Goal: Register for event/course: Sign up to attend an event or enroll in a course

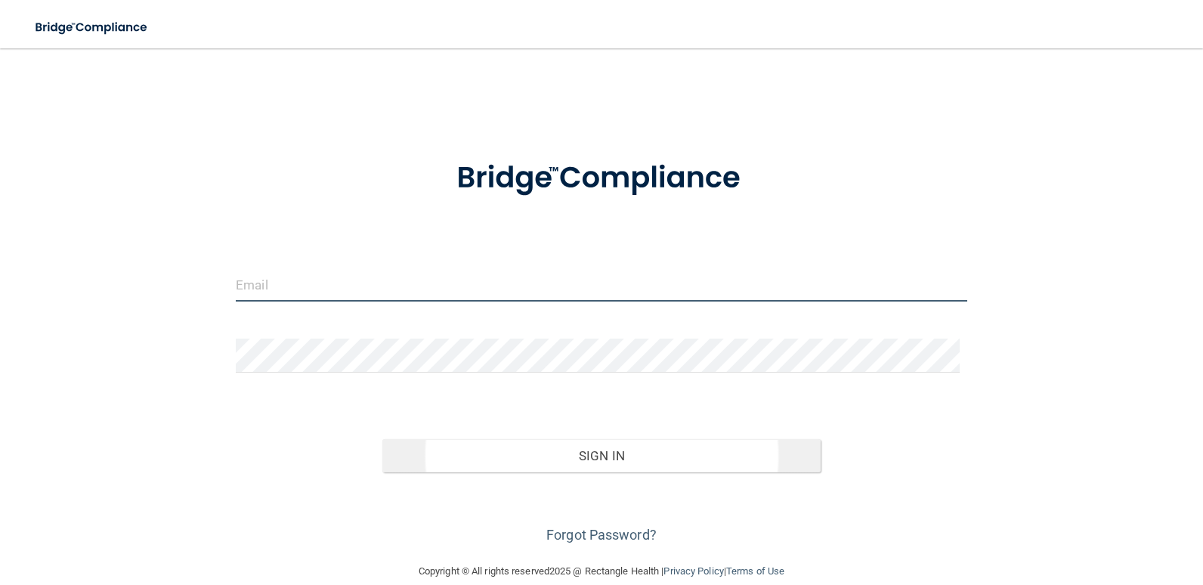
type input "[EMAIL_ADDRESS][DOMAIN_NAME]"
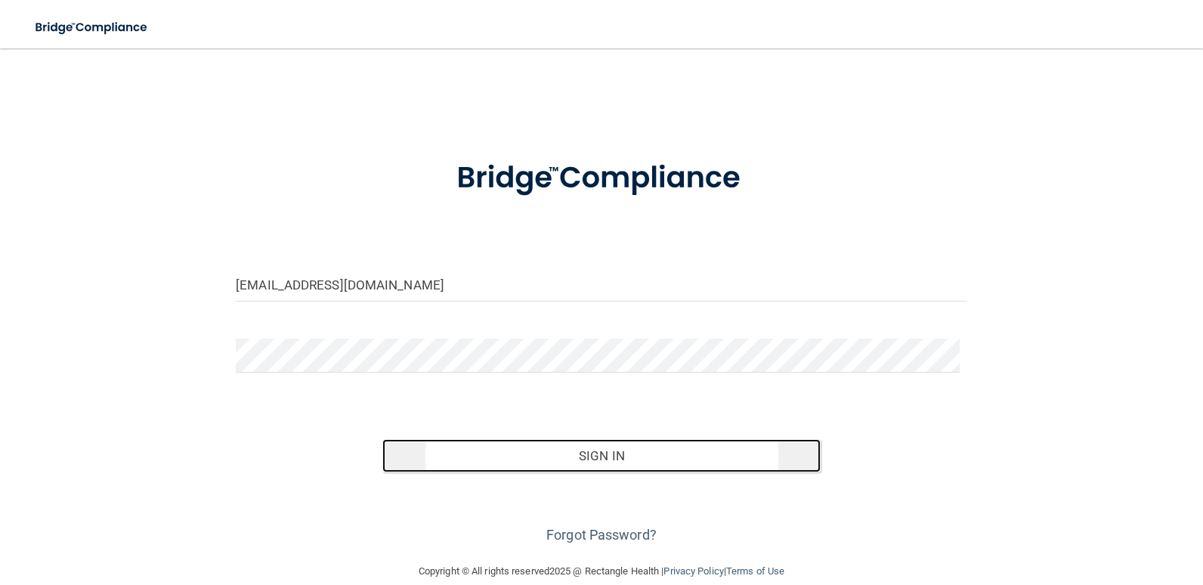
click at [580, 461] on button "Sign In" at bounding box center [601, 455] width 439 height 33
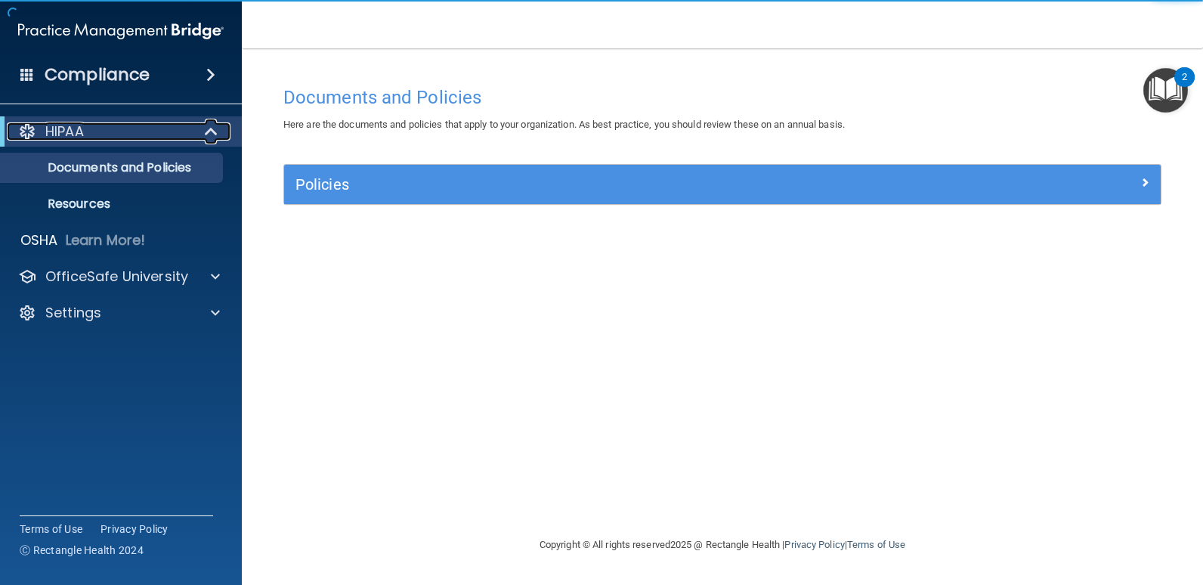
click at [207, 130] on span at bounding box center [212, 131] width 13 height 18
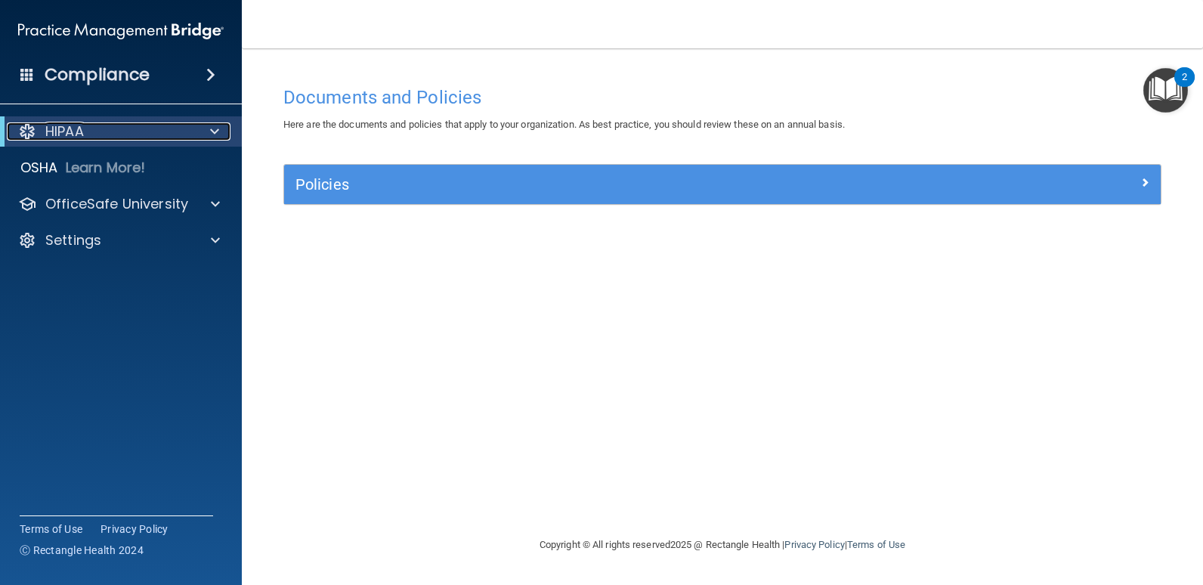
click at [207, 130] on div at bounding box center [211, 131] width 37 height 18
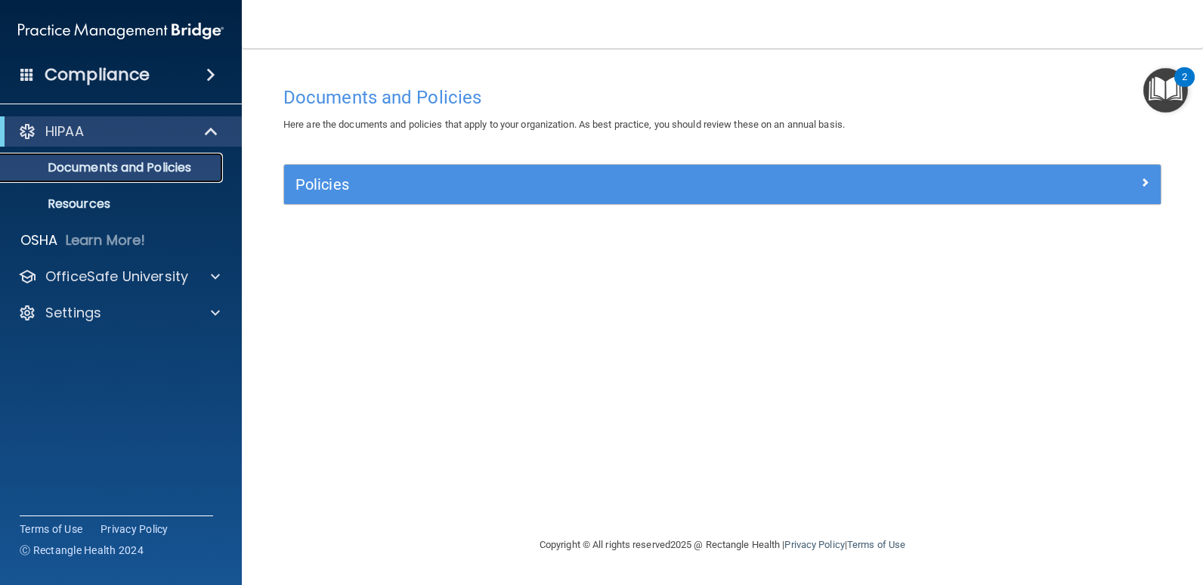
click at [87, 176] on link "Documents and Policies" at bounding box center [104, 168] width 238 height 30
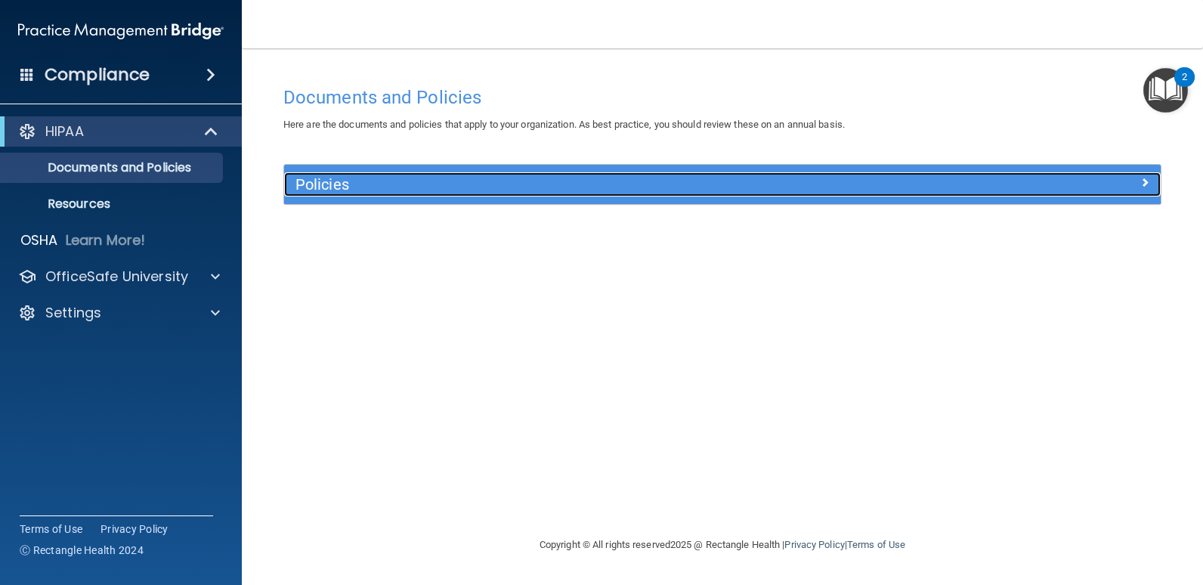
click at [930, 187] on div "Policies" at bounding box center [612, 184] width 657 height 24
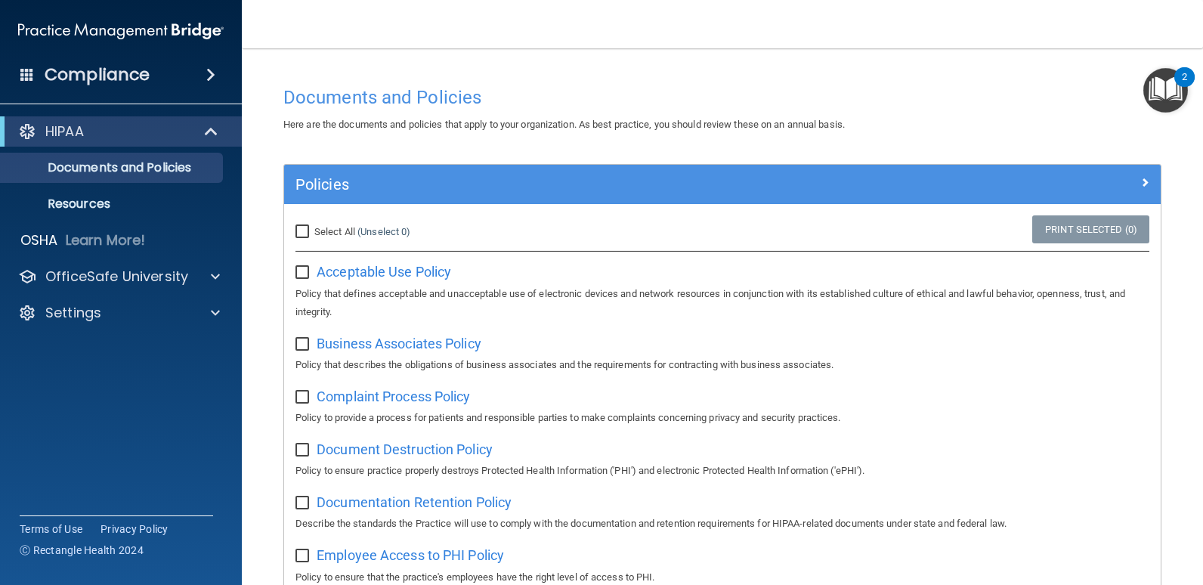
click at [83, 66] on h4 "Compliance" at bounding box center [97, 74] width 105 height 21
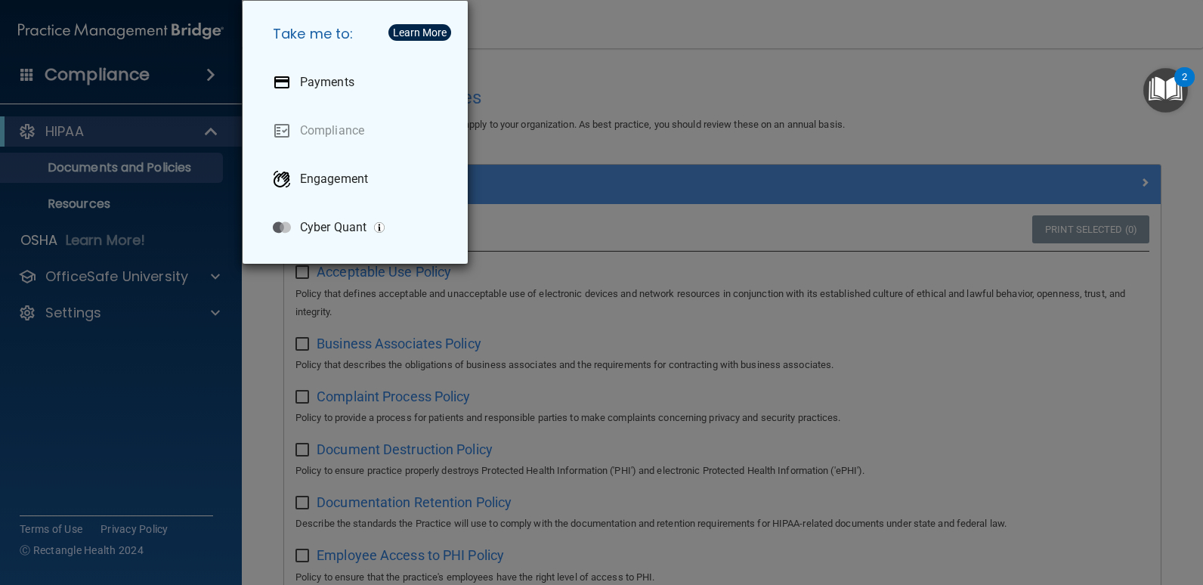
click at [99, 127] on div "Take me to: Payments Compliance Engagement Cyber Quant" at bounding box center [601, 292] width 1203 height 585
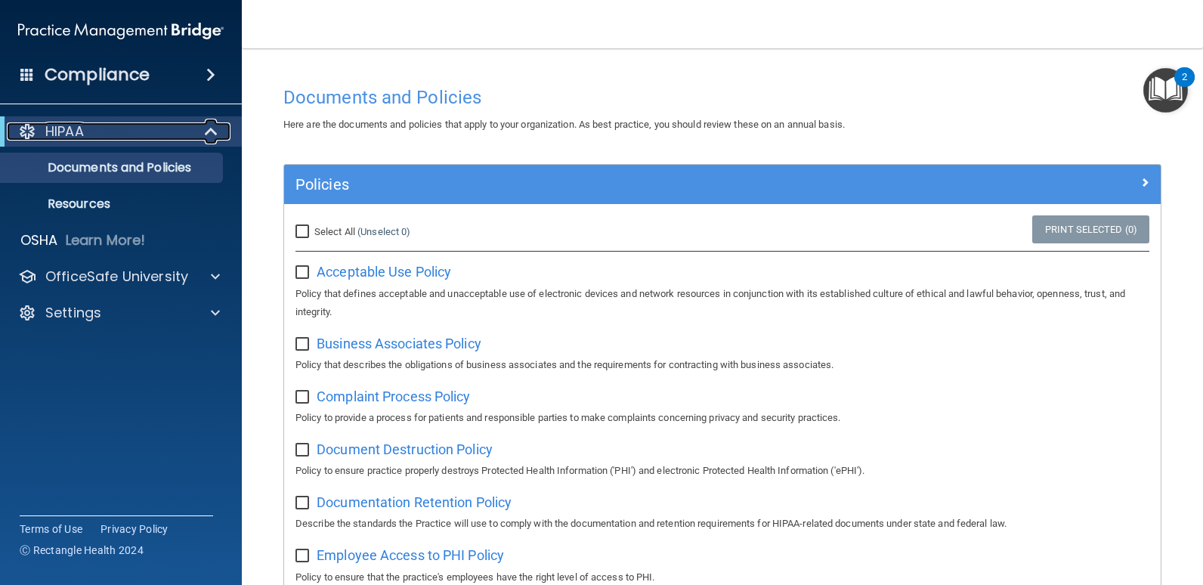
click at [55, 131] on p "HIPAA" at bounding box center [64, 131] width 39 height 18
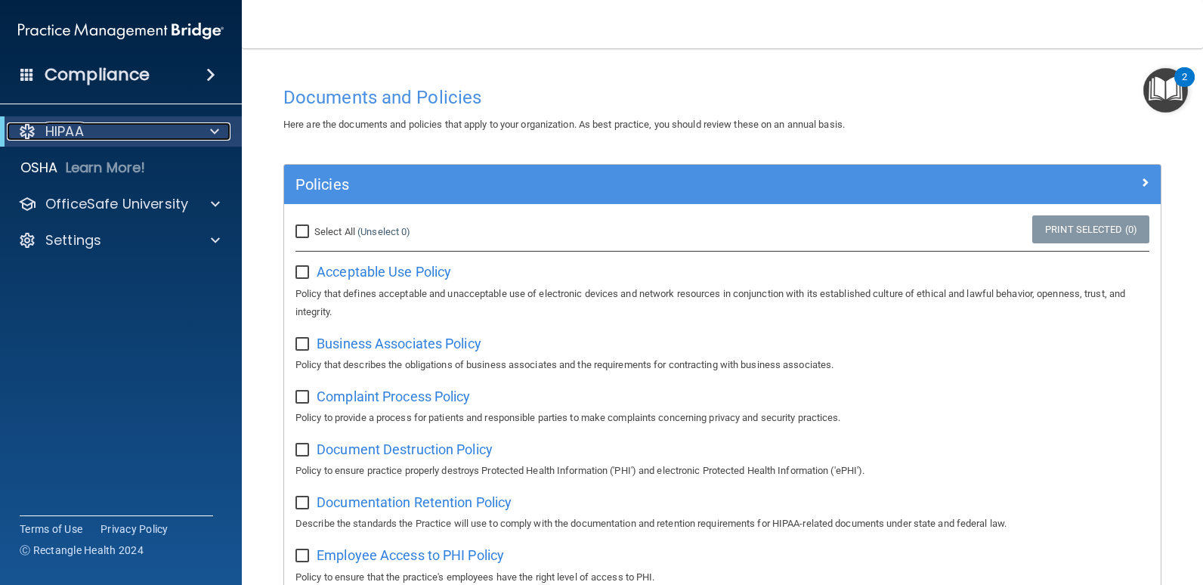
click at [56, 135] on p "HIPAA" at bounding box center [64, 131] width 39 height 18
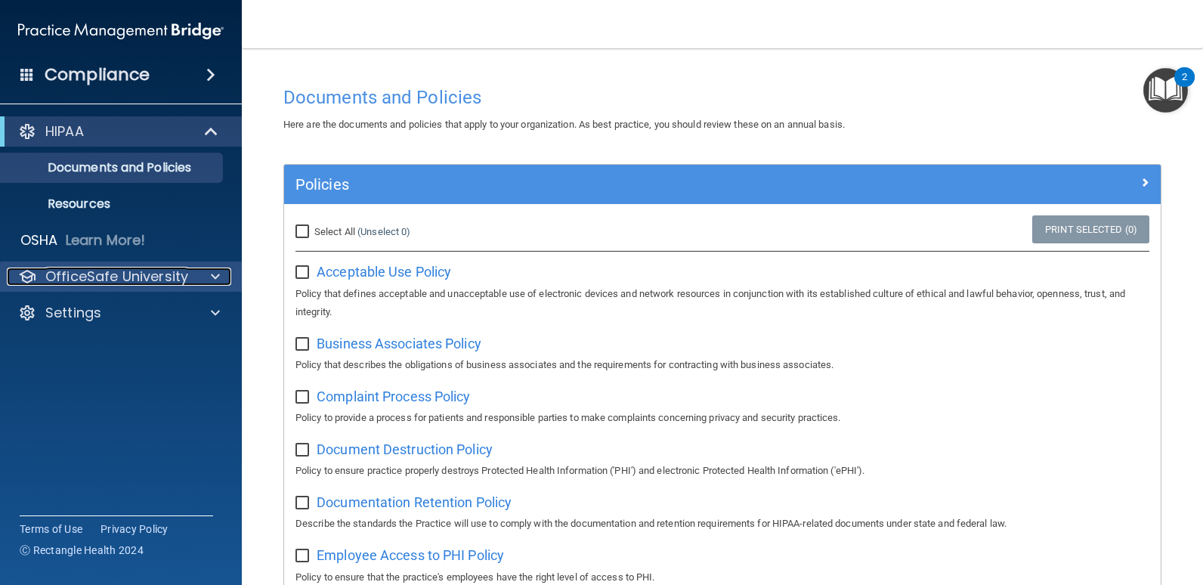
click at [73, 280] on p "OfficeSafe University" at bounding box center [116, 276] width 143 height 18
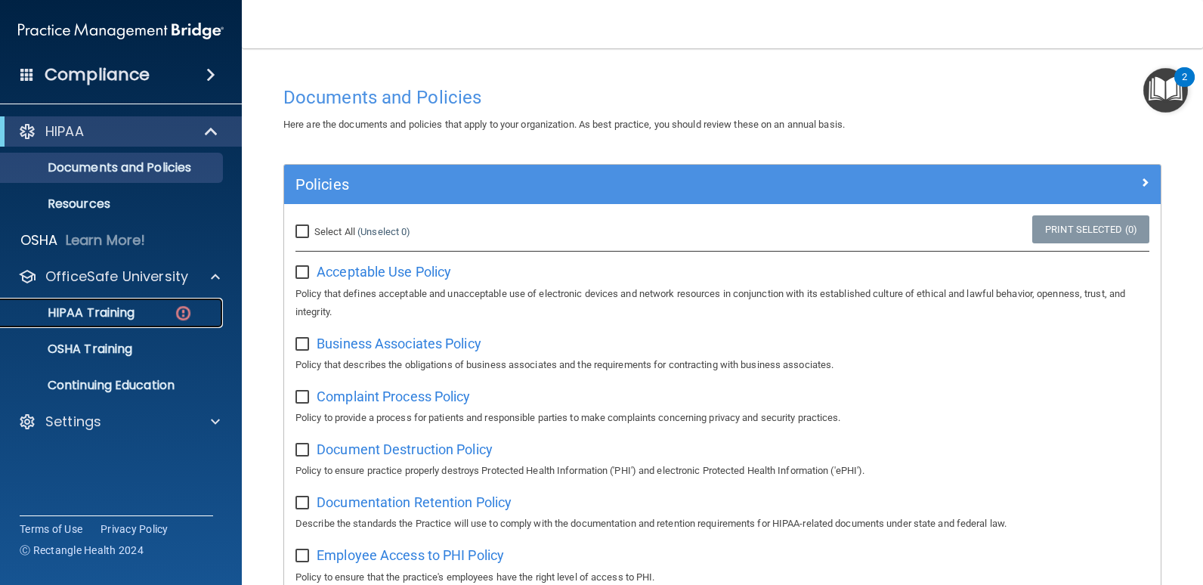
click at [76, 309] on p "HIPAA Training" at bounding box center [72, 312] width 125 height 15
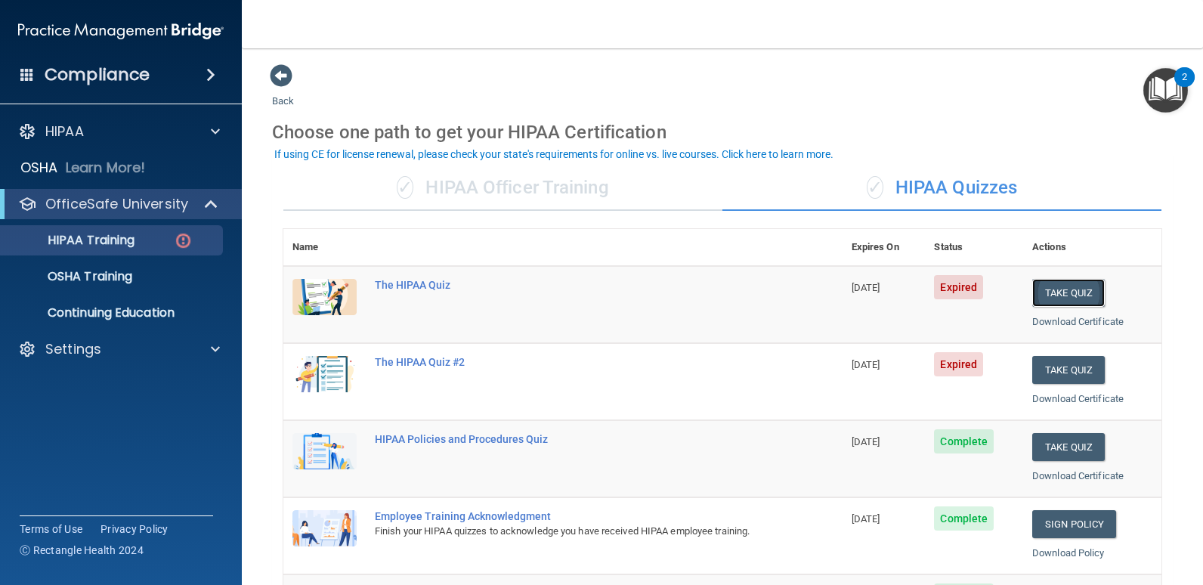
click at [1073, 292] on button "Take Quiz" at bounding box center [1068, 293] width 73 height 28
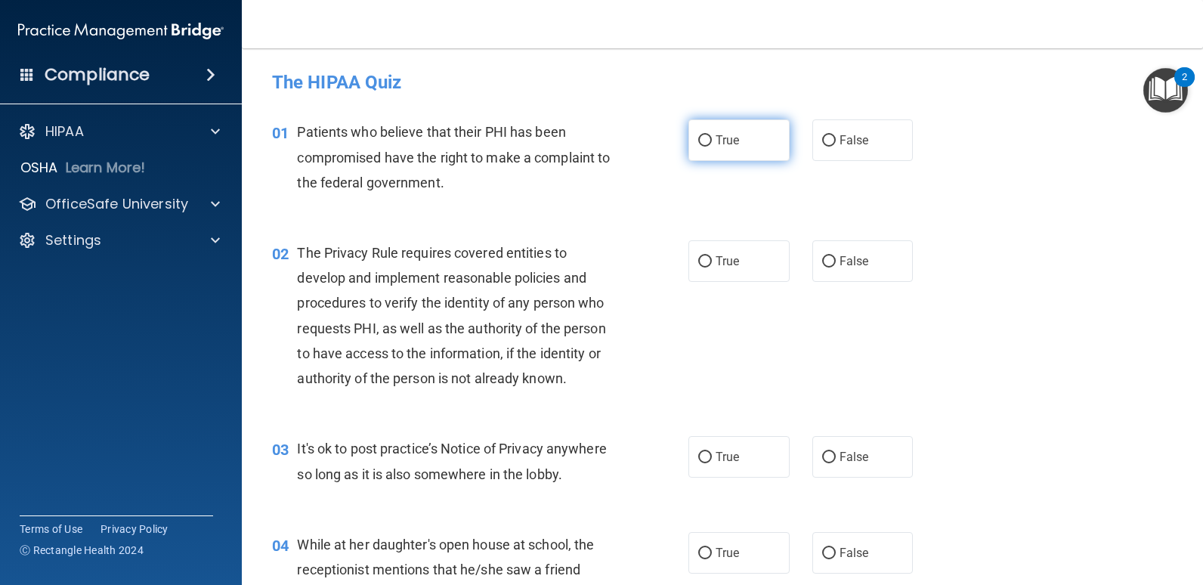
click at [702, 138] on input "True" at bounding box center [705, 140] width 14 height 11
radio input "true"
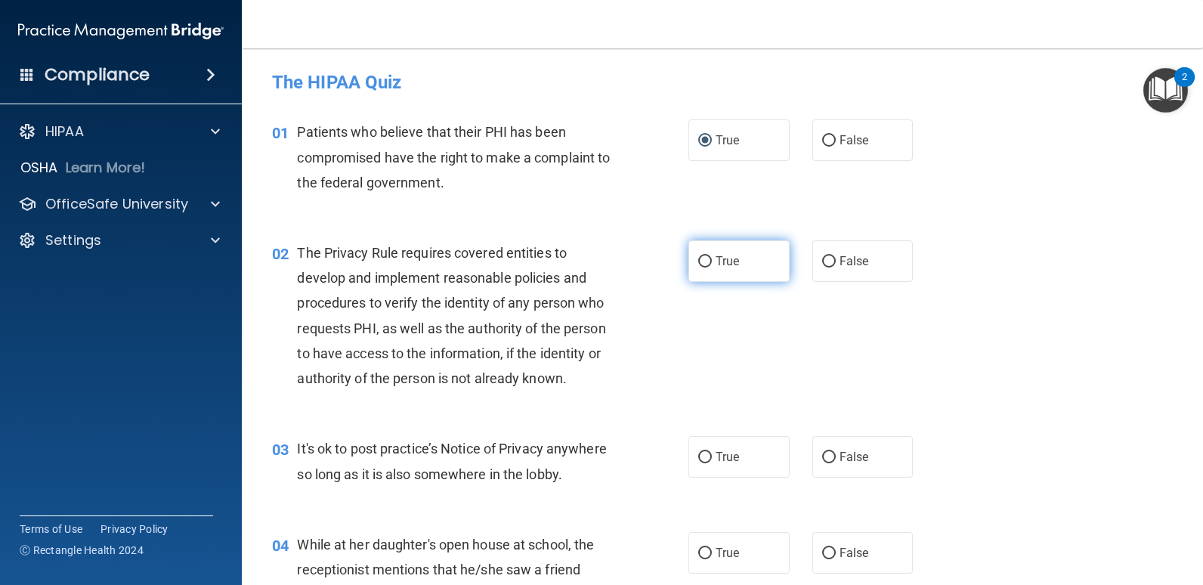
click at [707, 257] on label "True" at bounding box center [738, 261] width 101 height 42
click at [707, 257] on input "True" at bounding box center [705, 261] width 14 height 11
radio input "true"
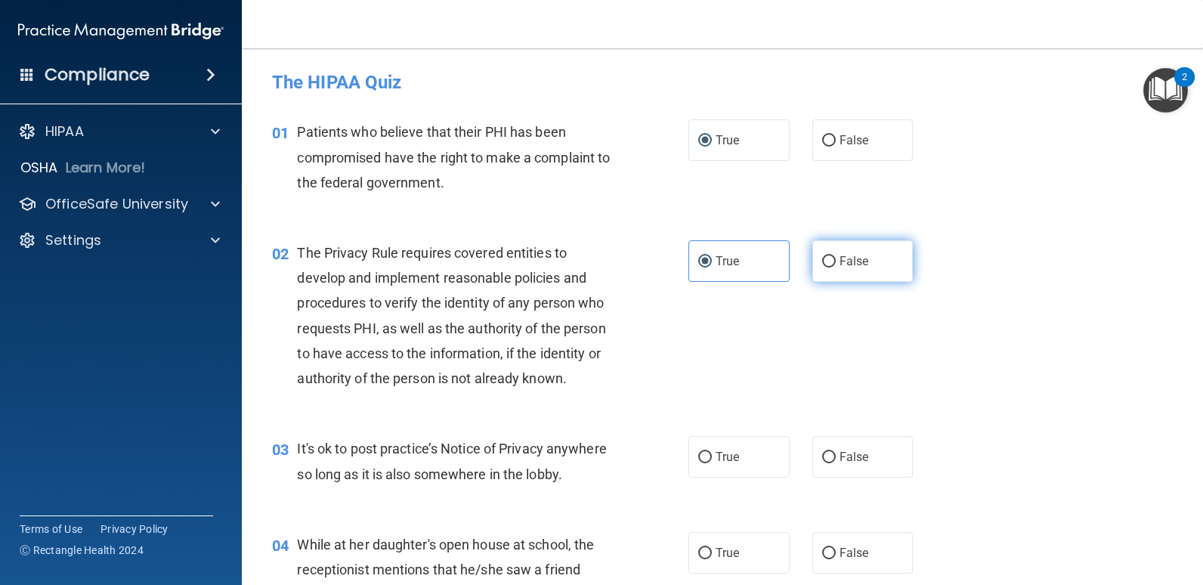
click at [827, 260] on input "False" at bounding box center [829, 261] width 14 height 11
radio input "true"
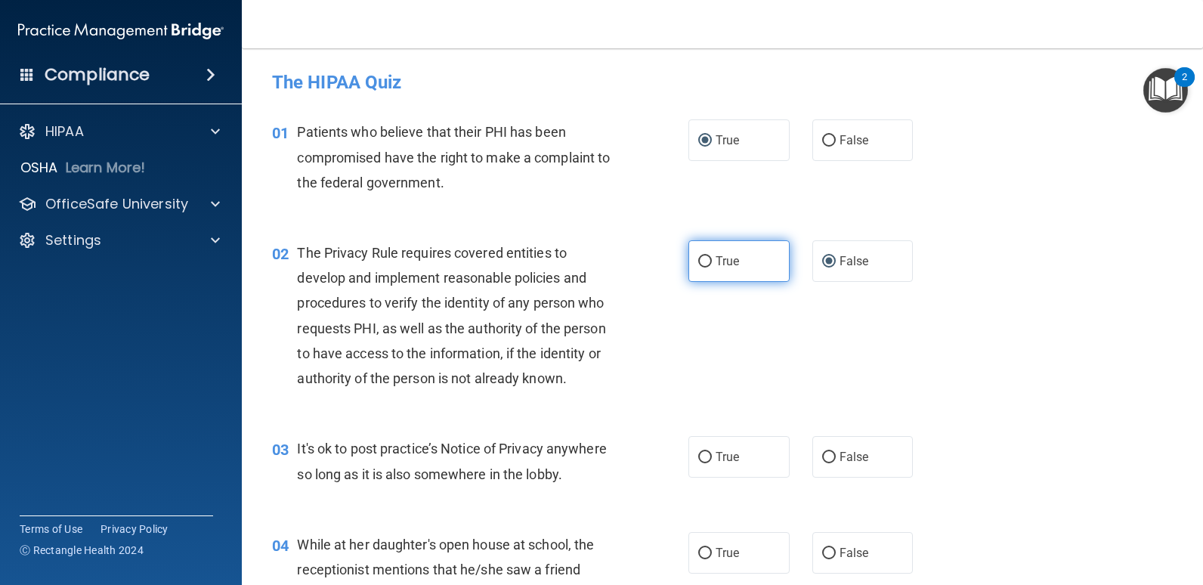
click at [699, 263] on input "True" at bounding box center [705, 261] width 14 height 11
radio input "true"
radio input "false"
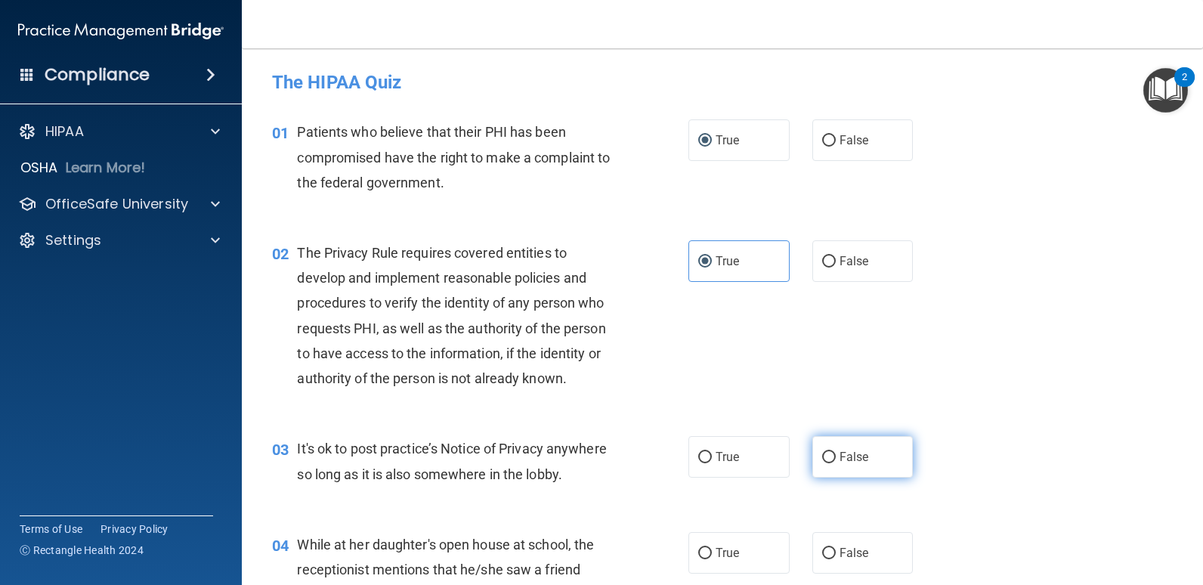
click at [822, 456] on input "False" at bounding box center [829, 457] width 14 height 11
radio input "true"
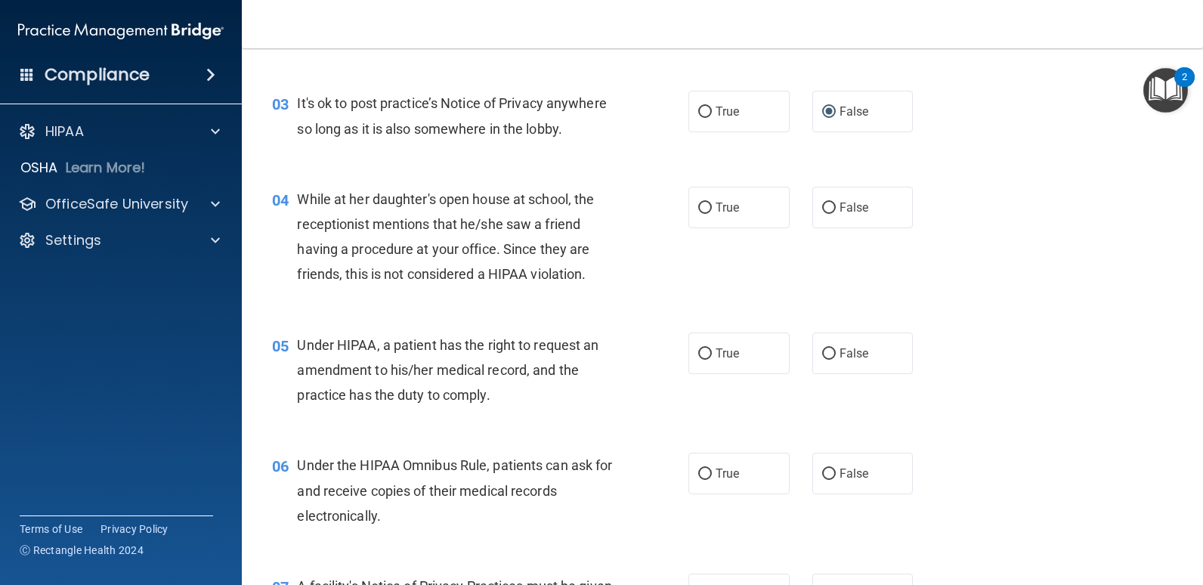
scroll to position [453, 0]
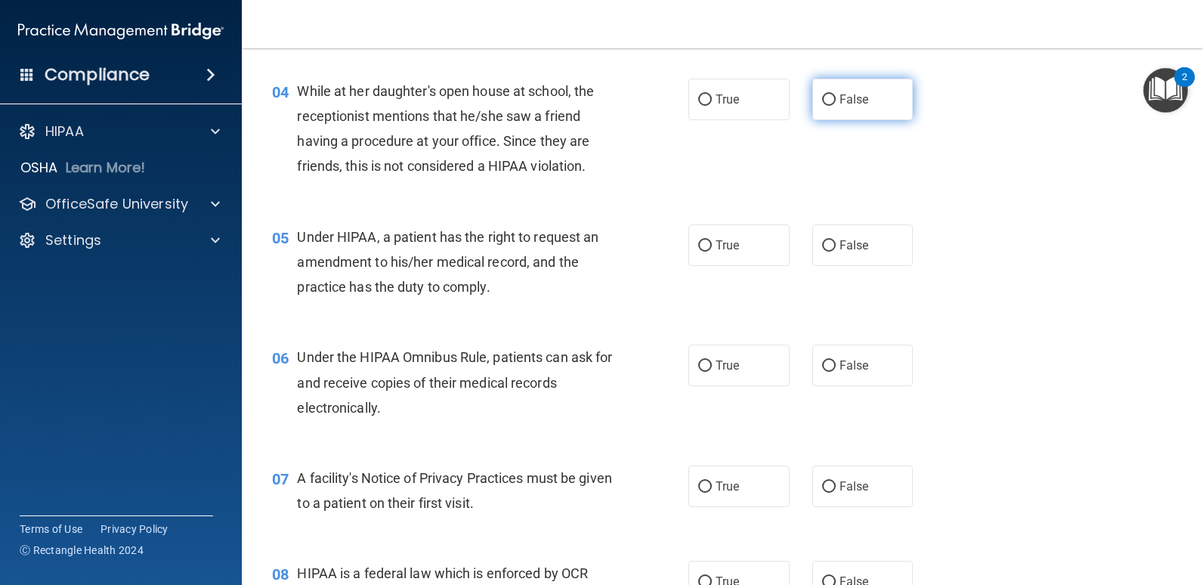
click at [822, 104] on input "False" at bounding box center [829, 99] width 14 height 11
radio input "true"
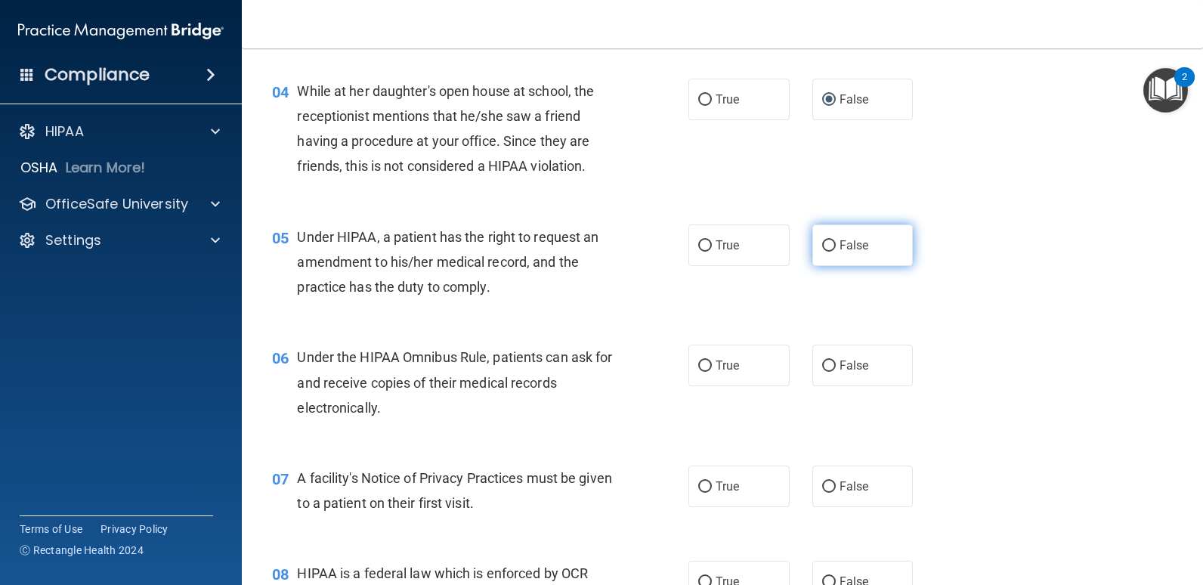
click at [824, 243] on input "False" at bounding box center [829, 245] width 14 height 11
radio input "true"
click at [698, 360] on input "True" at bounding box center [705, 365] width 14 height 11
radio input "true"
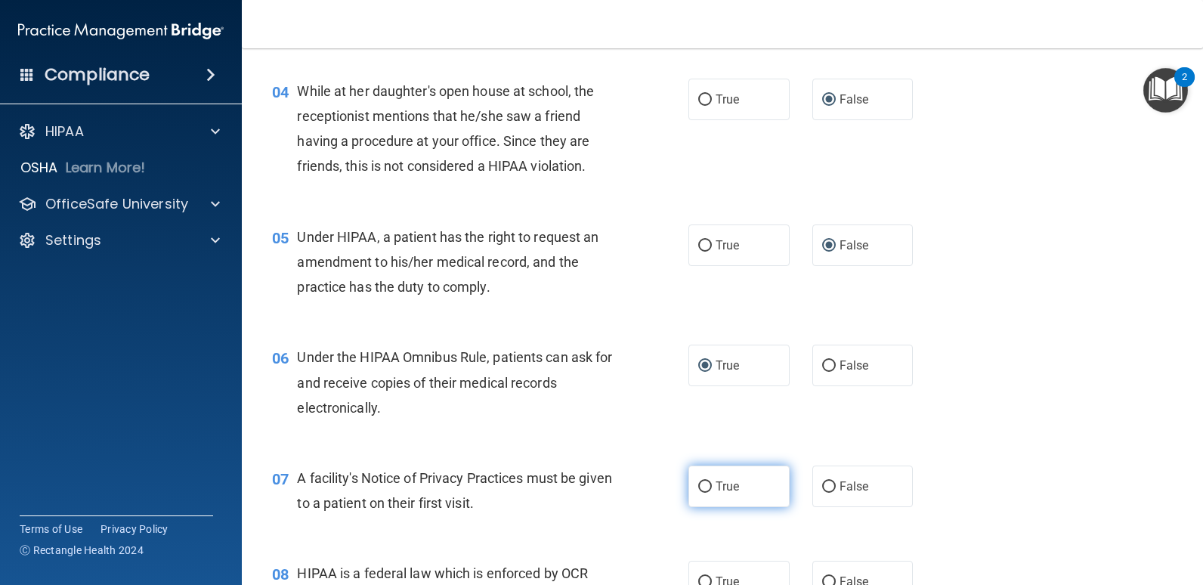
click at [698, 485] on input "True" at bounding box center [705, 486] width 14 height 11
radio input "true"
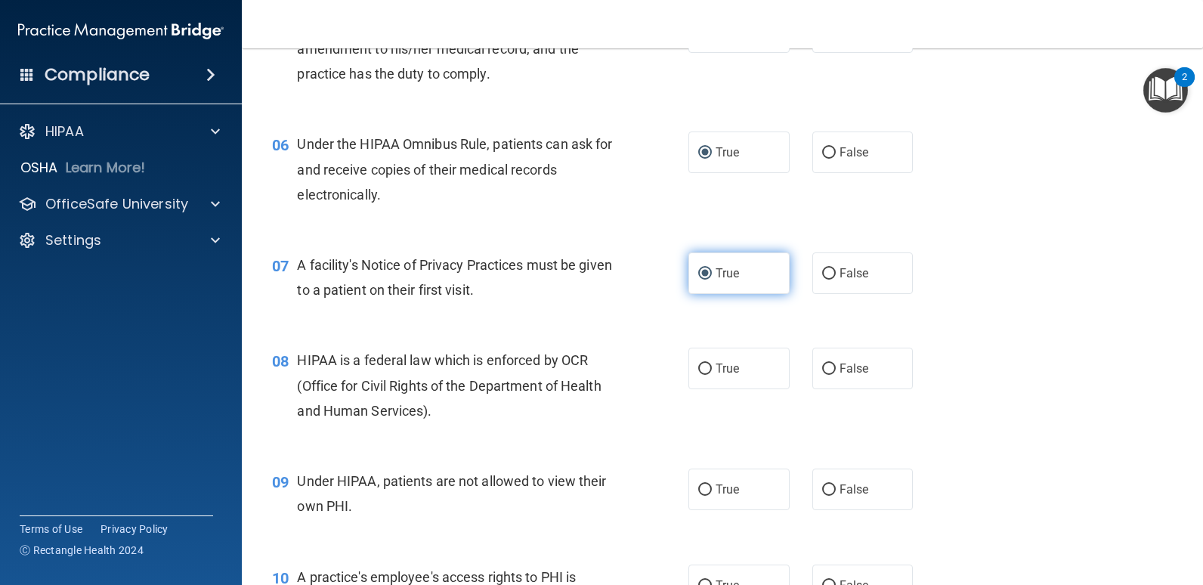
scroll to position [680, 0]
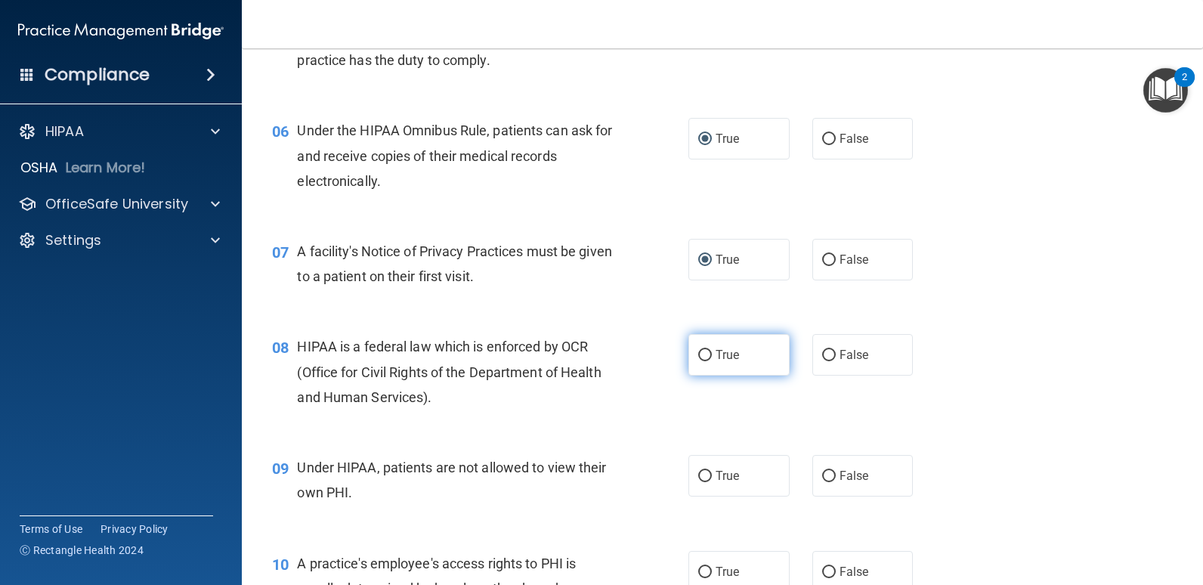
click at [698, 354] on input "True" at bounding box center [705, 355] width 14 height 11
radio input "true"
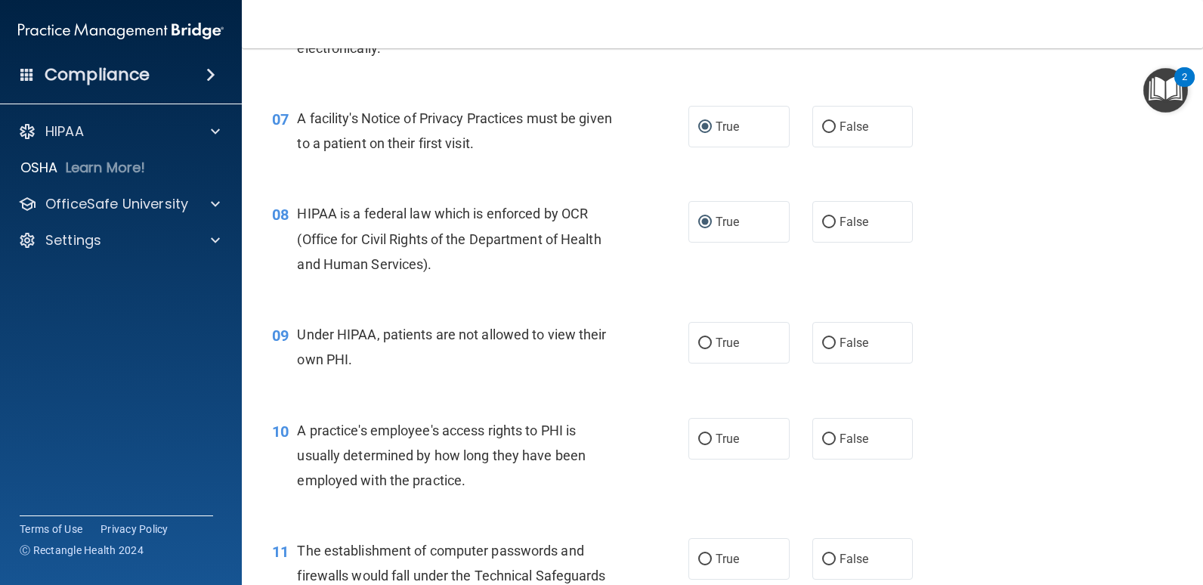
scroll to position [831, 0]
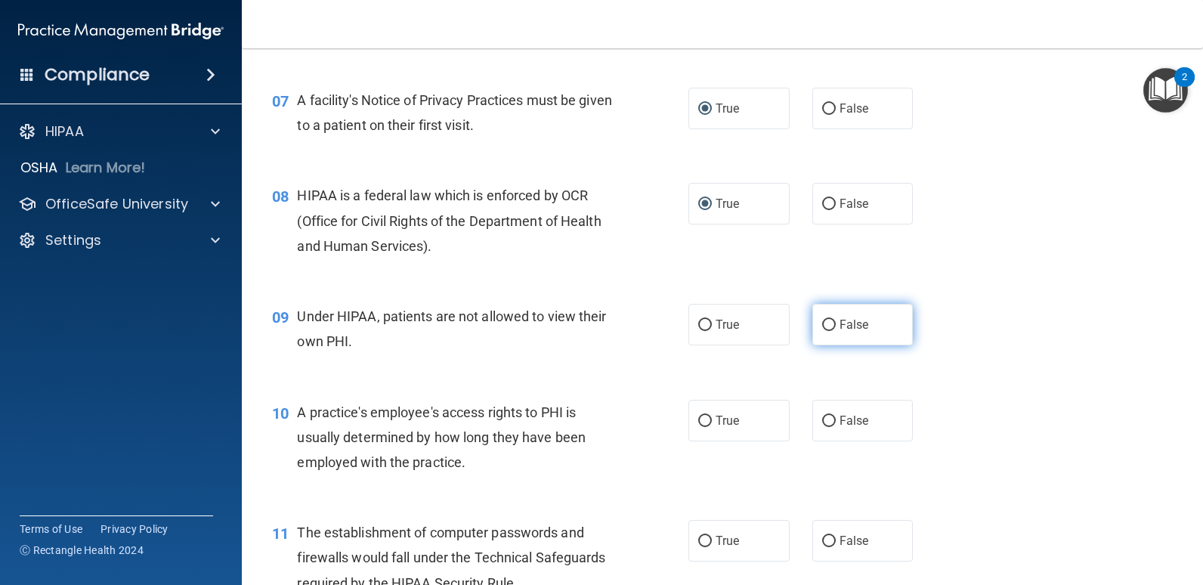
click at [822, 320] on input "False" at bounding box center [829, 325] width 14 height 11
radio input "true"
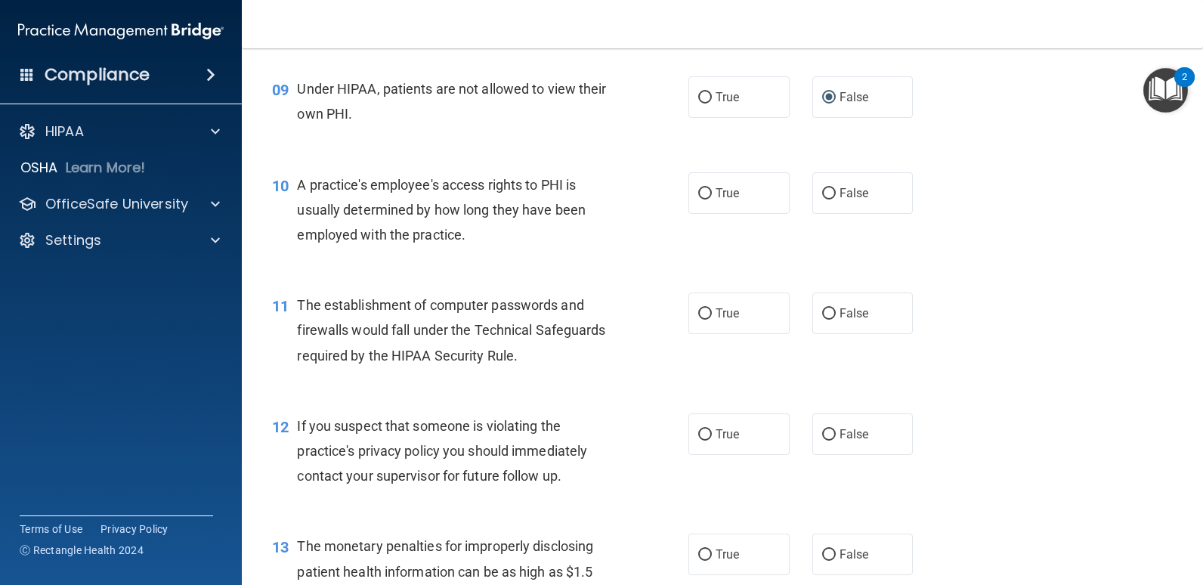
scroll to position [1133, 0]
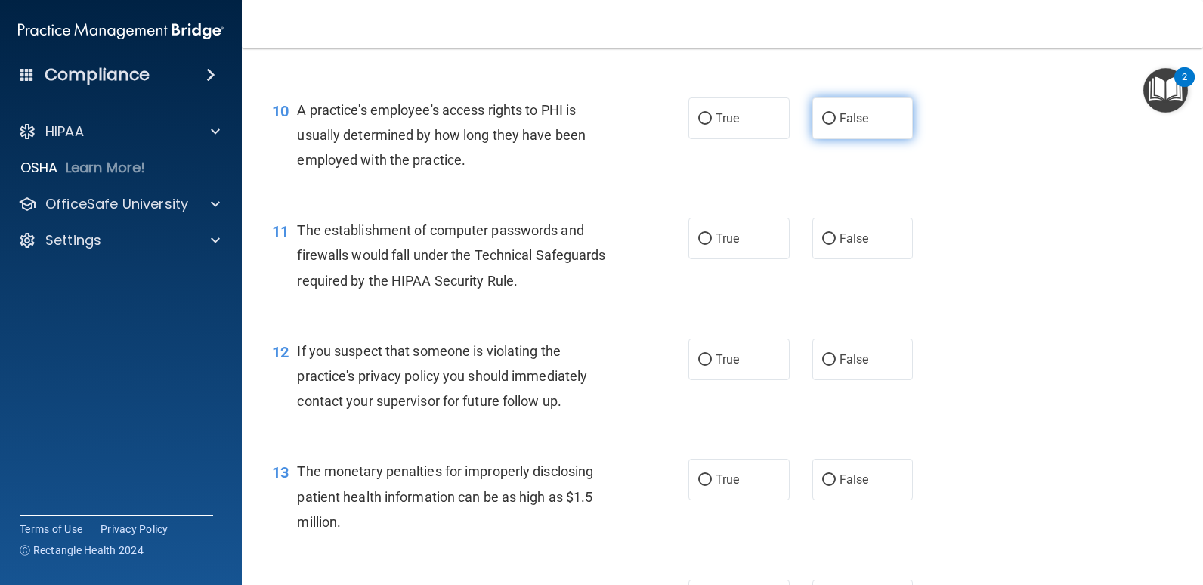
click at [822, 119] on input "False" at bounding box center [829, 118] width 14 height 11
radio input "true"
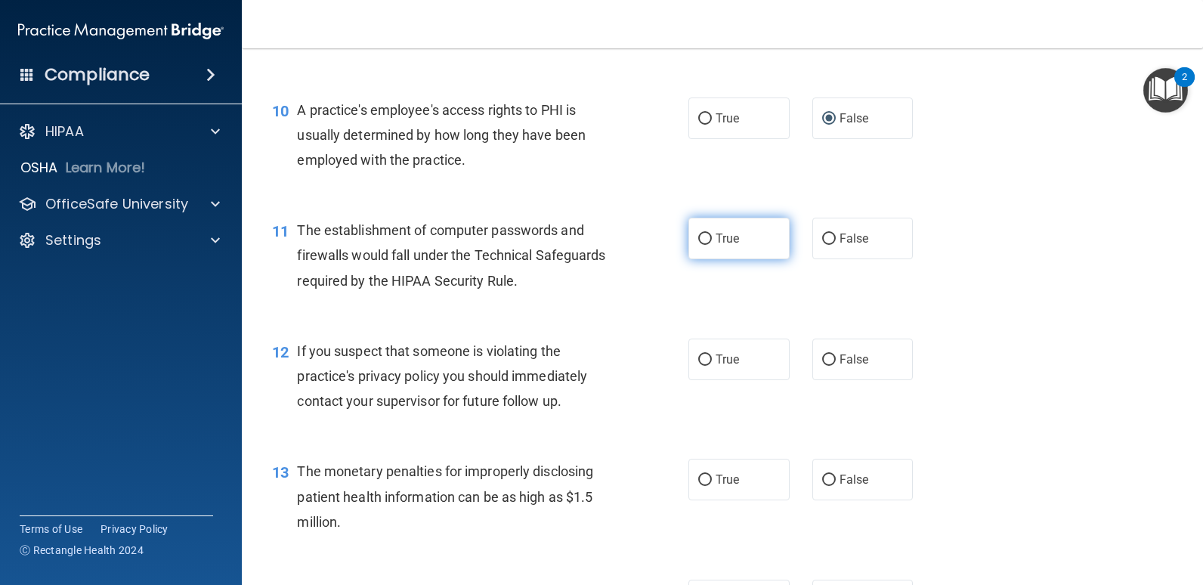
click at [705, 240] on input "True" at bounding box center [705, 238] width 14 height 11
radio input "true"
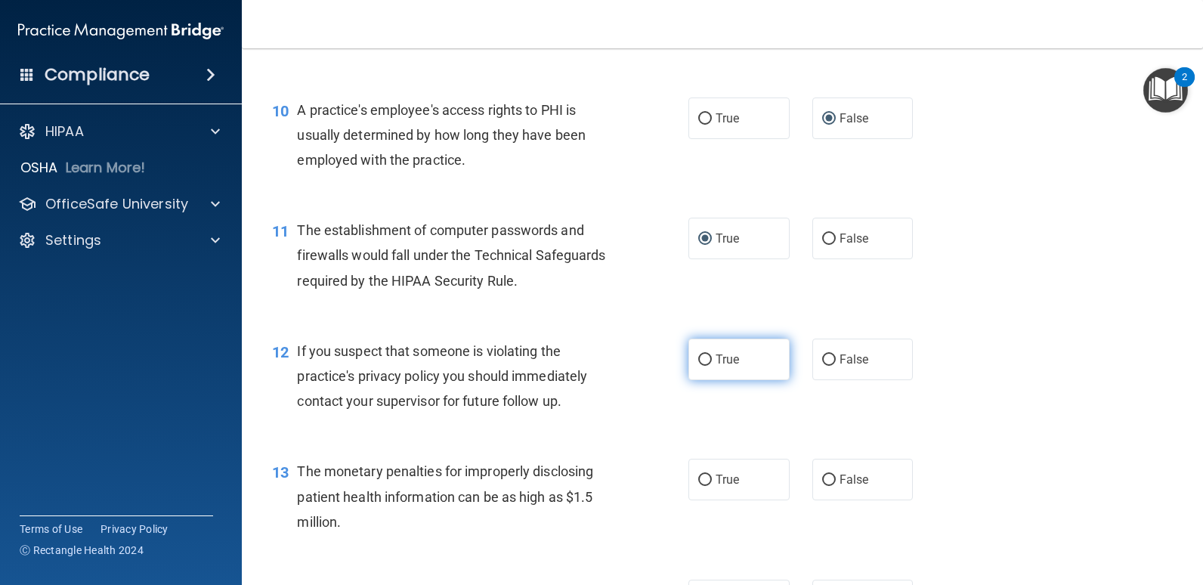
click at [698, 360] on input "True" at bounding box center [705, 359] width 14 height 11
radio input "true"
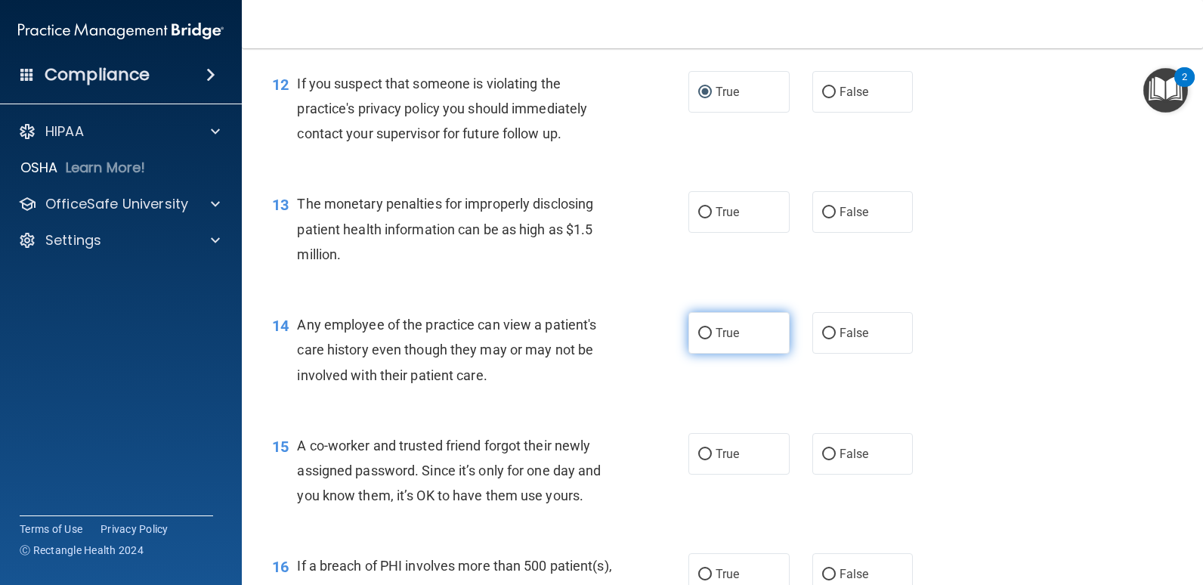
scroll to position [1436, 0]
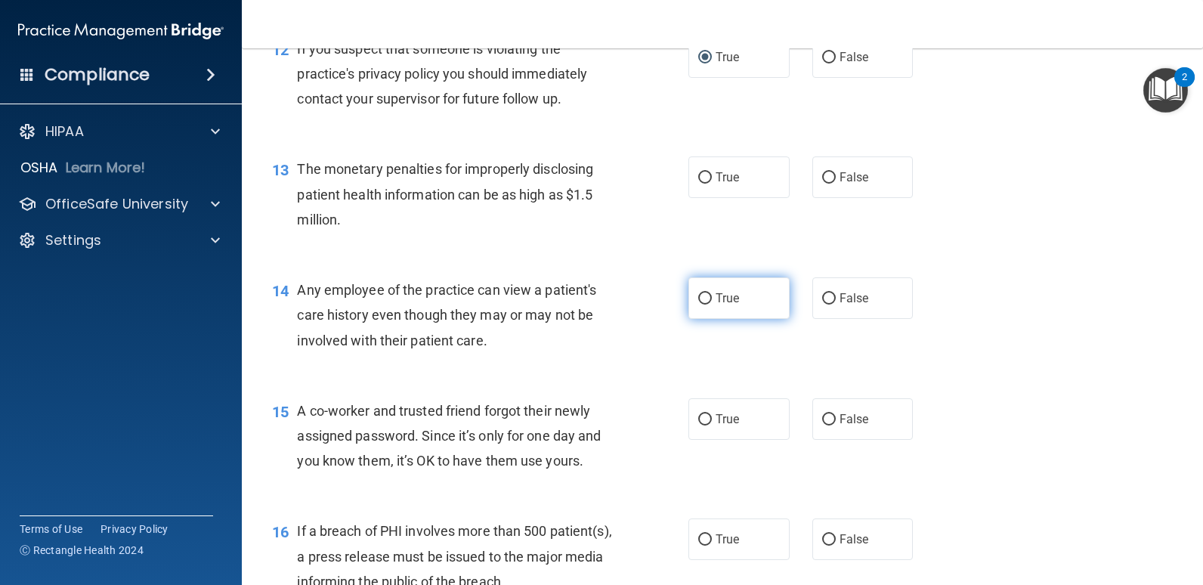
click at [700, 307] on label "True" at bounding box center [738, 298] width 101 height 42
click at [700, 305] on input "True" at bounding box center [705, 298] width 14 height 11
radio input "true"
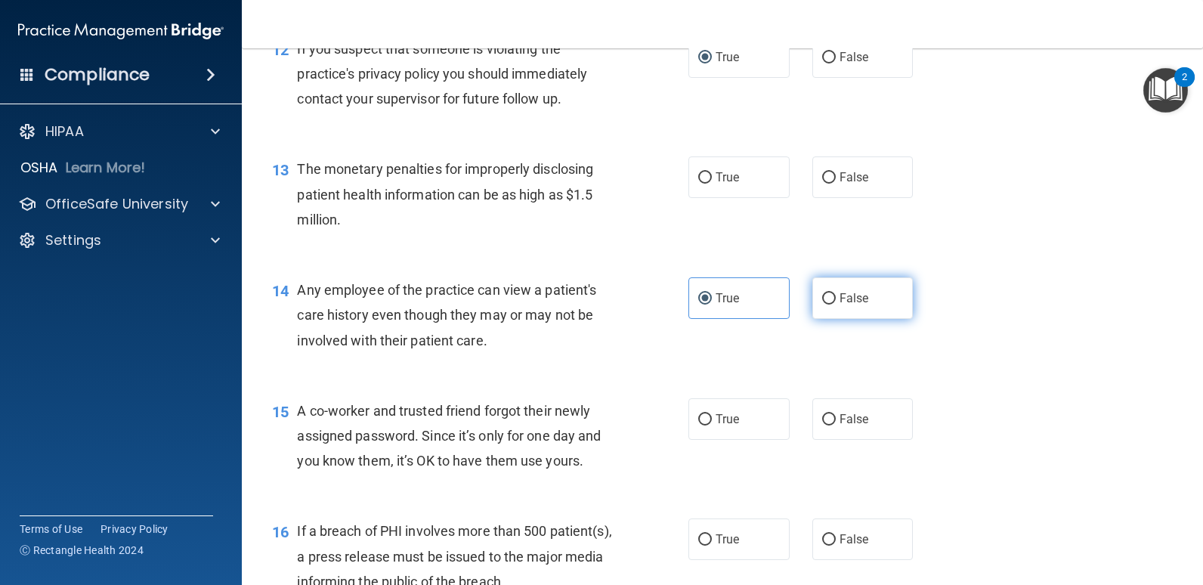
click at [822, 293] on input "False" at bounding box center [829, 298] width 14 height 11
radio input "true"
radio input "false"
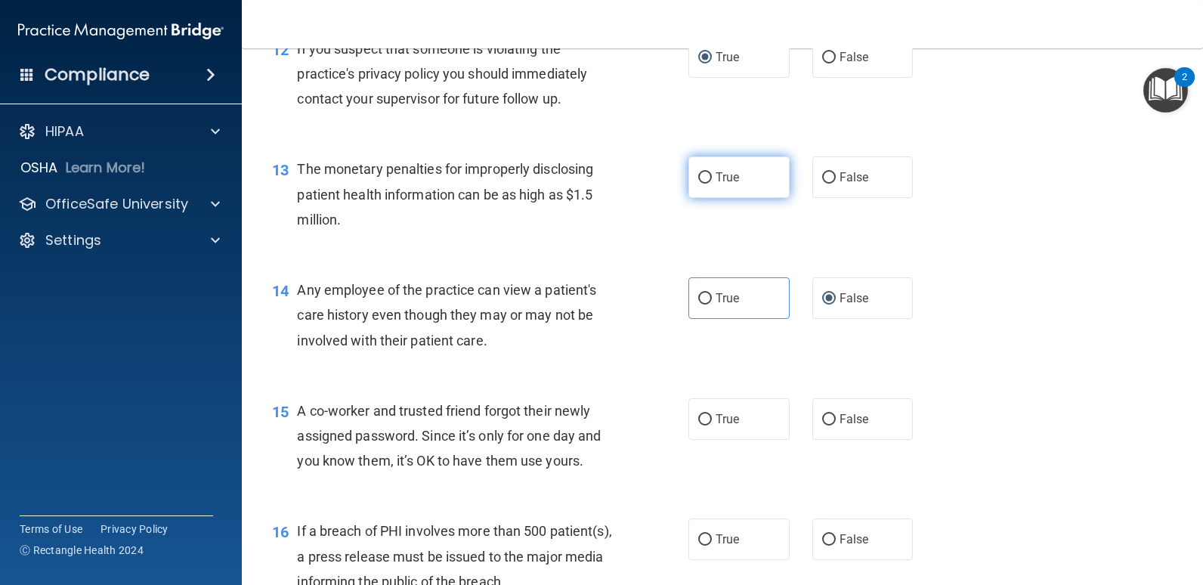
click at [700, 176] on input "True" at bounding box center [705, 177] width 14 height 11
radio input "true"
click at [822, 414] on input "False" at bounding box center [829, 419] width 14 height 11
radio input "true"
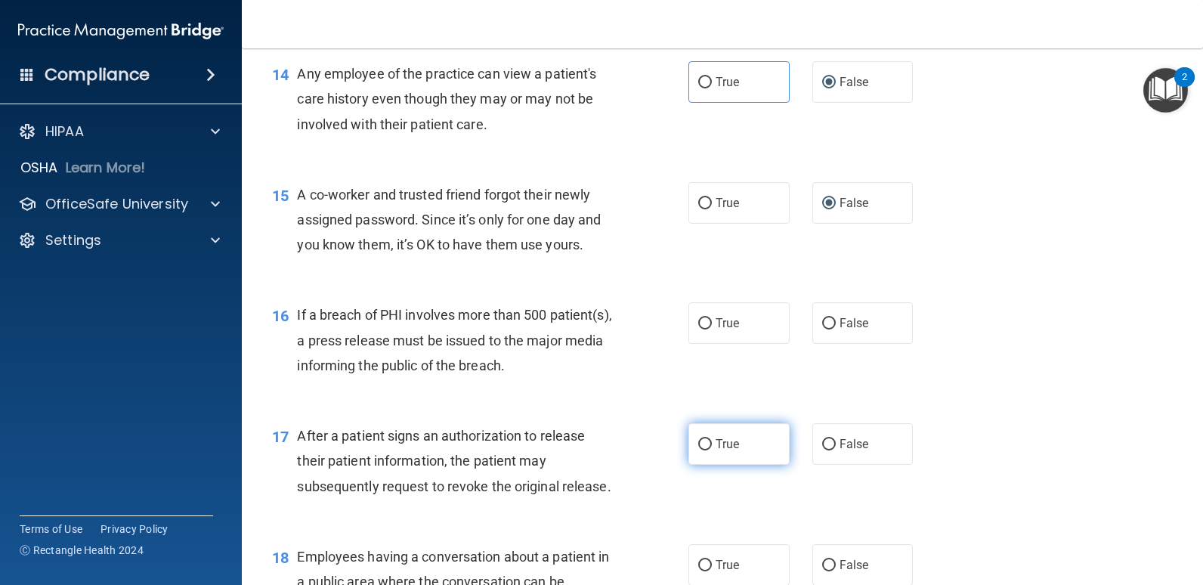
scroll to position [1662, 0]
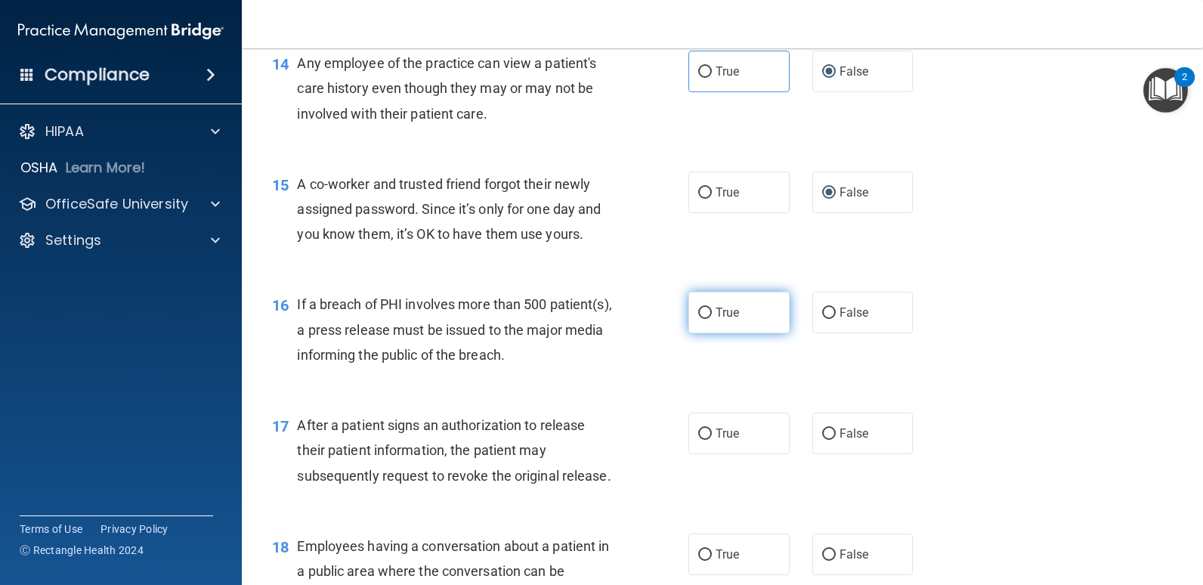
click at [702, 308] on input "True" at bounding box center [705, 313] width 14 height 11
radio input "true"
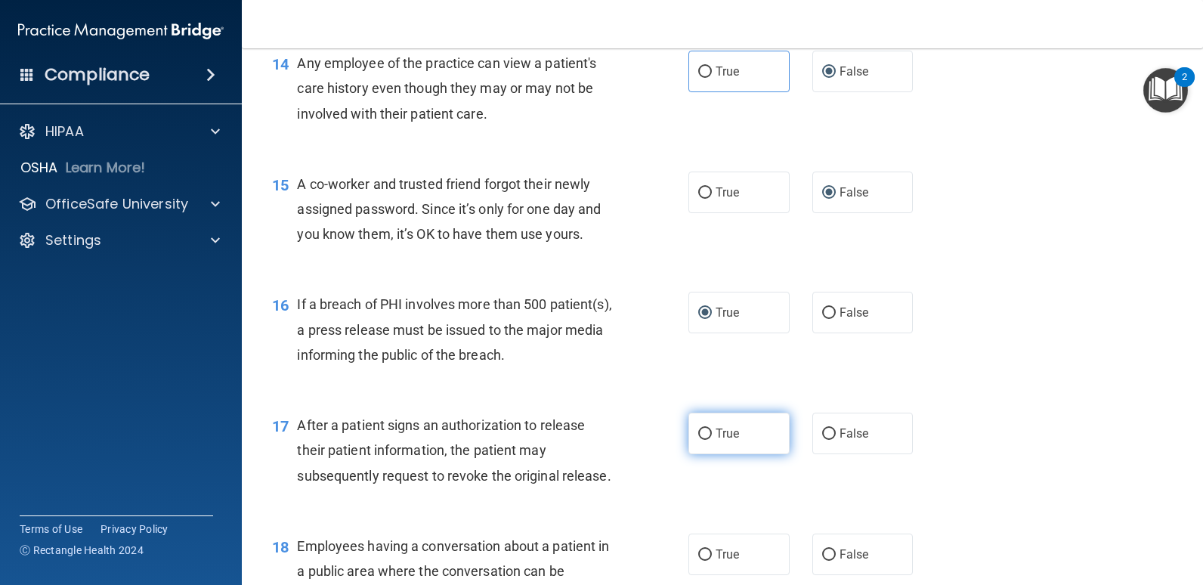
click at [698, 432] on input "True" at bounding box center [705, 433] width 14 height 11
radio input "true"
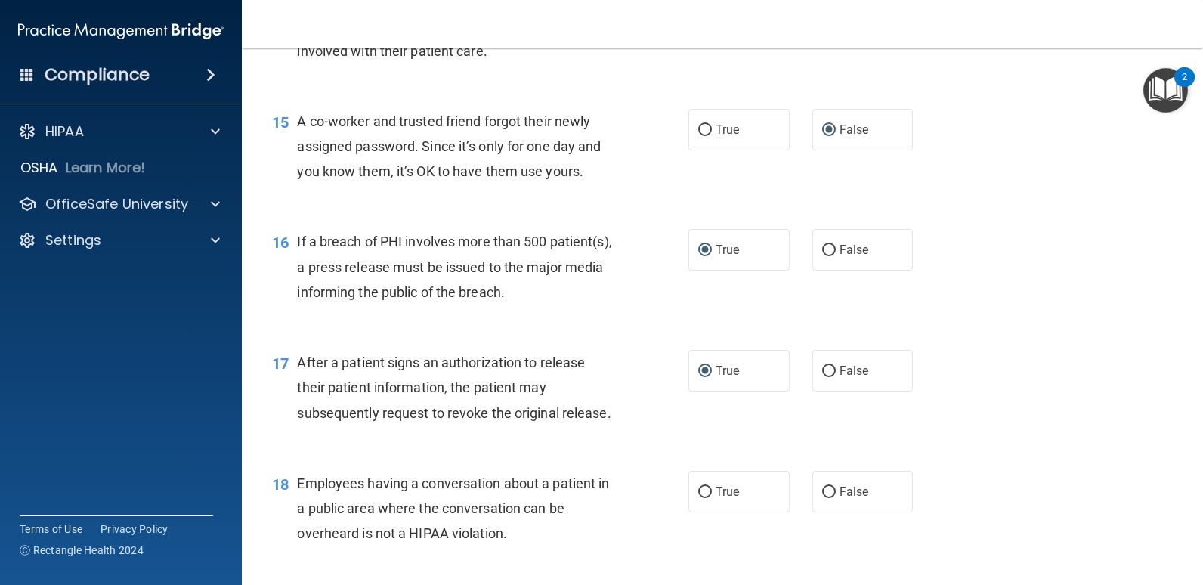
scroll to position [1813, 0]
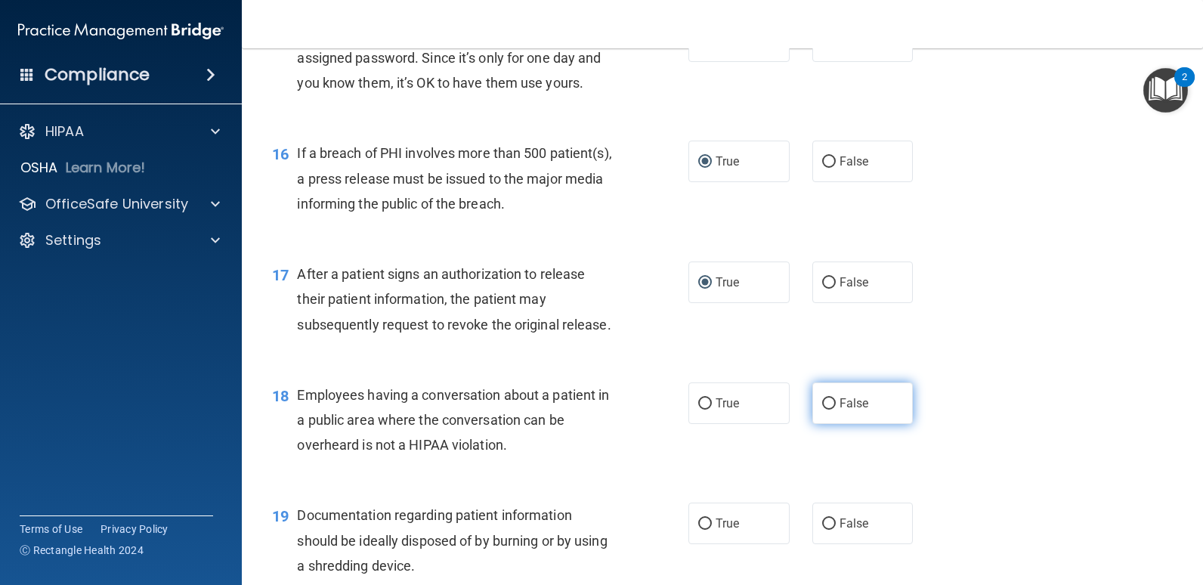
click at [827, 407] on input "False" at bounding box center [829, 403] width 14 height 11
radio input "true"
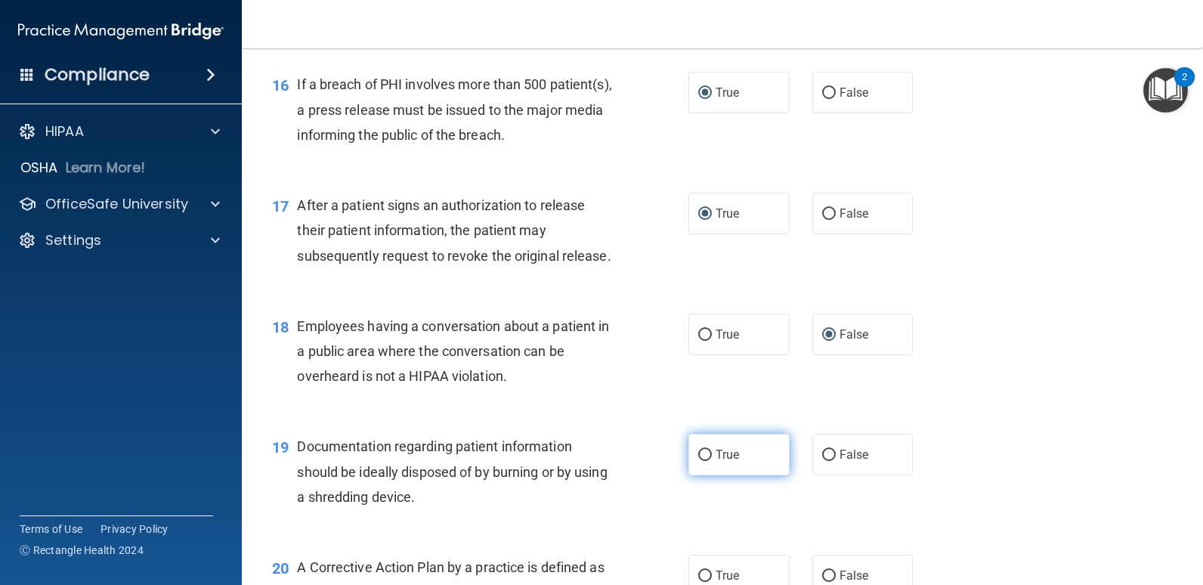
scroll to position [1965, 0]
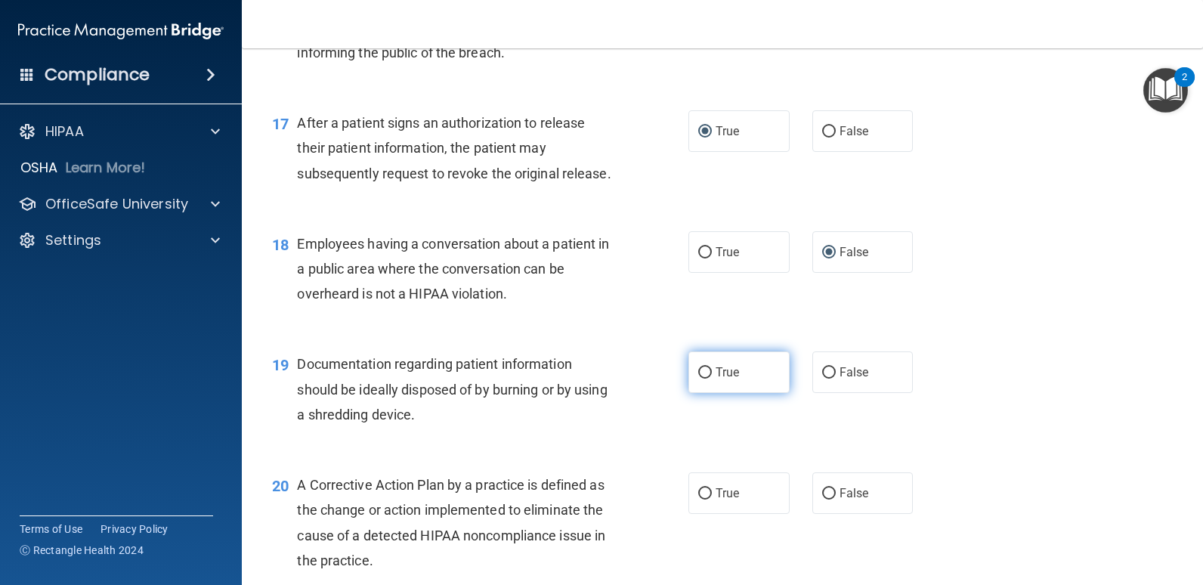
click at [698, 373] on input "True" at bounding box center [705, 372] width 14 height 11
radio input "true"
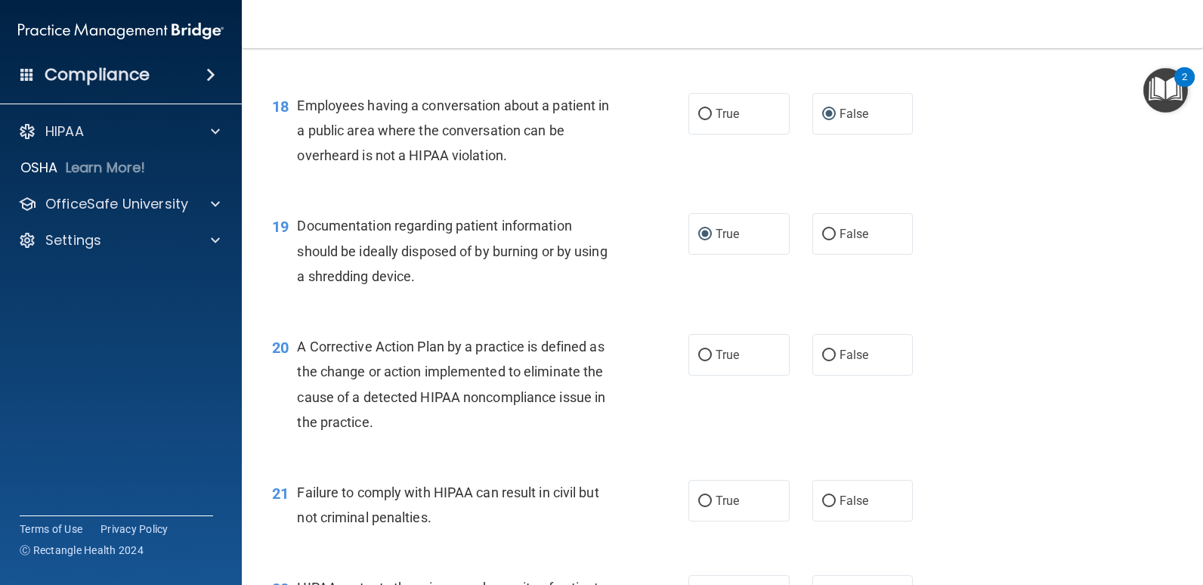
scroll to position [2116, 0]
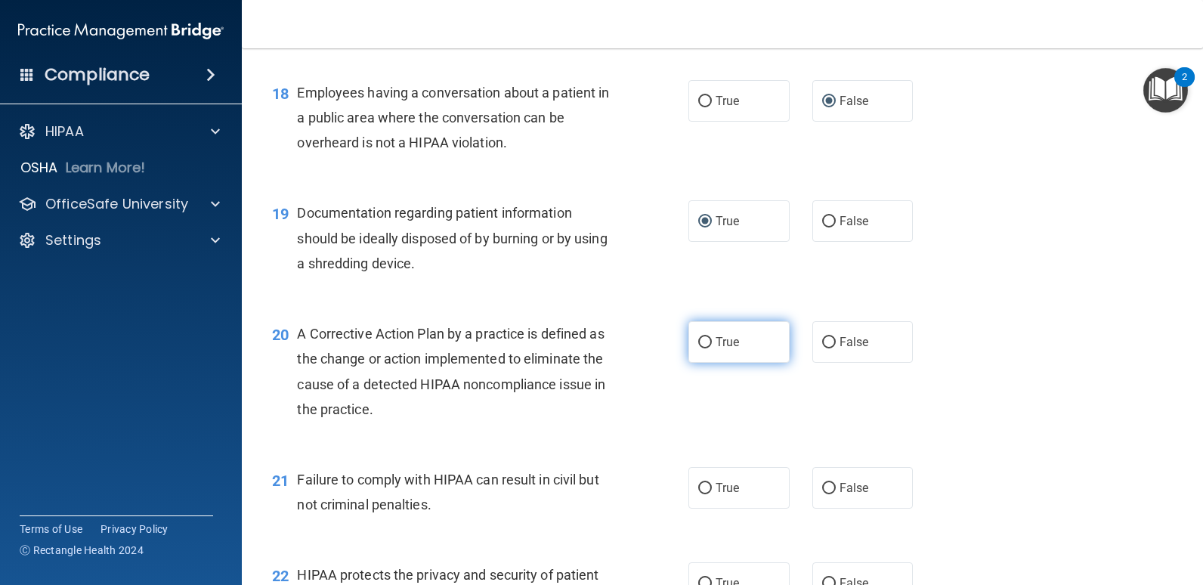
click at [700, 345] on input "True" at bounding box center [705, 342] width 14 height 11
radio input "true"
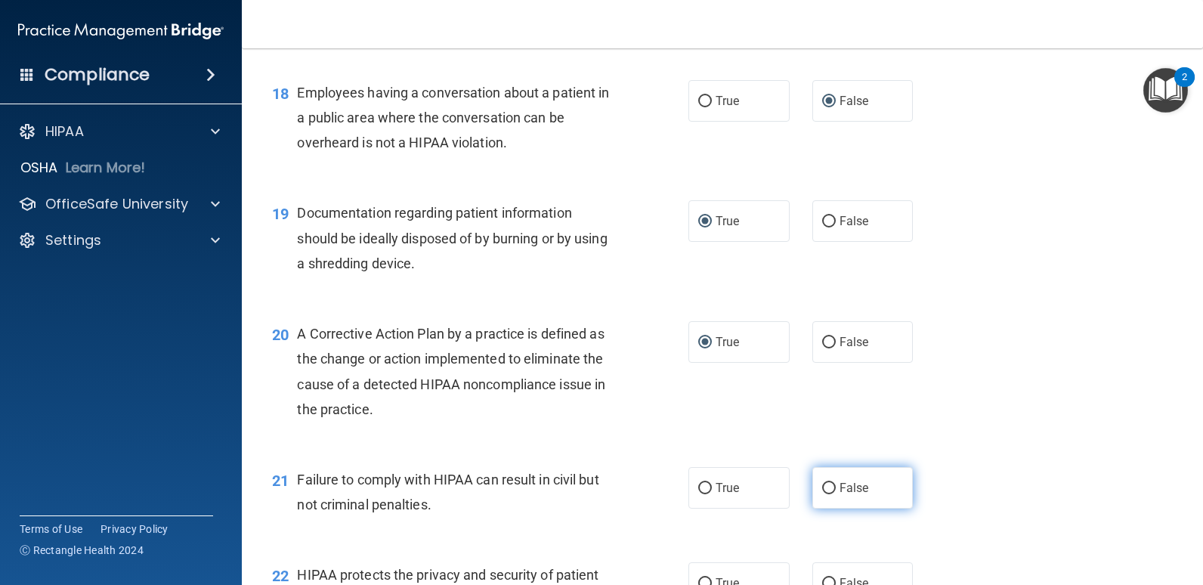
click at [822, 493] on input "False" at bounding box center [829, 488] width 14 height 11
radio input "true"
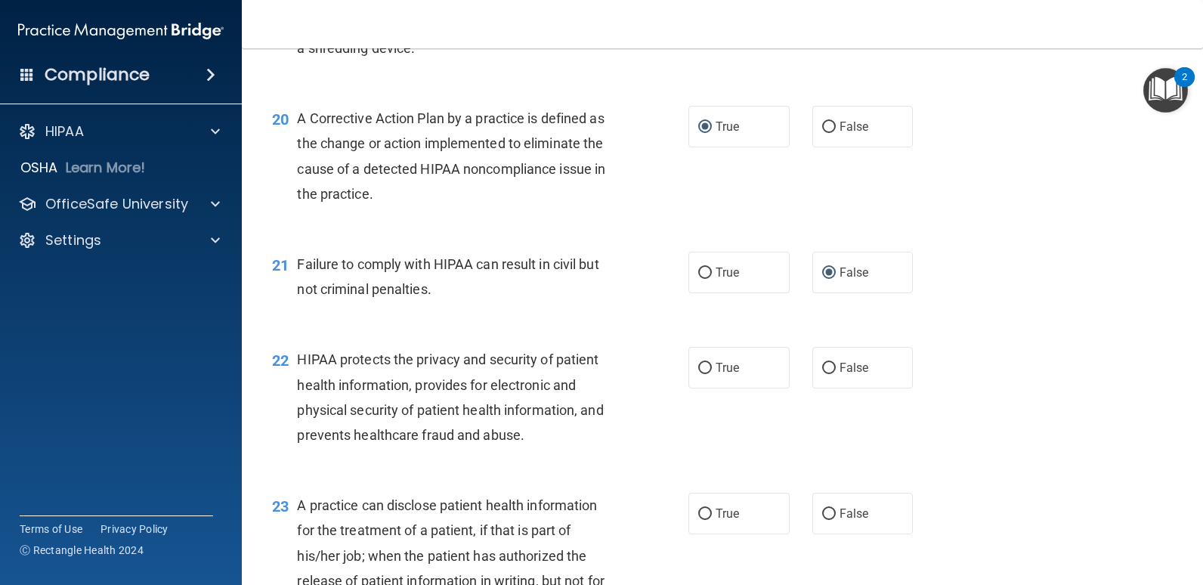
scroll to position [2418, 0]
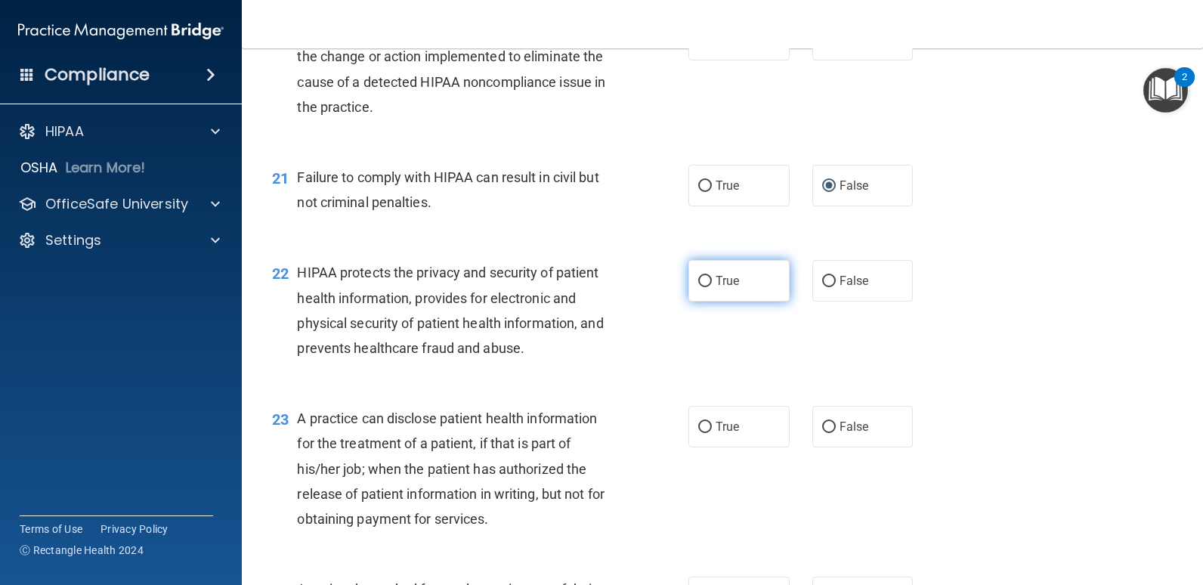
click at [700, 277] on input "True" at bounding box center [705, 281] width 14 height 11
radio input "true"
click at [822, 428] on input "False" at bounding box center [829, 427] width 14 height 11
radio input "true"
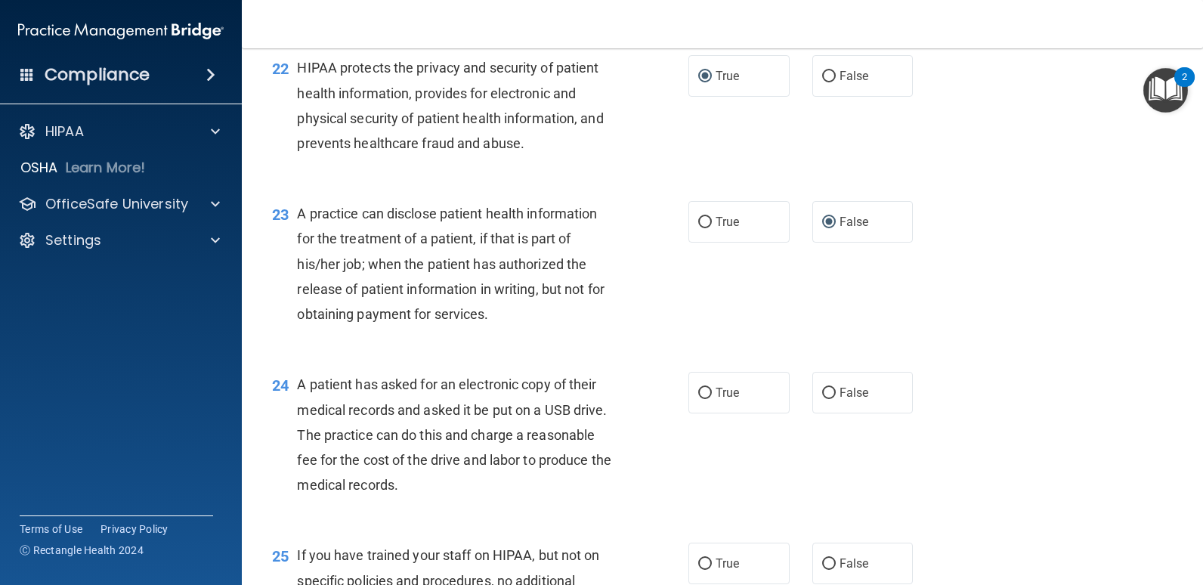
scroll to position [2645, 0]
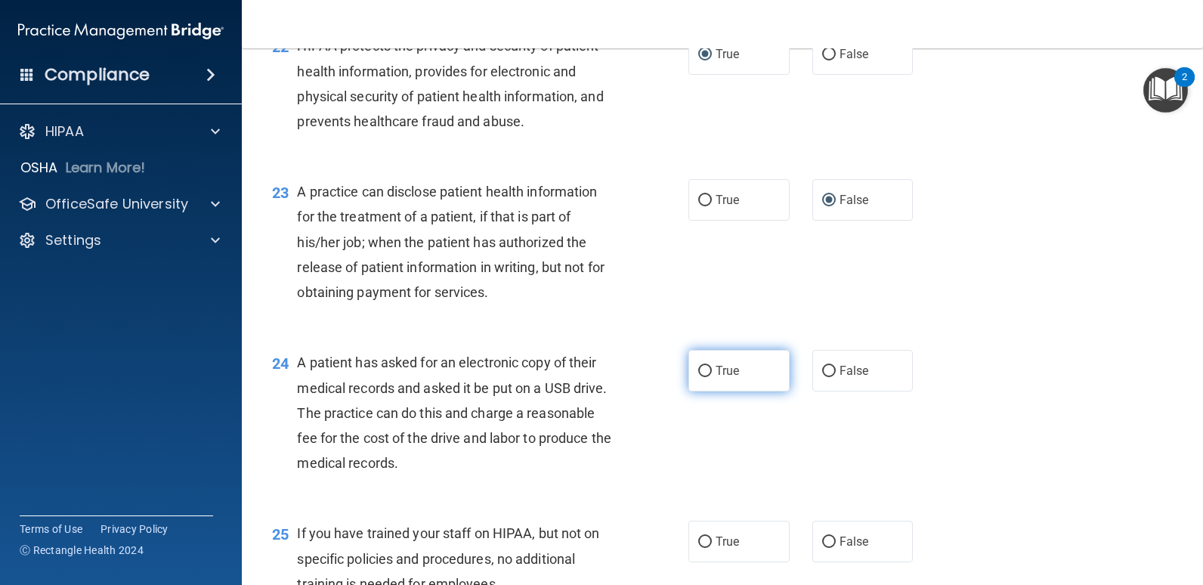
click at [701, 374] on input "True" at bounding box center [705, 371] width 14 height 11
radio input "true"
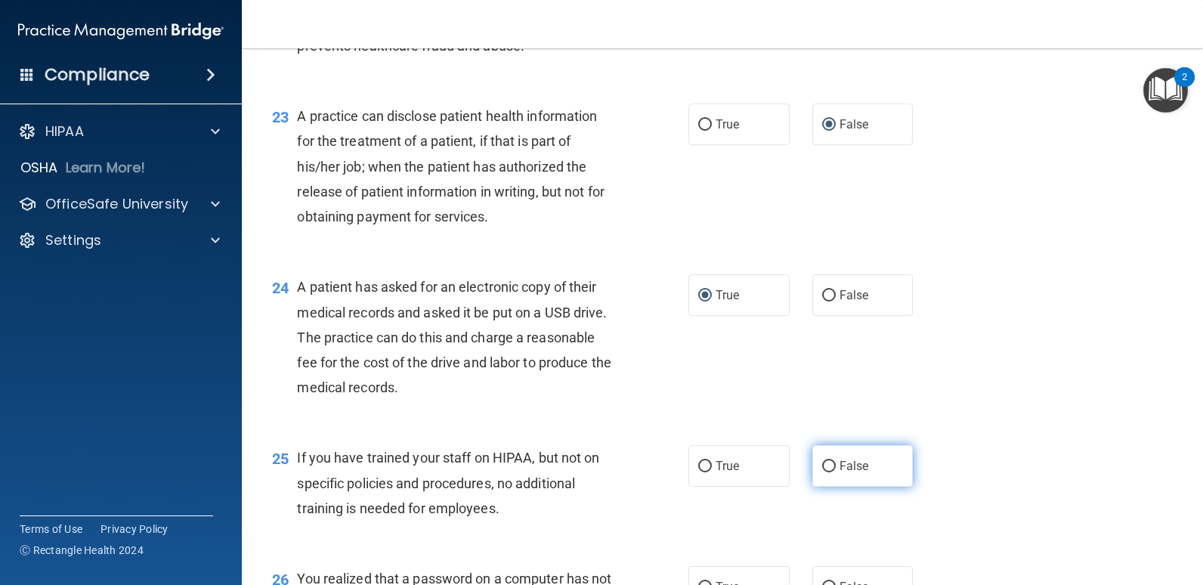
click at [822, 466] on input "False" at bounding box center [829, 466] width 14 height 11
radio input "true"
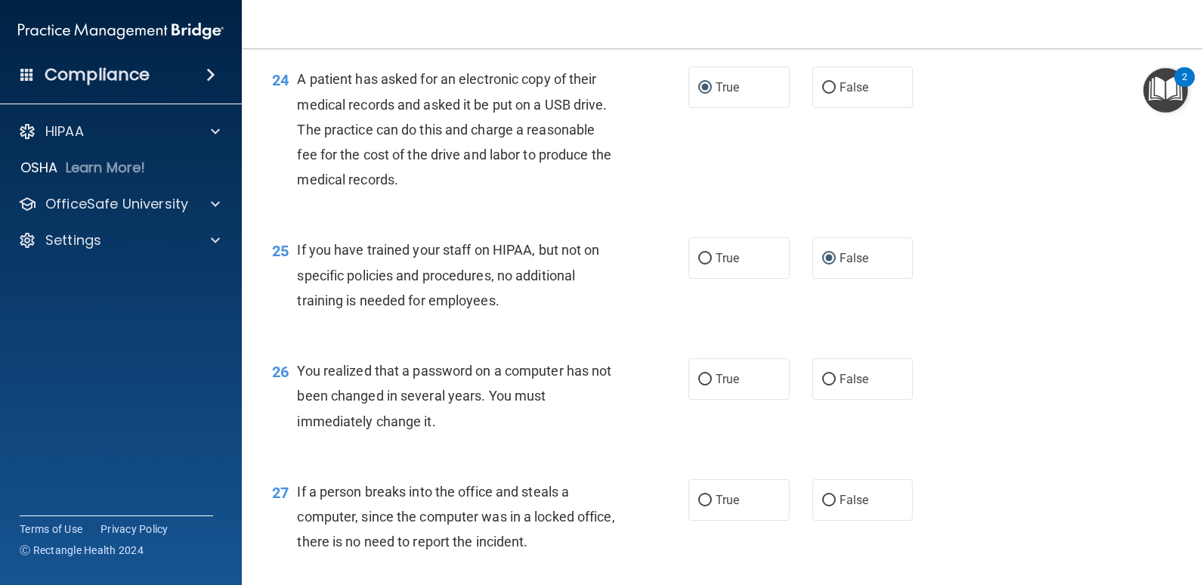
scroll to position [2947, 0]
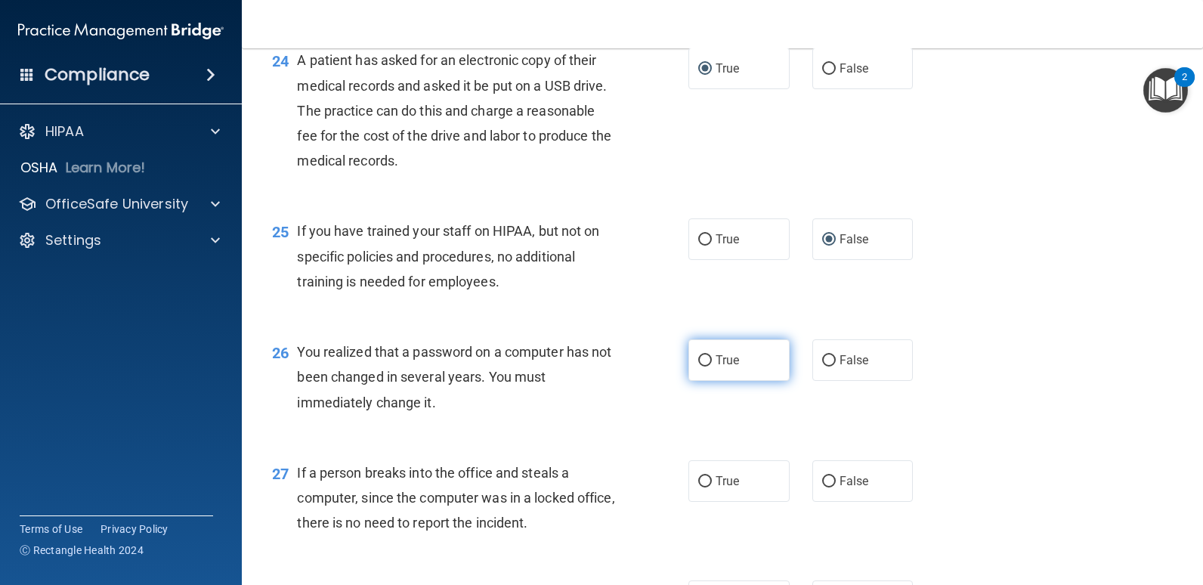
click at [703, 357] on input "True" at bounding box center [705, 360] width 14 height 11
radio input "true"
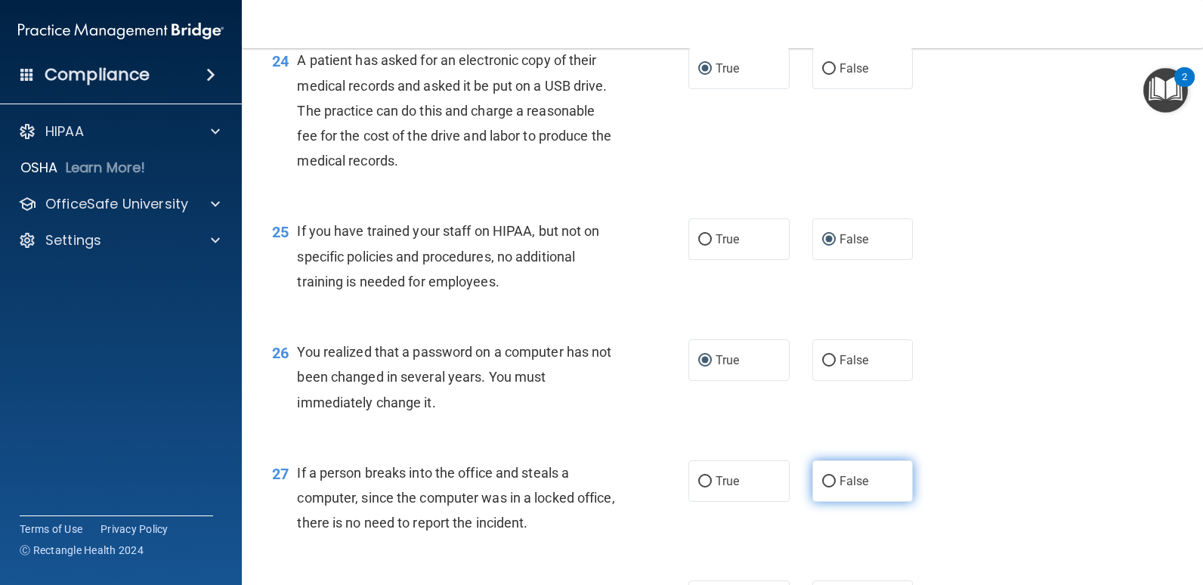
click at [822, 481] on input "False" at bounding box center [829, 481] width 14 height 11
radio input "true"
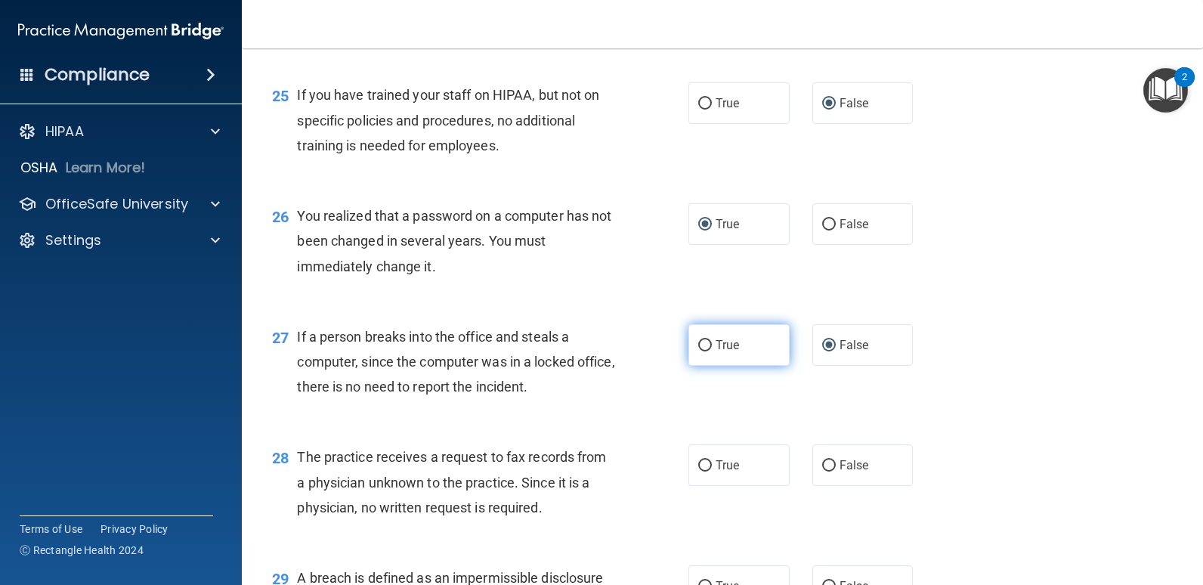
scroll to position [3174, 0]
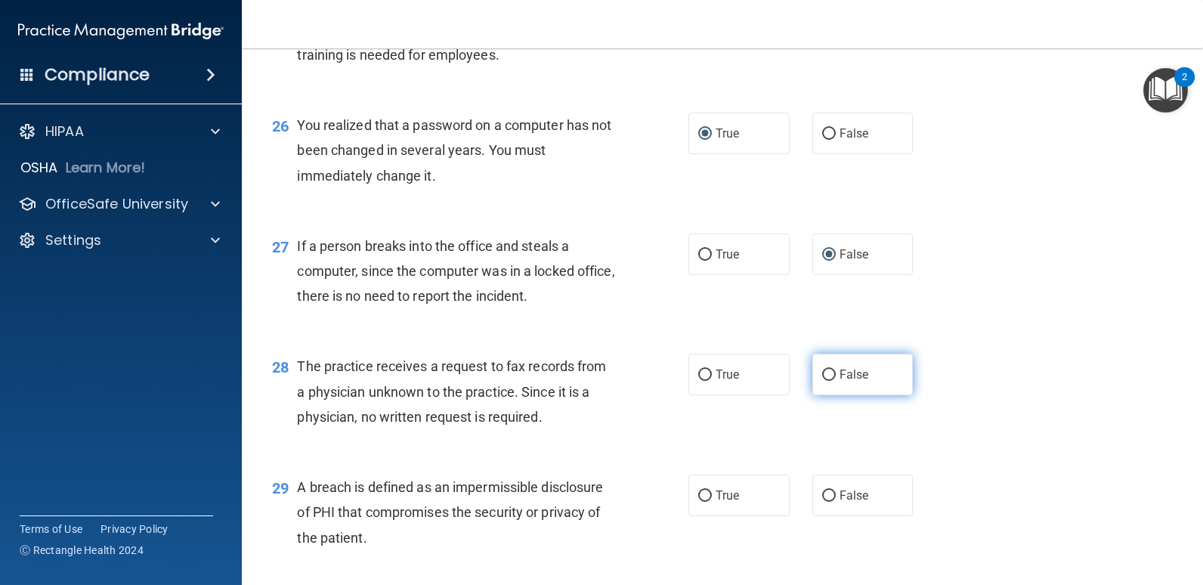
click at [824, 374] on input "False" at bounding box center [829, 374] width 14 height 11
radio input "true"
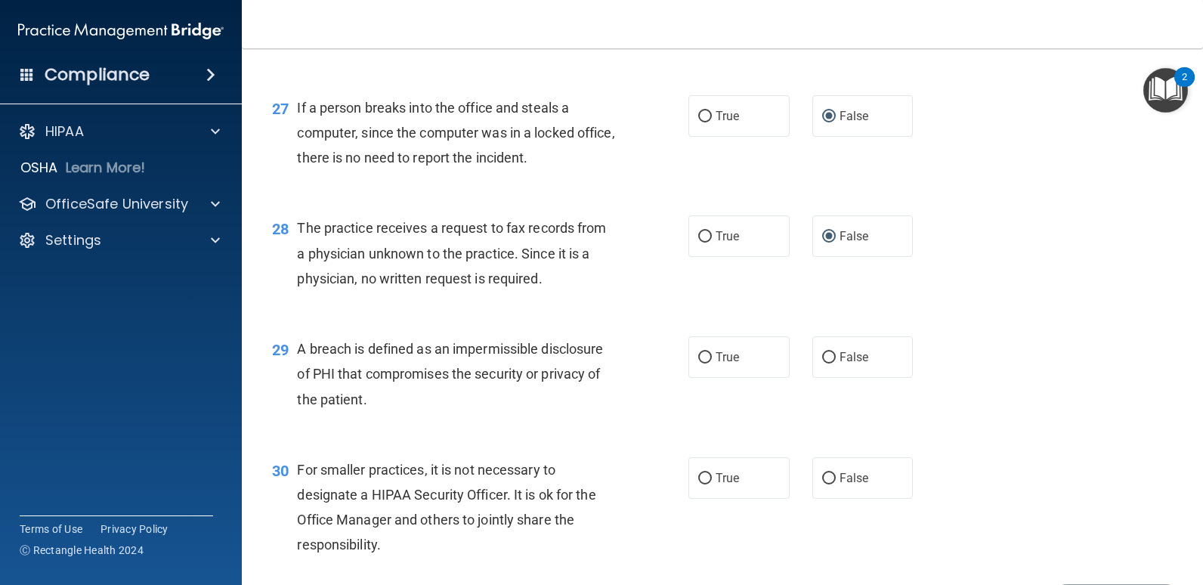
scroll to position [3325, 0]
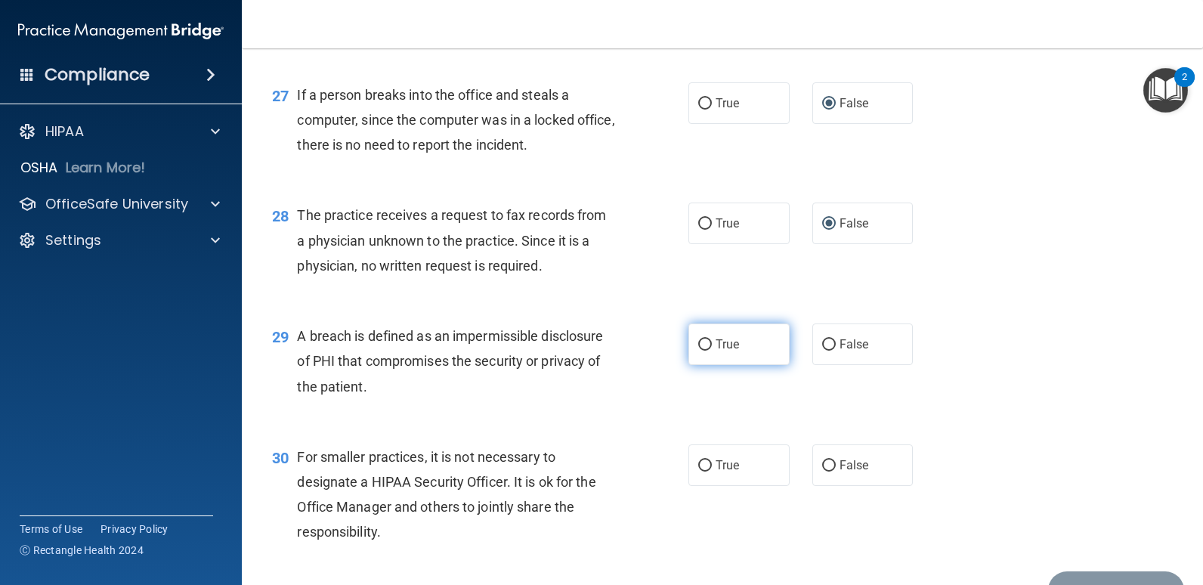
click at [698, 345] on input "True" at bounding box center [705, 344] width 14 height 11
radio input "true"
click at [822, 468] on input "False" at bounding box center [829, 465] width 14 height 11
radio input "true"
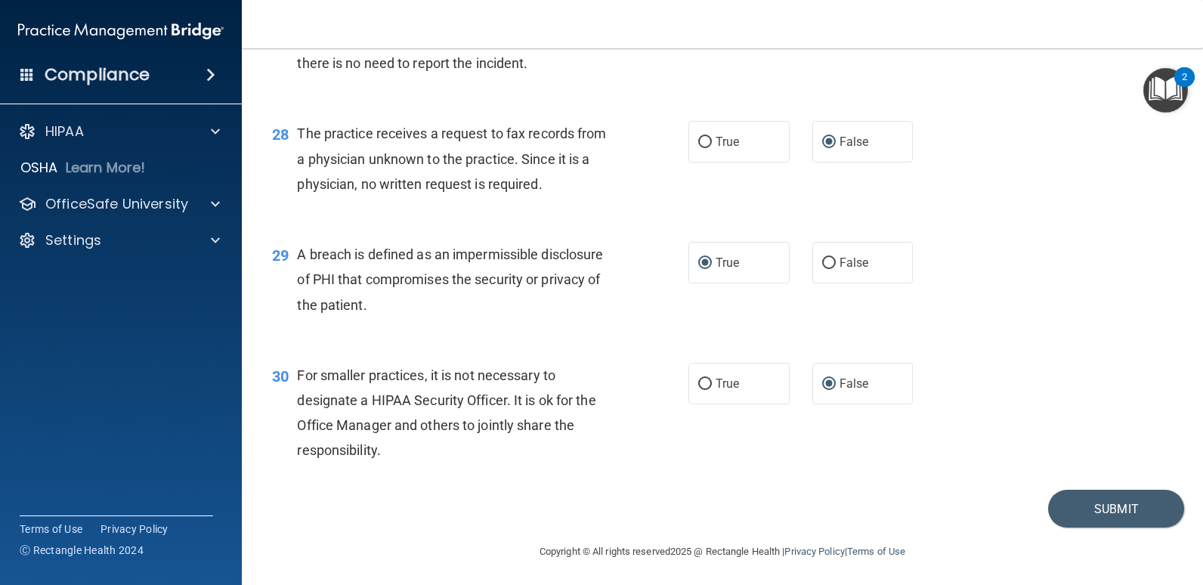
scroll to position [3409, 0]
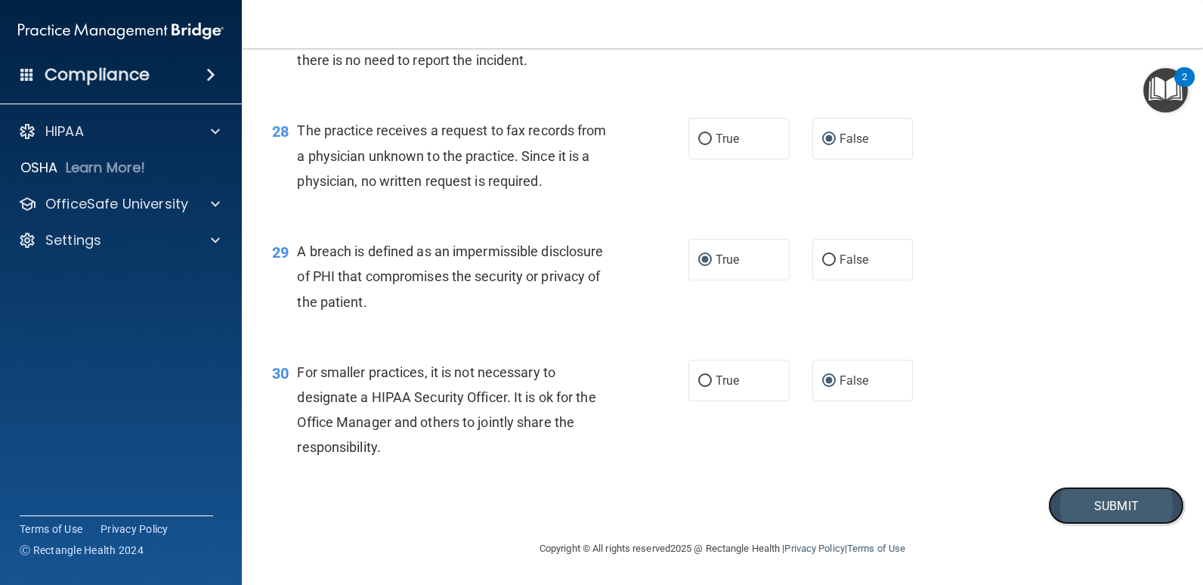
click at [1087, 509] on button "Submit" at bounding box center [1116, 506] width 136 height 39
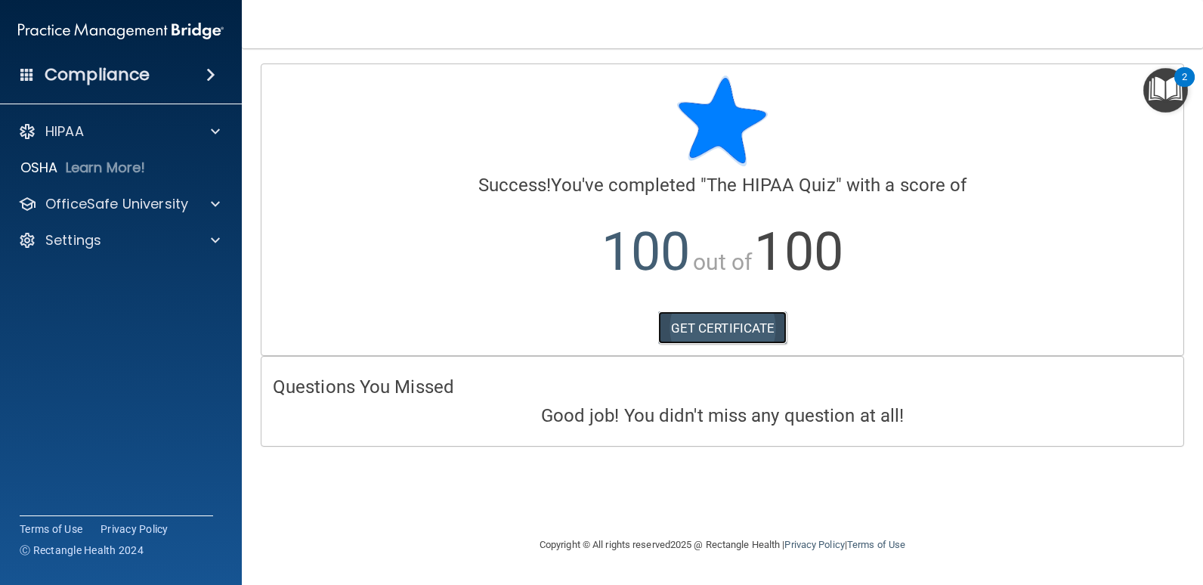
click at [735, 326] on link "GET CERTIFICATE" at bounding box center [722, 327] width 129 height 33
click at [211, 132] on span at bounding box center [215, 131] width 9 height 18
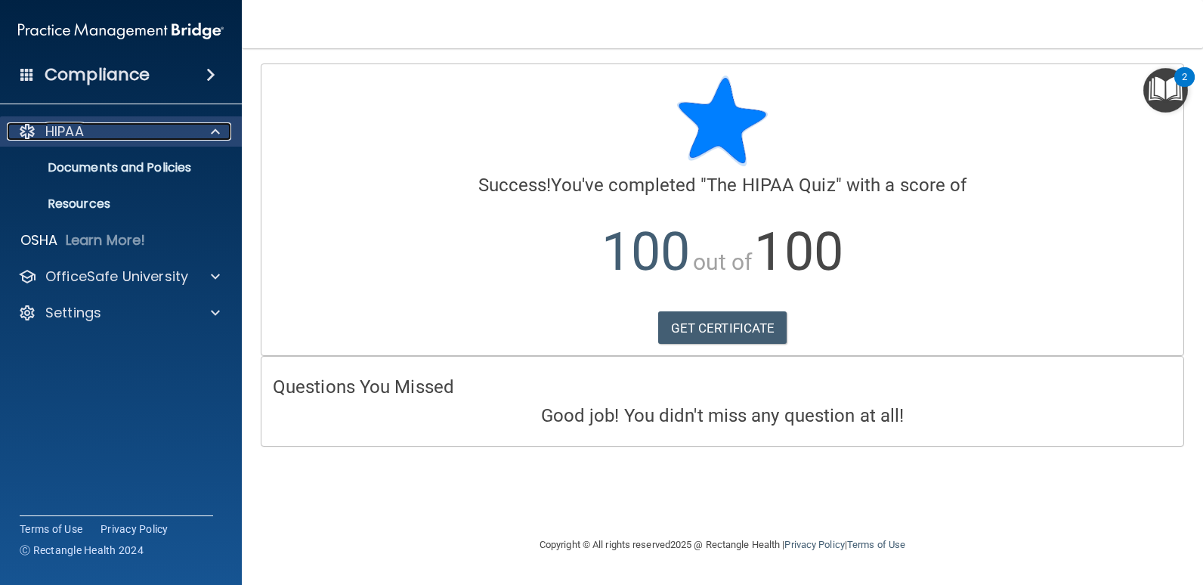
click at [68, 138] on p "HIPAA" at bounding box center [64, 131] width 39 height 18
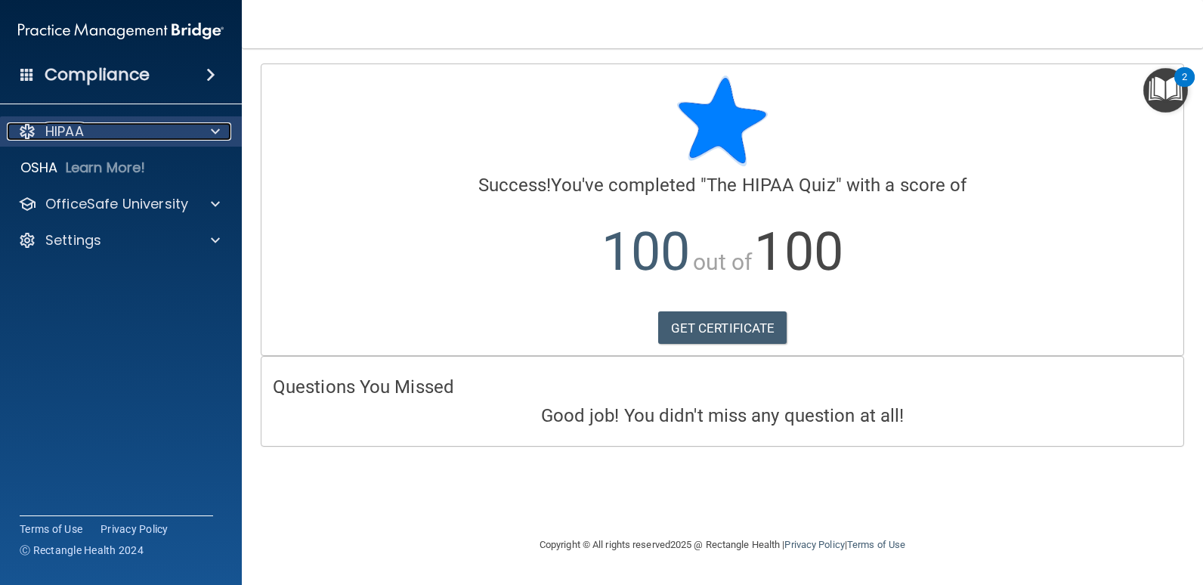
click at [68, 138] on p "HIPAA" at bounding box center [64, 131] width 39 height 18
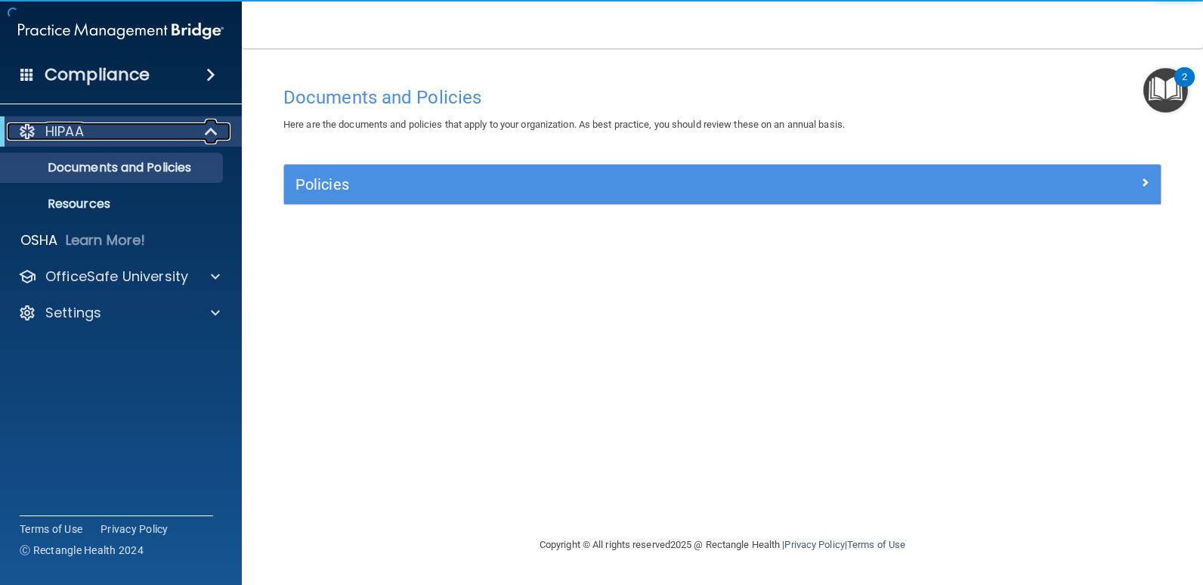
click at [216, 128] on span at bounding box center [212, 131] width 13 height 18
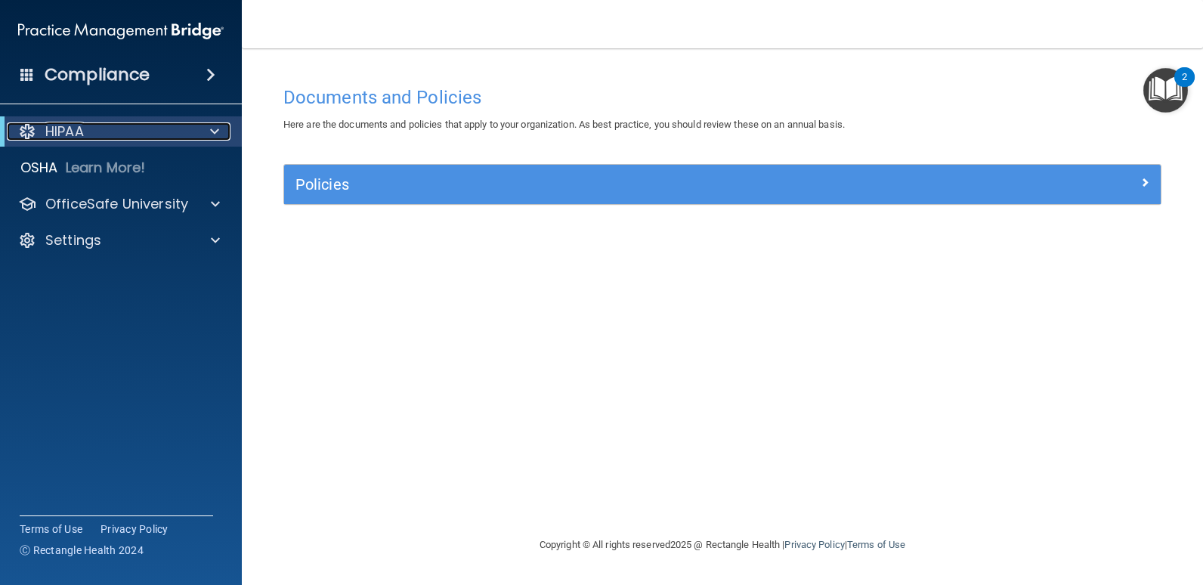
click at [216, 128] on span at bounding box center [214, 131] width 9 height 18
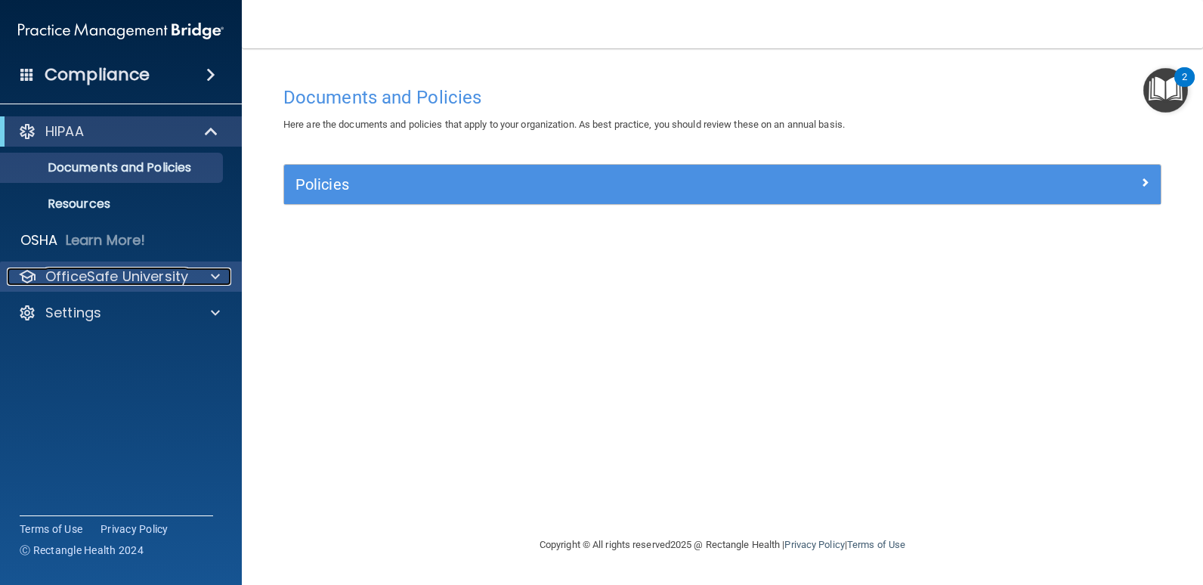
click at [218, 276] on span at bounding box center [215, 276] width 9 height 18
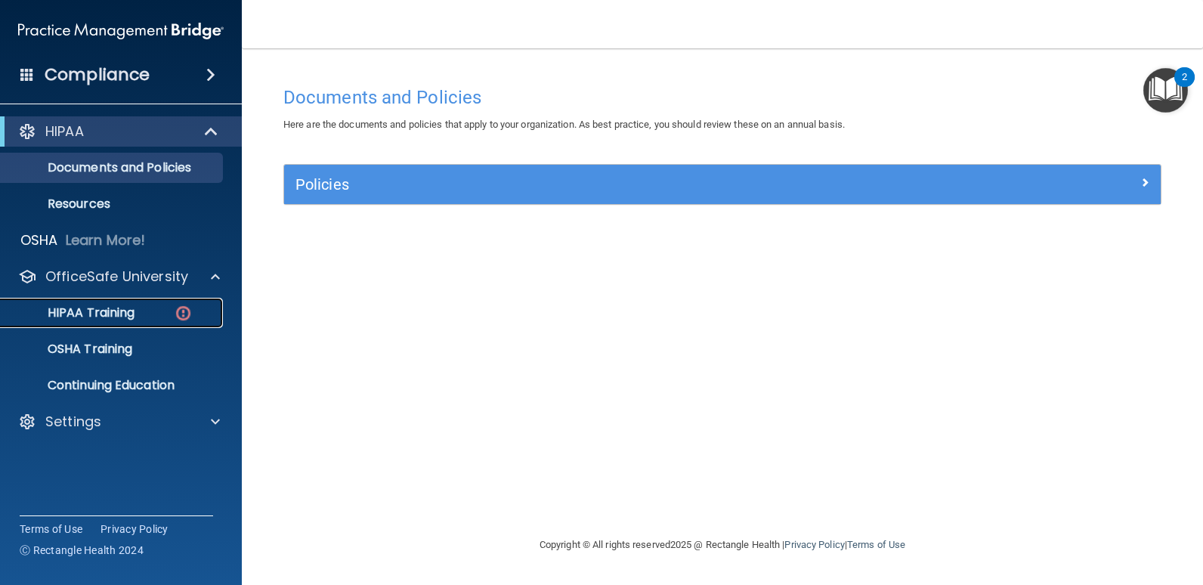
click at [171, 316] on div "HIPAA Training" at bounding box center [113, 312] width 206 height 15
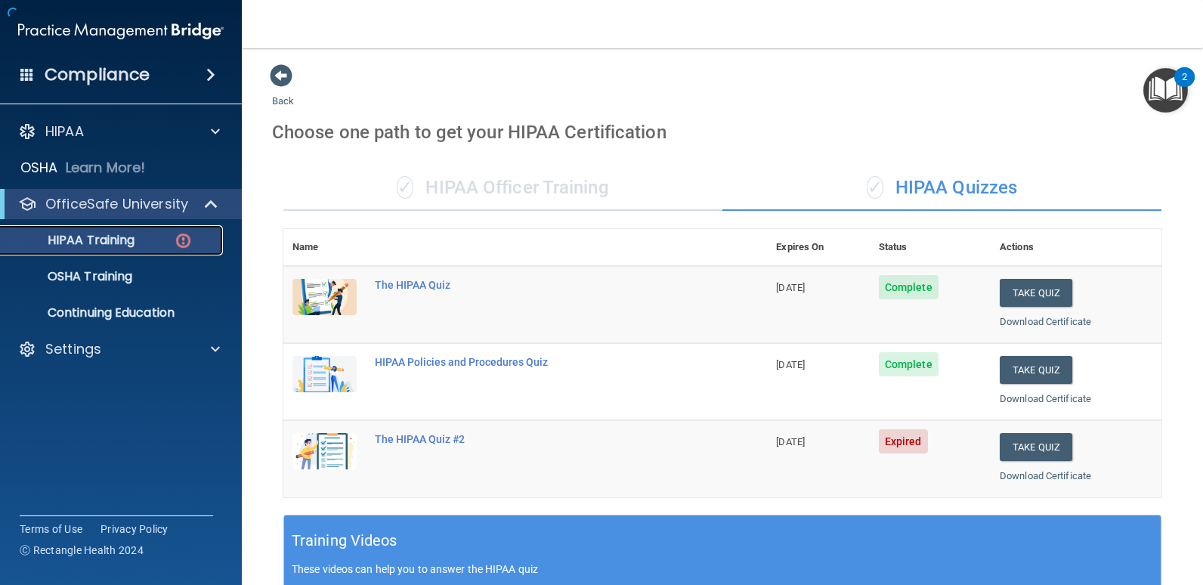
click at [110, 243] on p "HIPAA Training" at bounding box center [72, 240] width 125 height 15
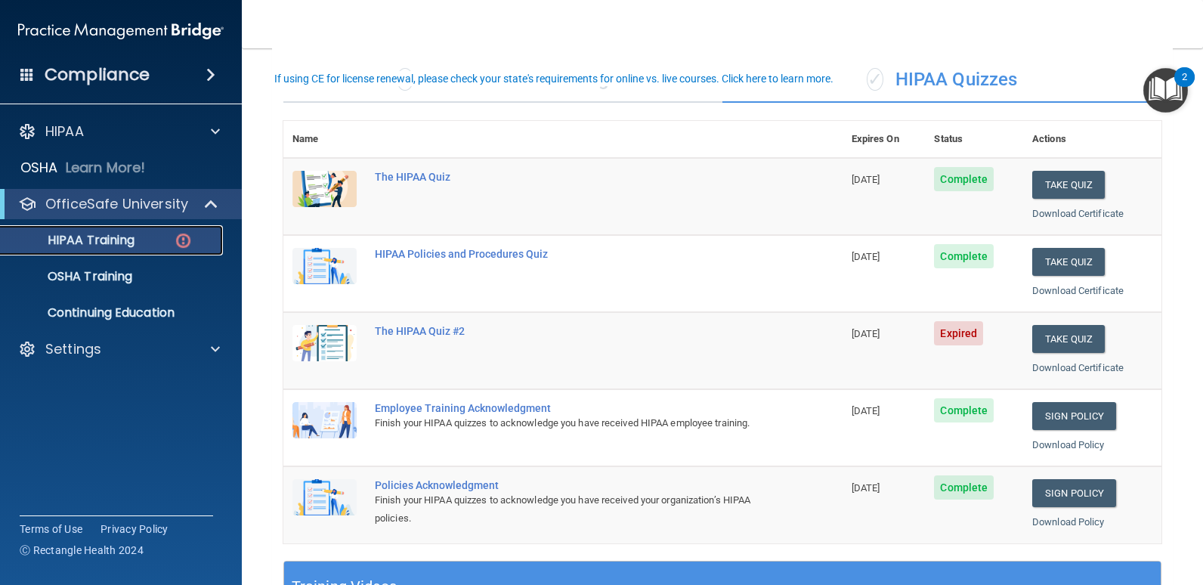
scroll to position [76, 0]
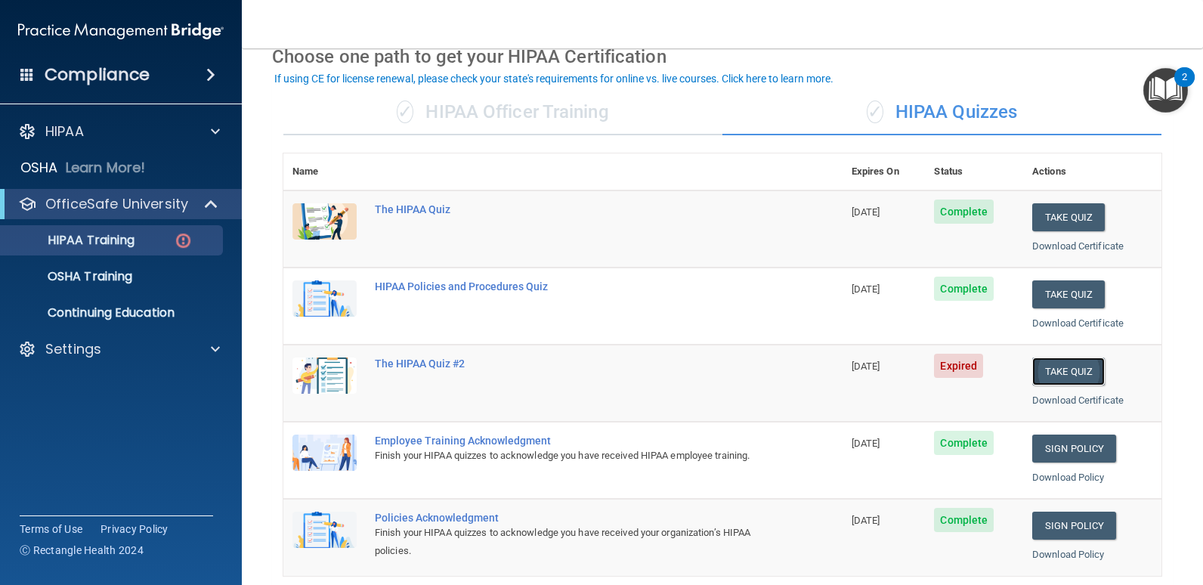
click at [1062, 372] on button "Take Quiz" at bounding box center [1068, 371] width 73 height 28
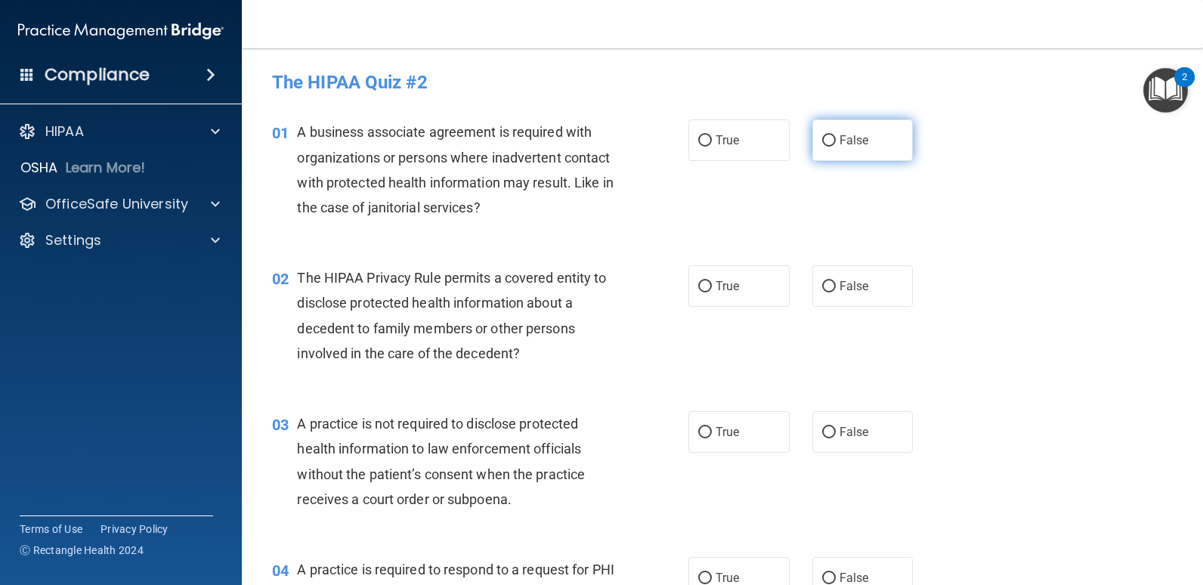
click at [824, 138] on input "False" at bounding box center [829, 140] width 14 height 11
radio input "true"
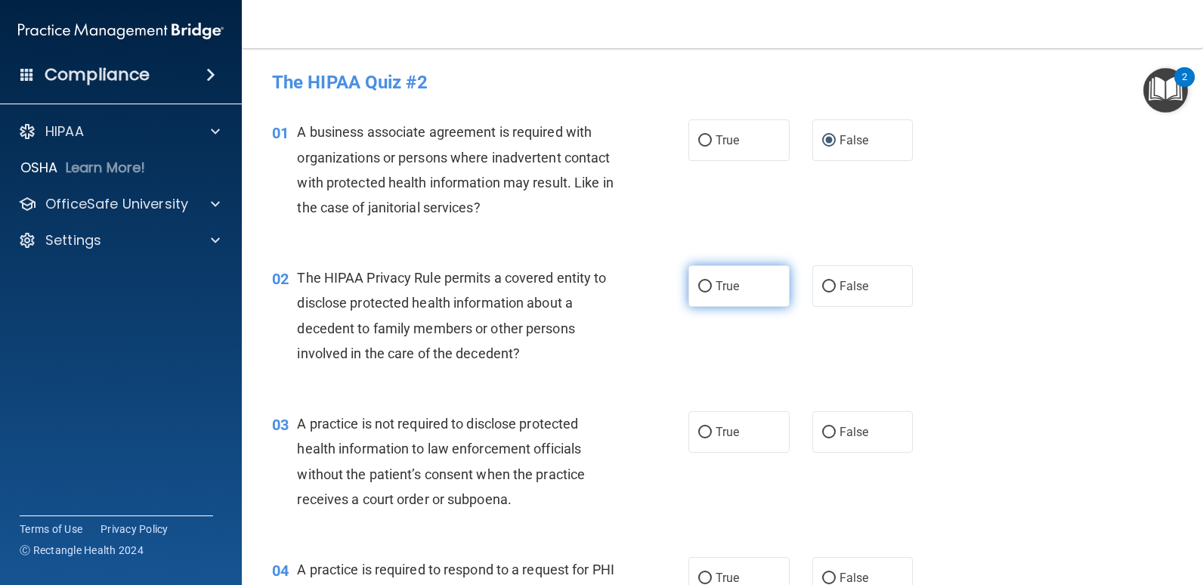
click at [700, 286] on input "True" at bounding box center [705, 286] width 14 height 11
radio input "true"
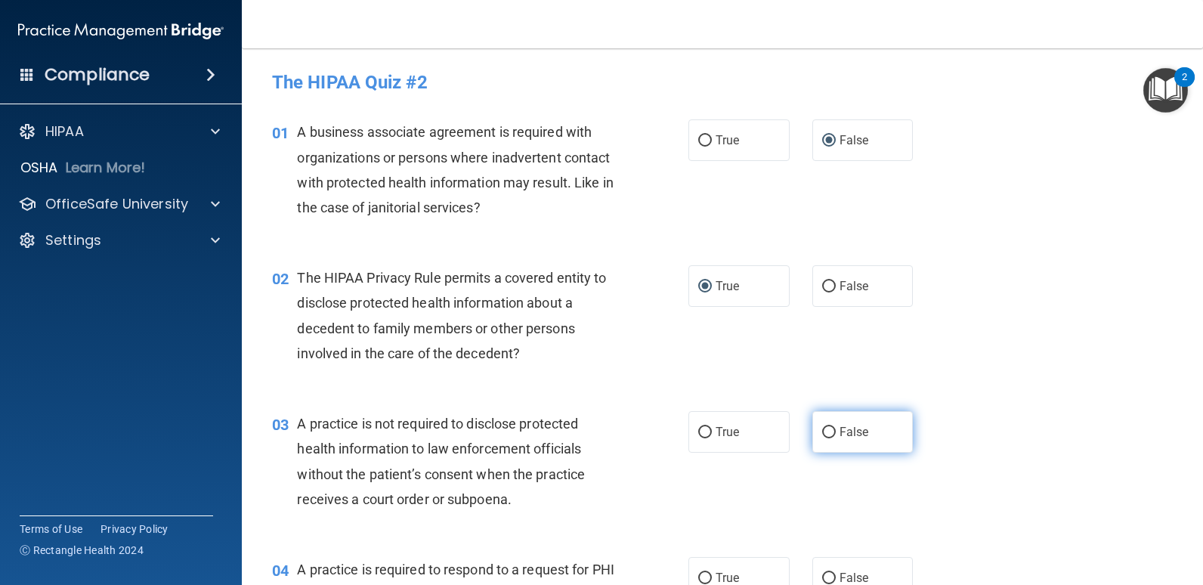
click at [822, 432] on input "False" at bounding box center [829, 432] width 14 height 11
radio input "true"
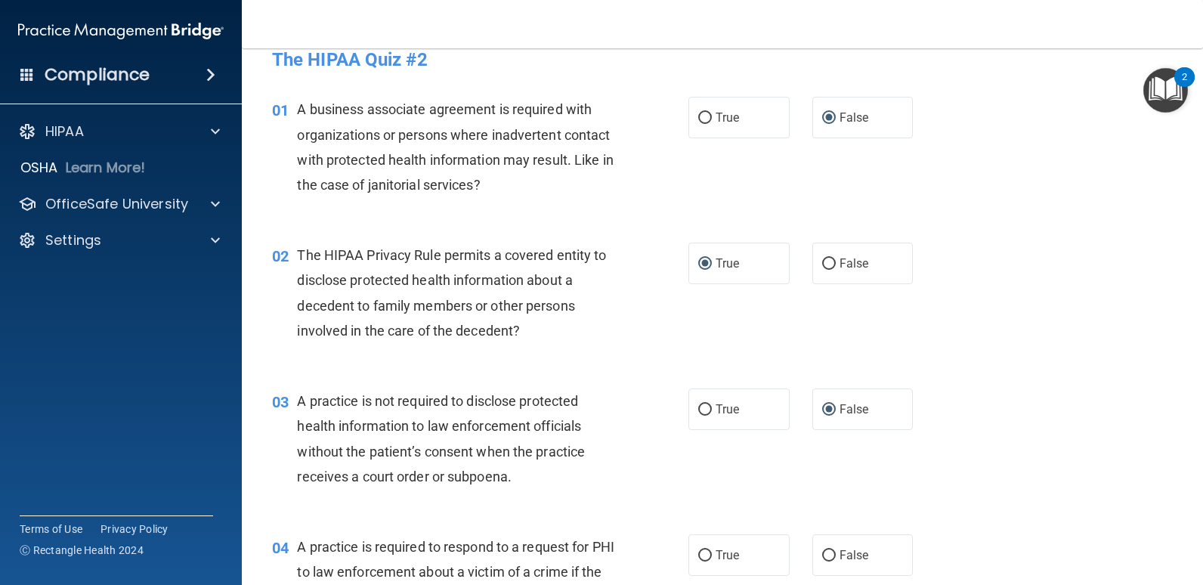
scroll to position [151, 0]
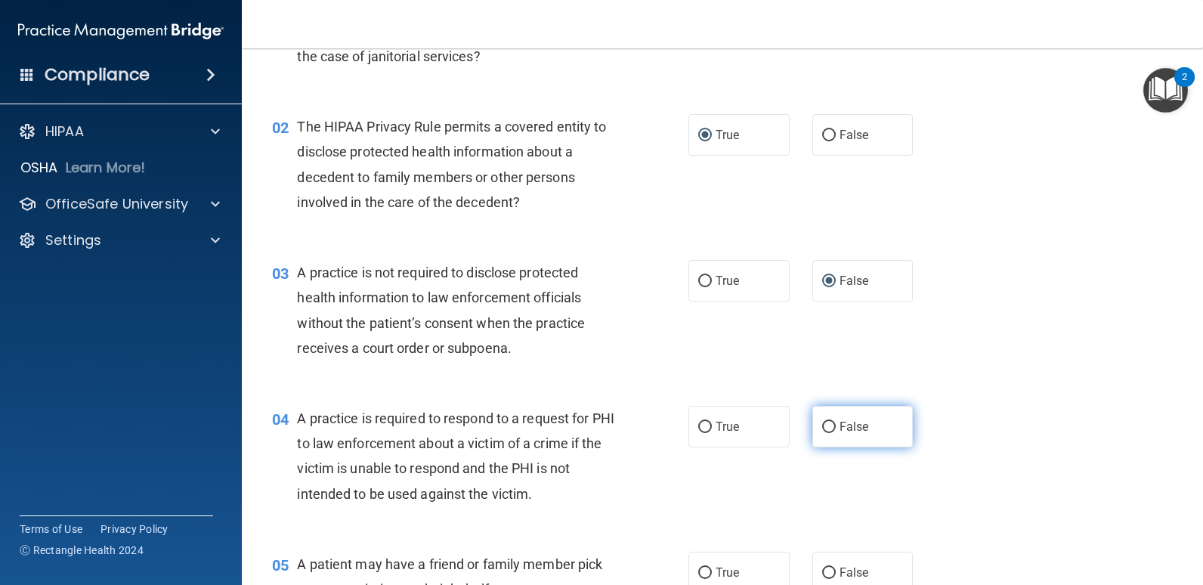
click at [822, 425] on input "False" at bounding box center [829, 427] width 14 height 11
radio input "true"
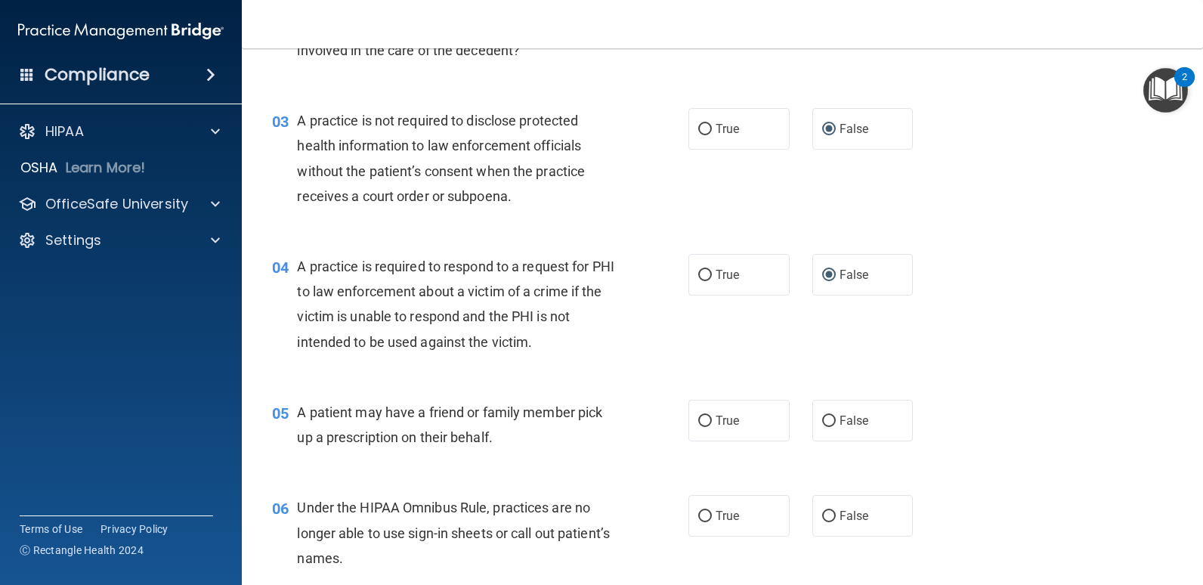
scroll to position [378, 0]
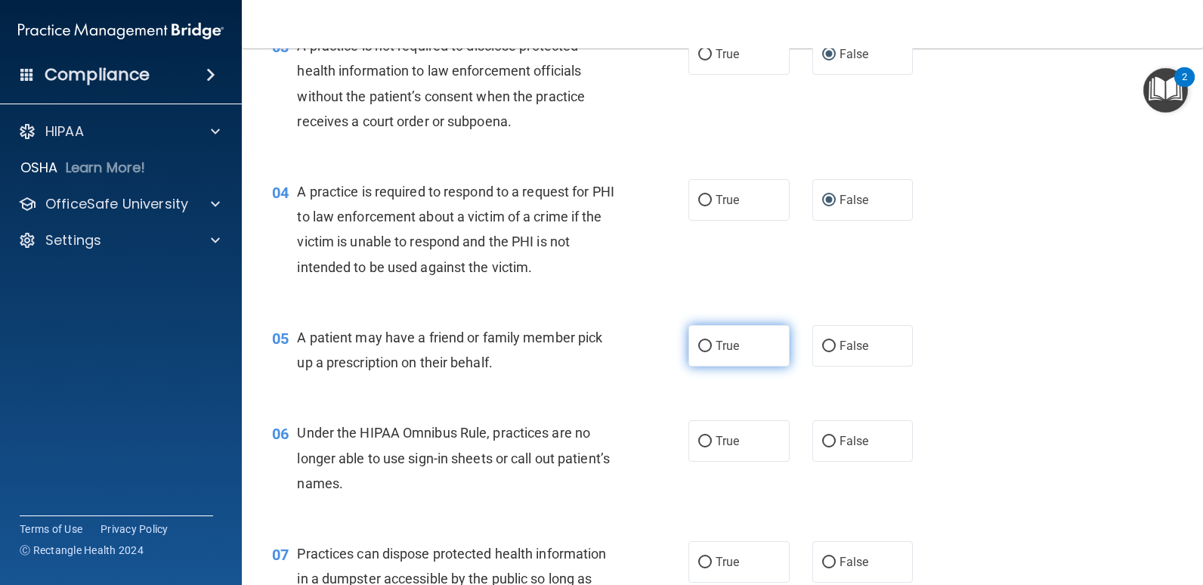
click at [698, 344] on input "True" at bounding box center [705, 346] width 14 height 11
radio input "true"
click at [822, 440] on input "False" at bounding box center [829, 441] width 14 height 11
radio input "true"
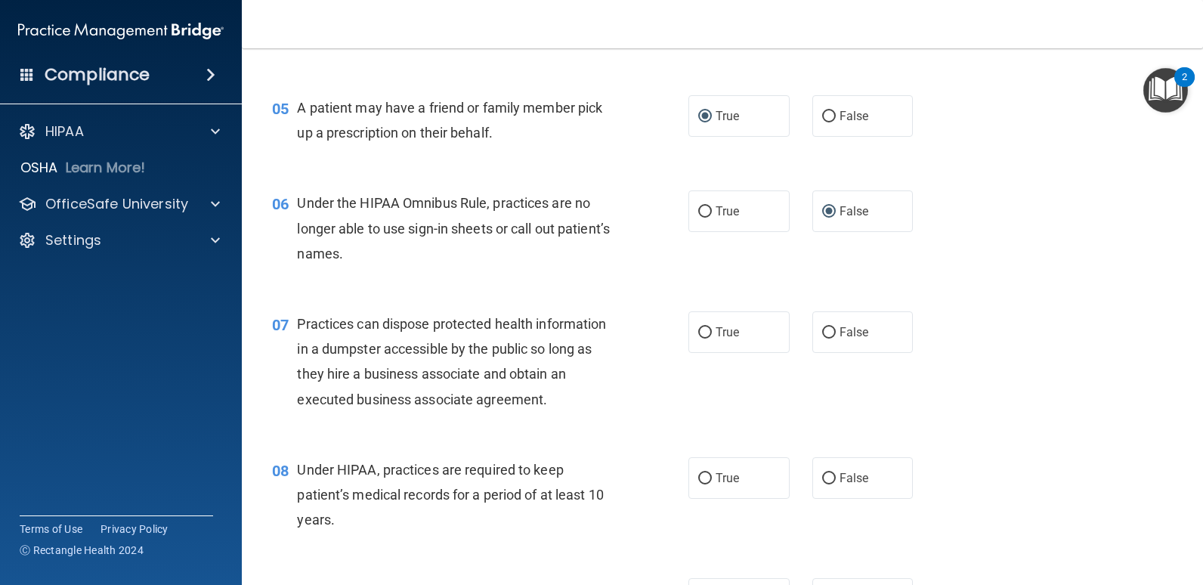
scroll to position [680, 0]
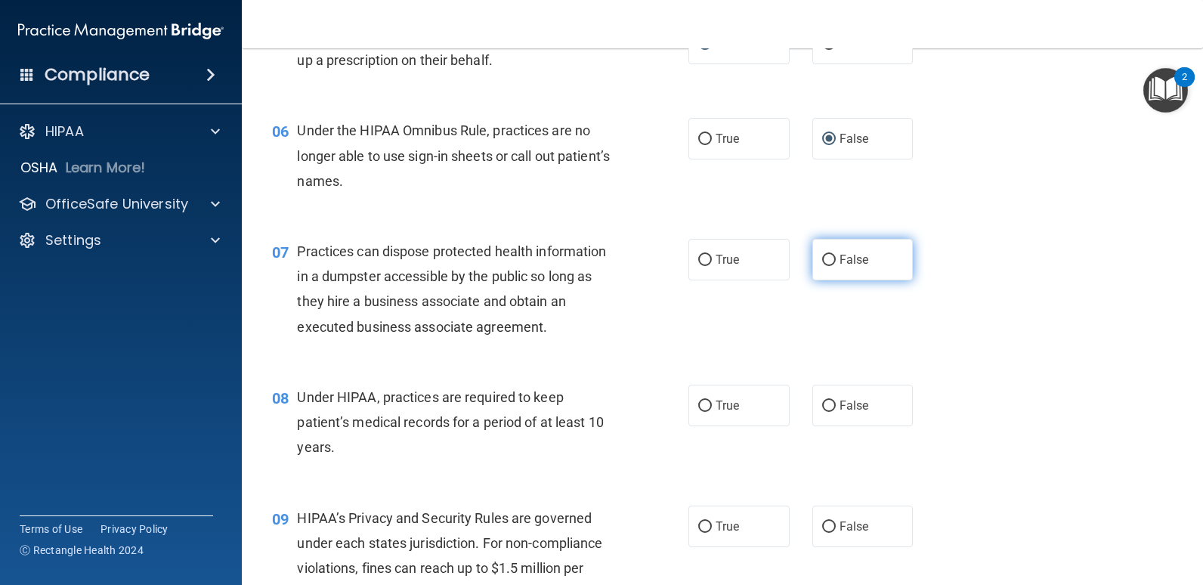
click at [822, 262] on input "False" at bounding box center [829, 260] width 14 height 11
radio input "true"
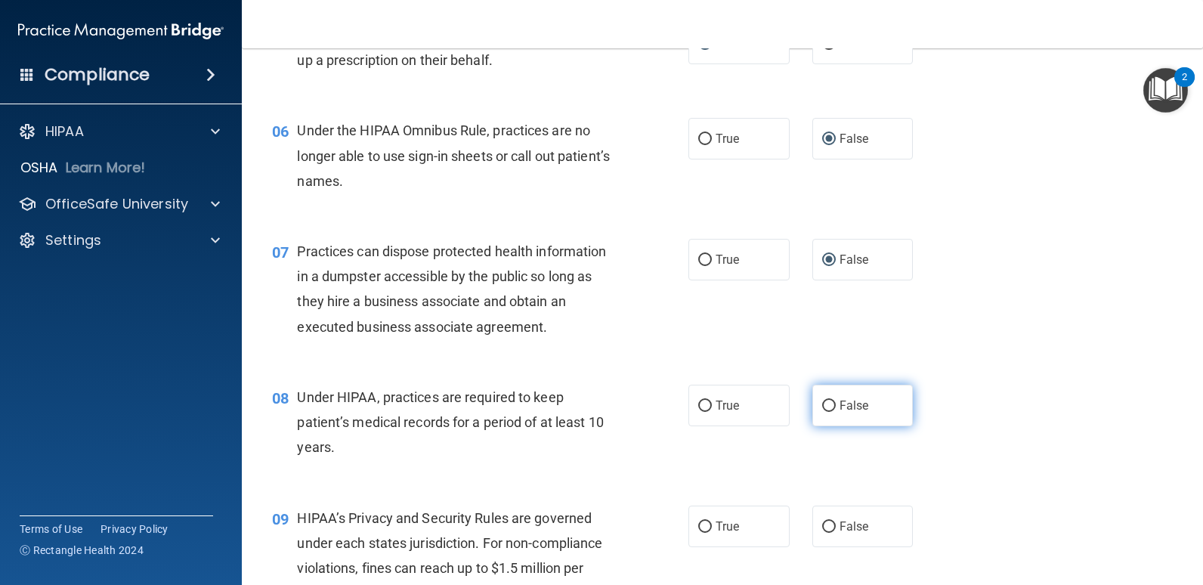
click at [822, 406] on input "False" at bounding box center [829, 405] width 14 height 11
radio input "true"
click at [822, 526] on input "False" at bounding box center [829, 526] width 14 height 11
radio input "true"
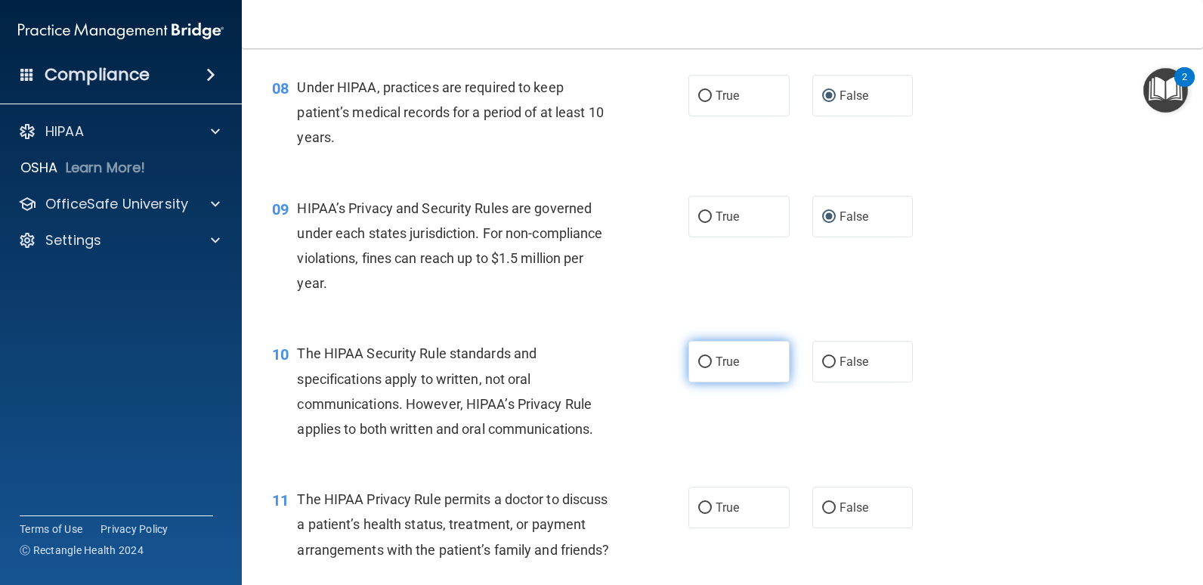
scroll to position [1209, 0]
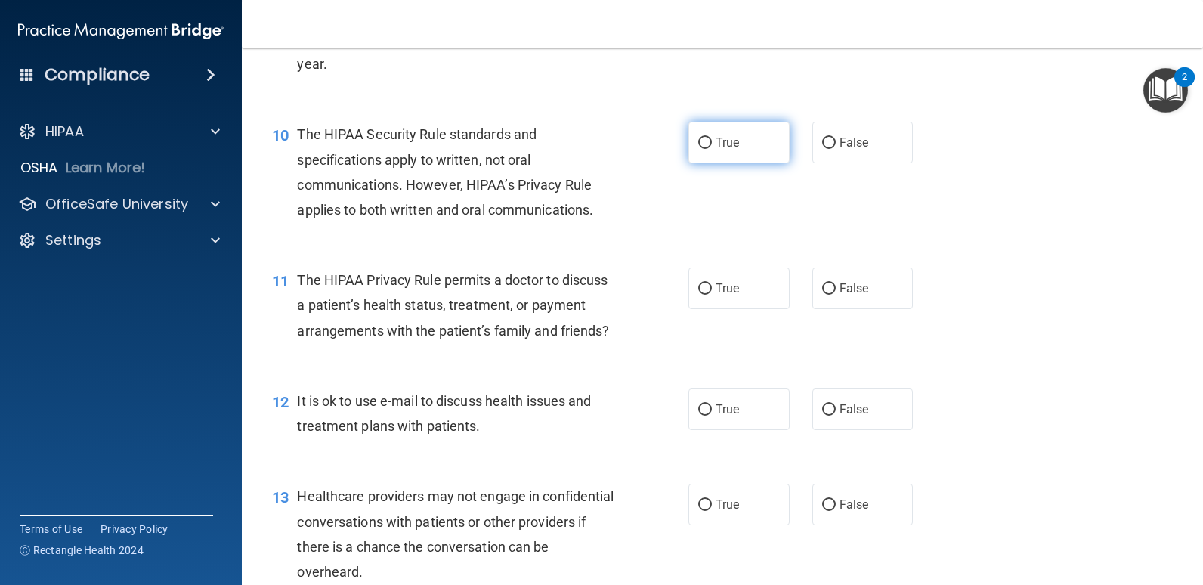
click at [698, 144] on input "True" at bounding box center [705, 143] width 14 height 11
radio input "true"
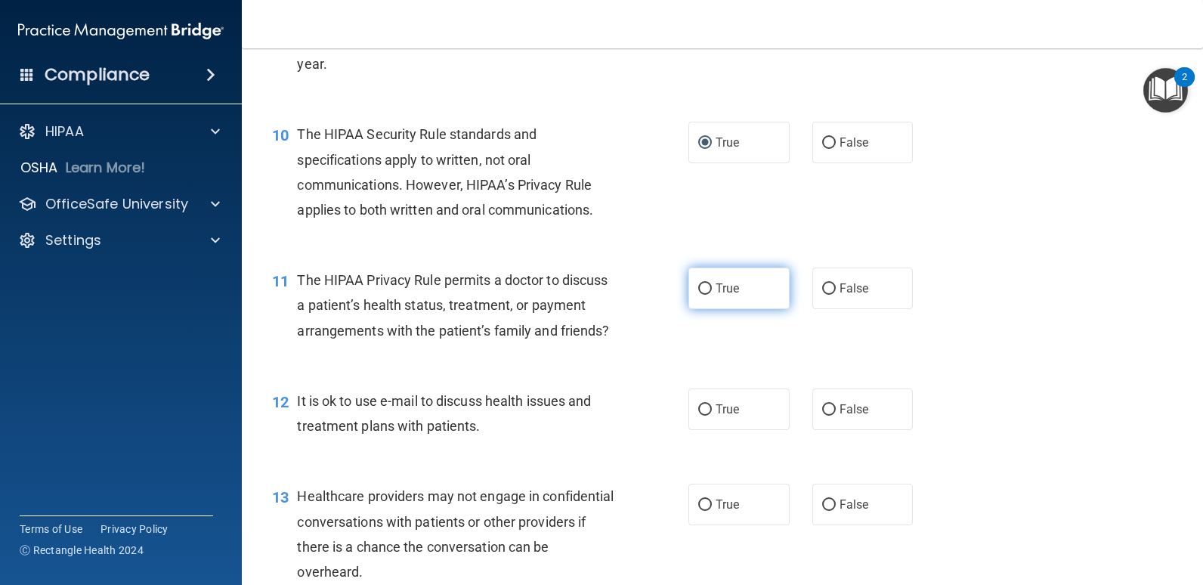
click at [698, 290] on input "True" at bounding box center [705, 288] width 14 height 11
radio input "true"
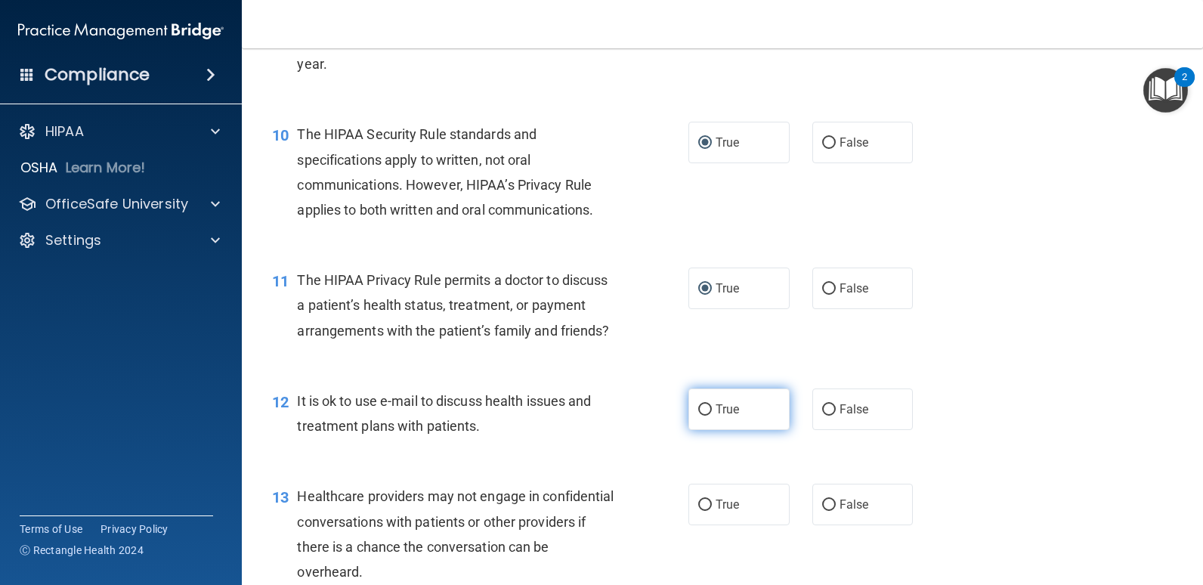
click at [699, 416] on input "True" at bounding box center [705, 409] width 14 height 11
radio input "true"
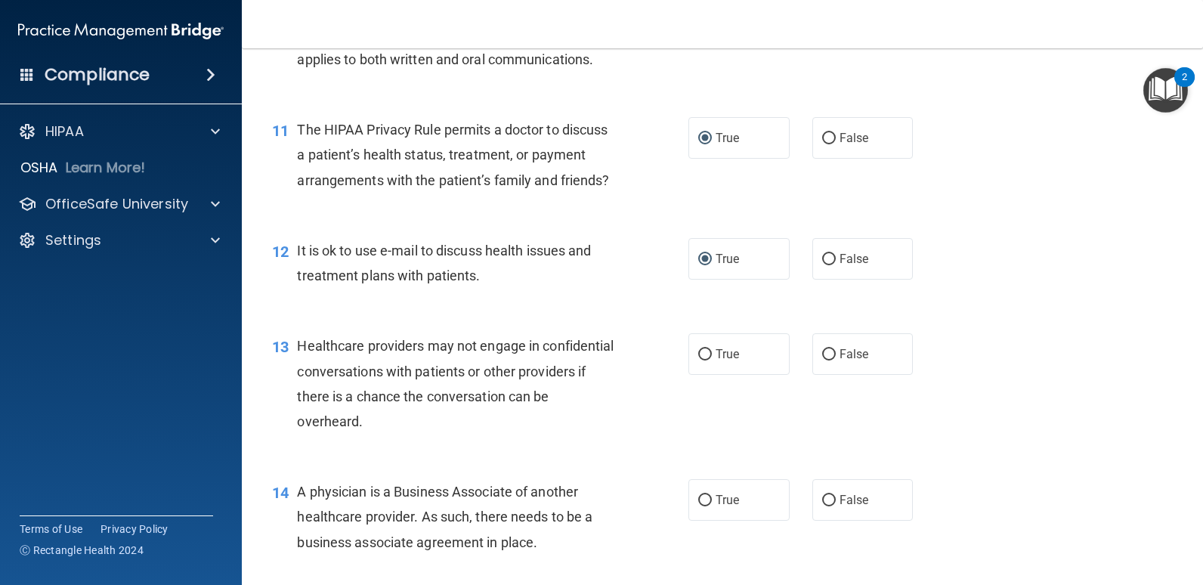
scroll to position [1360, 0]
click at [822, 360] on input "False" at bounding box center [829, 353] width 14 height 11
radio input "true"
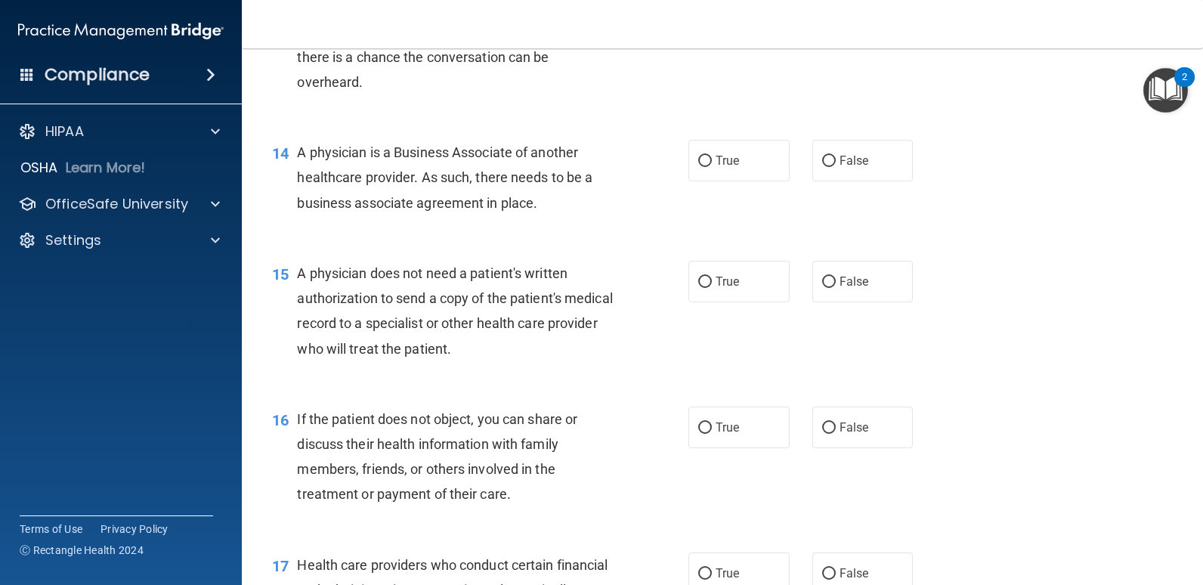
scroll to position [1662, 0]
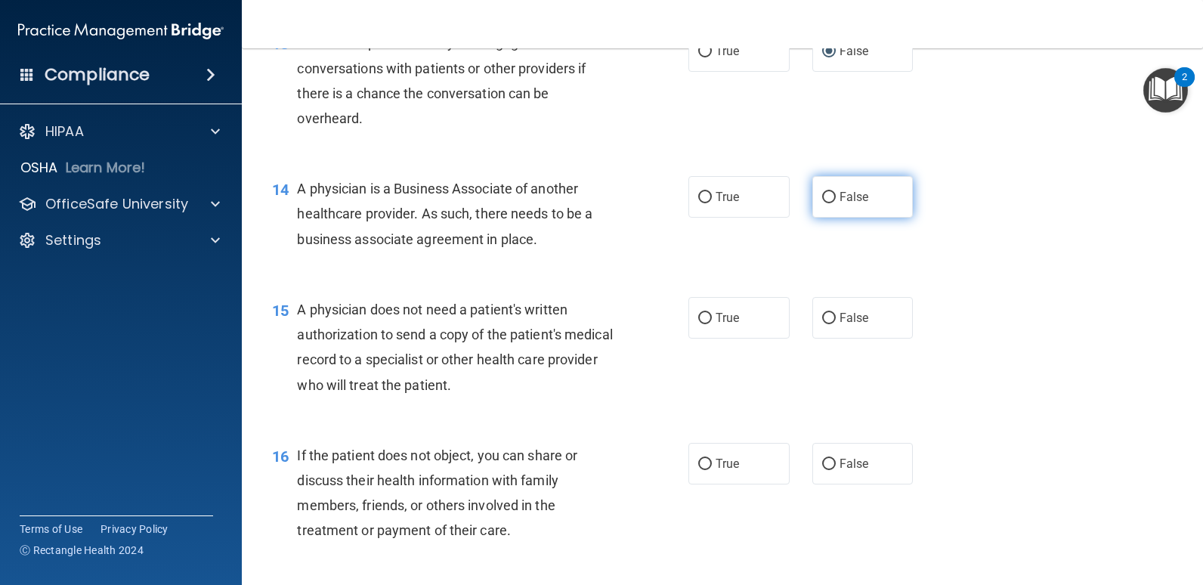
click at [822, 203] on input "False" at bounding box center [829, 197] width 14 height 11
radio input "true"
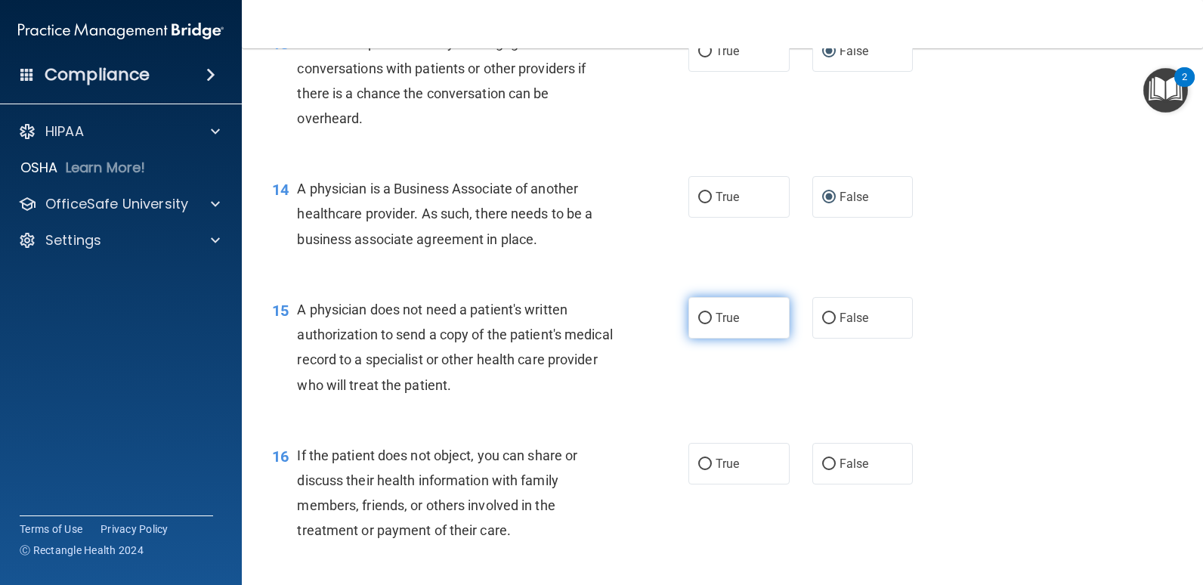
click at [698, 324] on input "True" at bounding box center [705, 318] width 14 height 11
radio input "true"
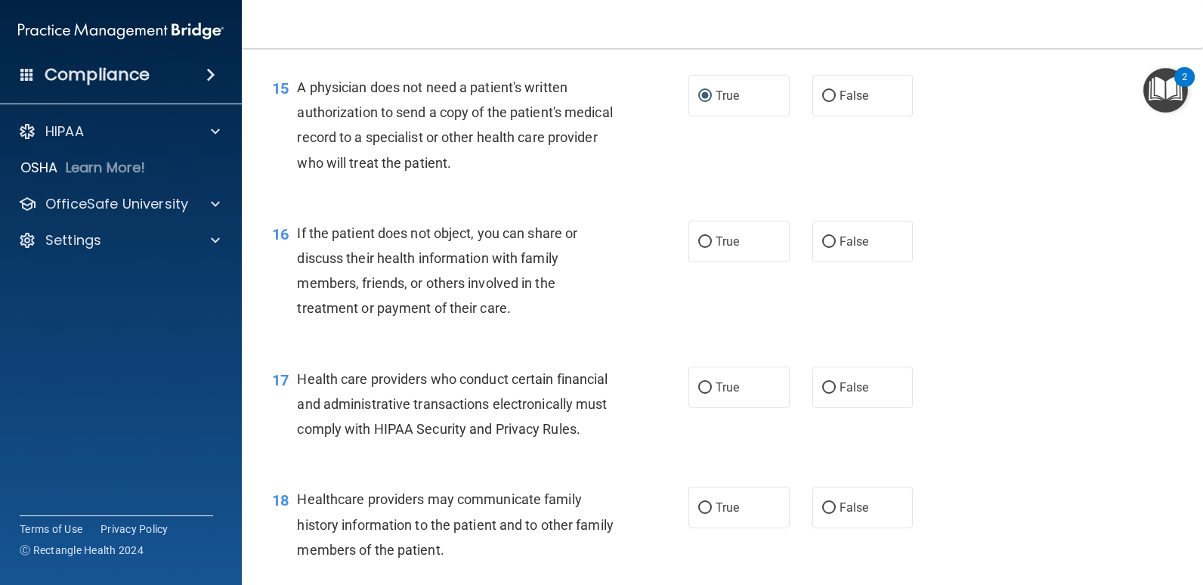
scroll to position [1889, 0]
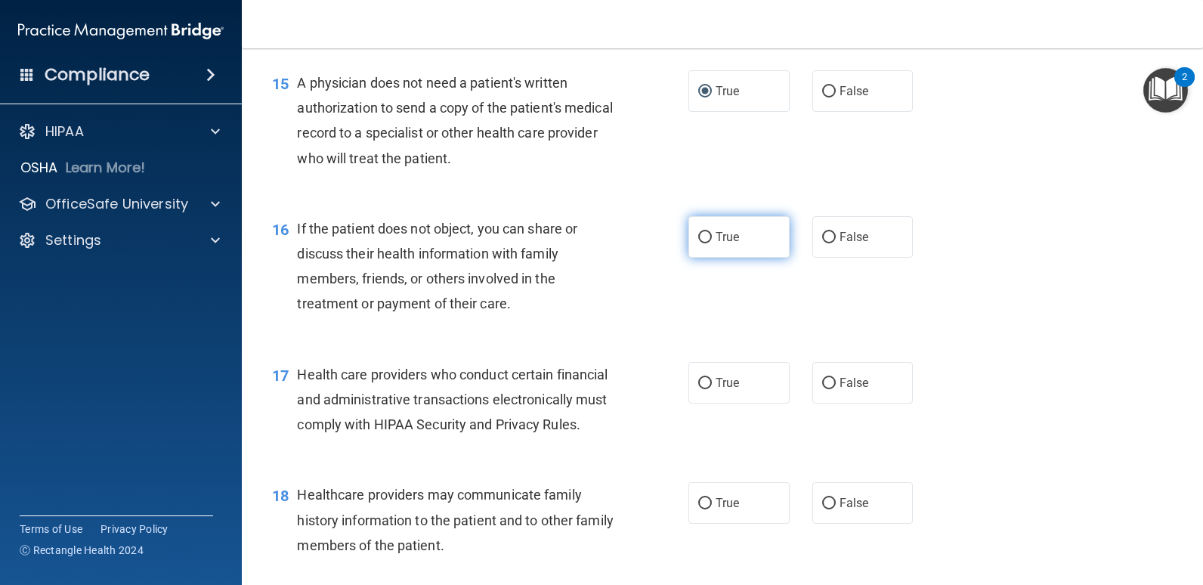
click at [698, 243] on input "True" at bounding box center [705, 237] width 14 height 11
radio input "true"
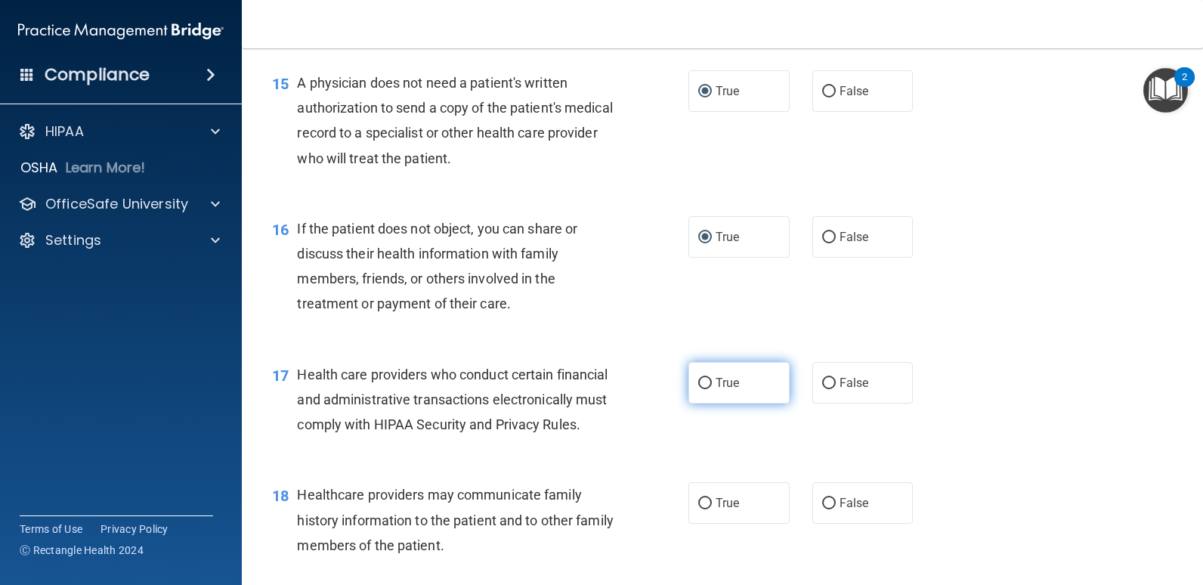
click at [700, 389] on input "True" at bounding box center [705, 383] width 14 height 11
radio input "true"
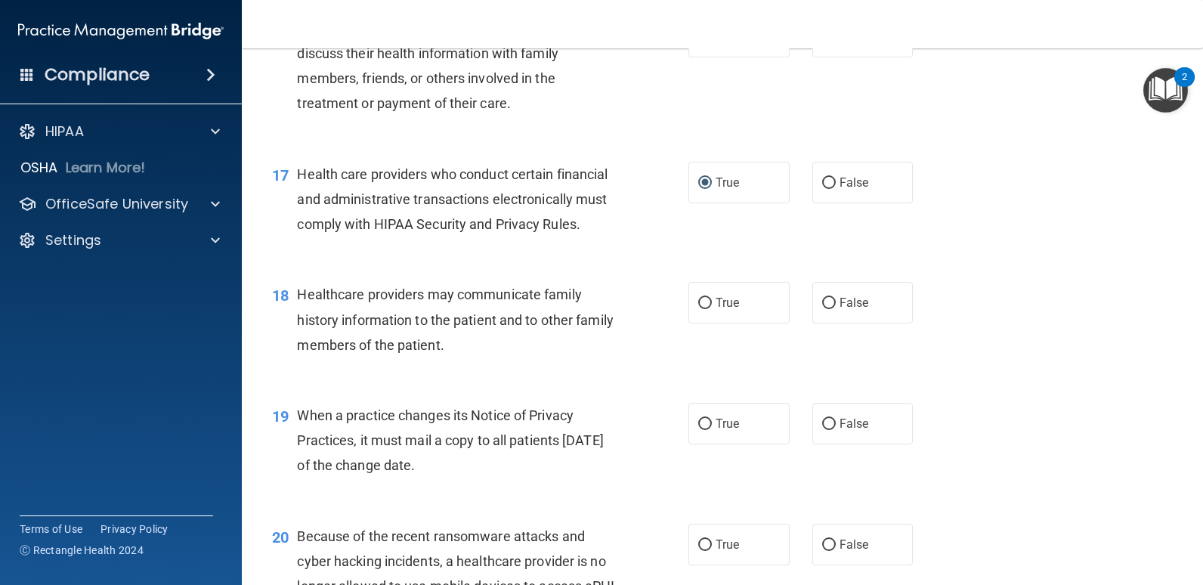
scroll to position [2116, 0]
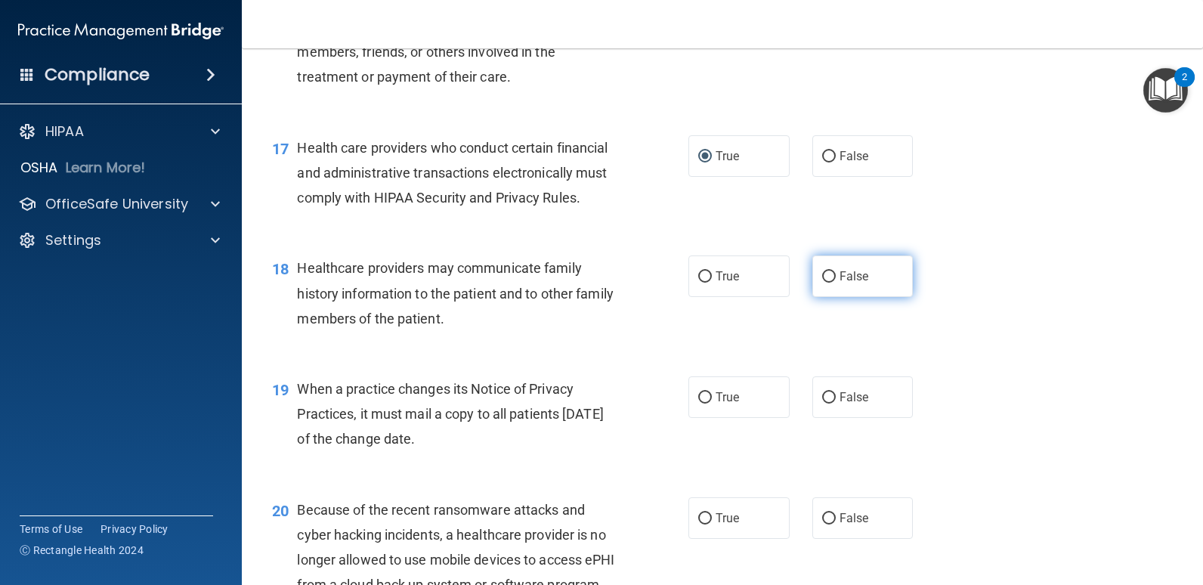
click at [822, 283] on input "False" at bounding box center [829, 276] width 14 height 11
radio input "true"
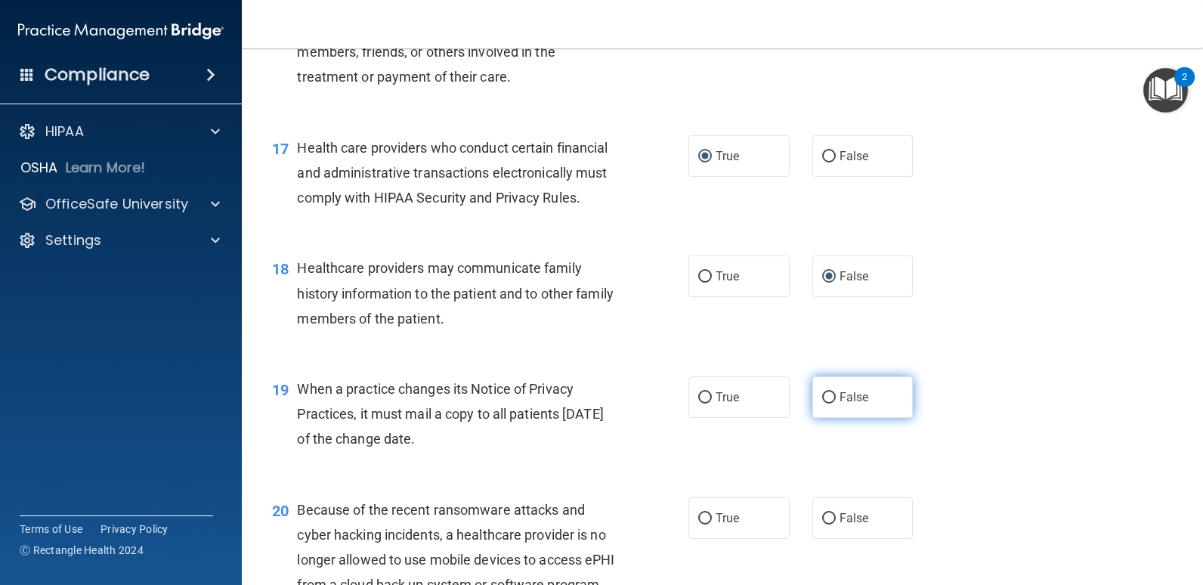
click at [822, 403] on input "False" at bounding box center [829, 397] width 14 height 11
radio input "true"
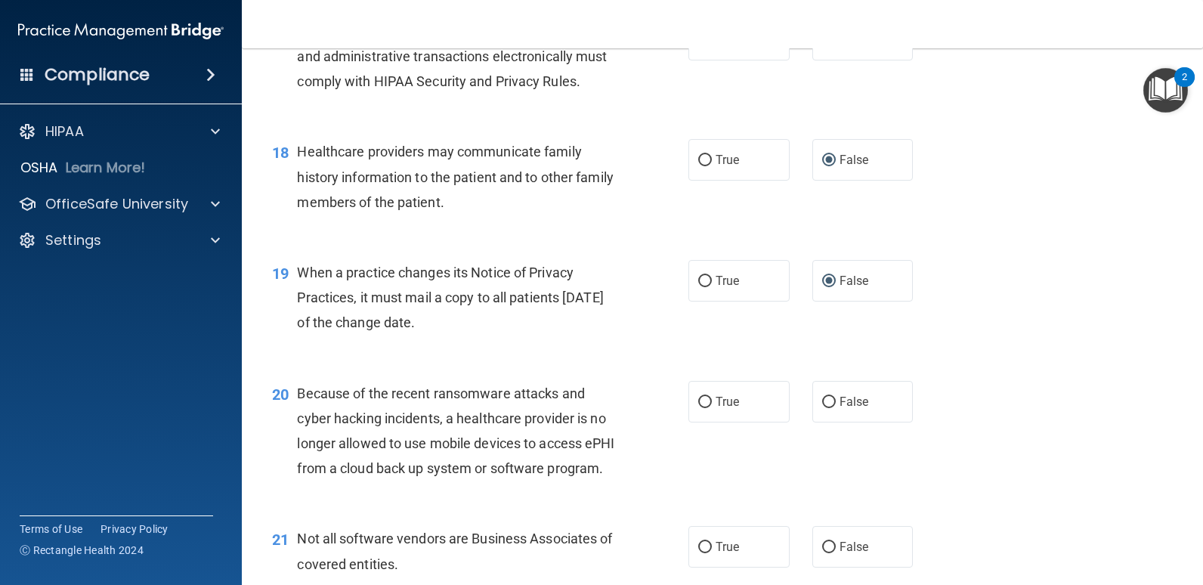
scroll to position [2267, 0]
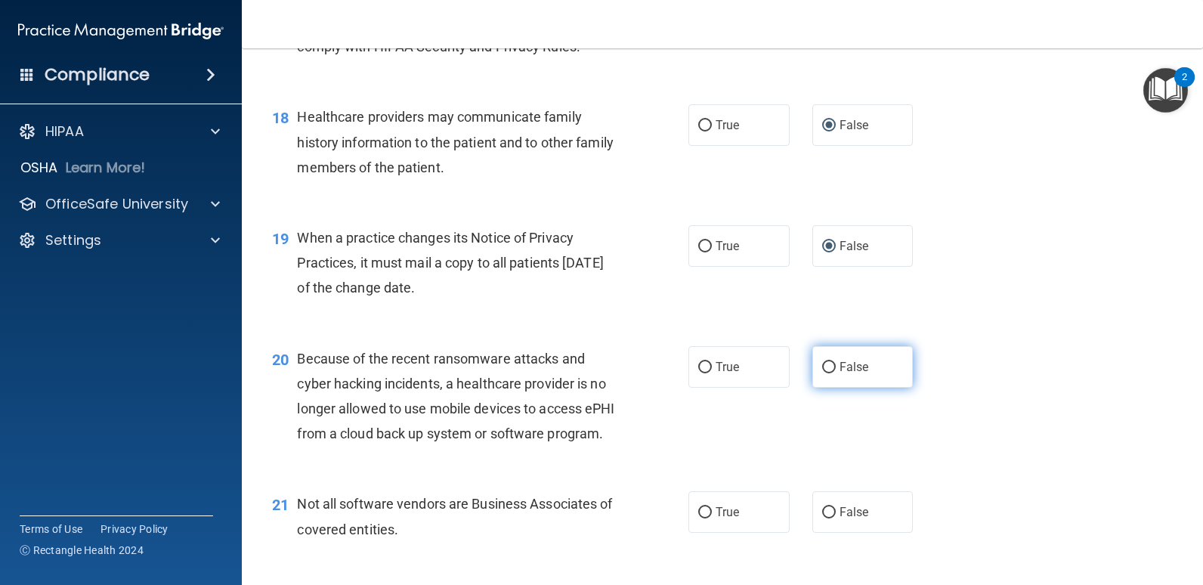
click at [822, 373] on input "False" at bounding box center [829, 367] width 14 height 11
radio input "true"
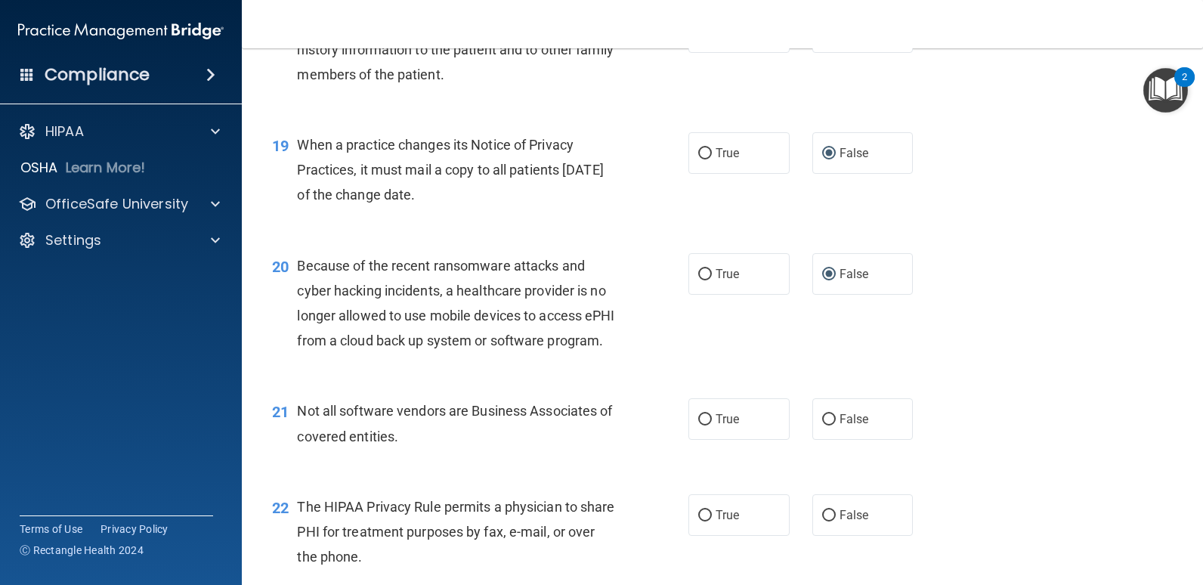
scroll to position [2645, 0]
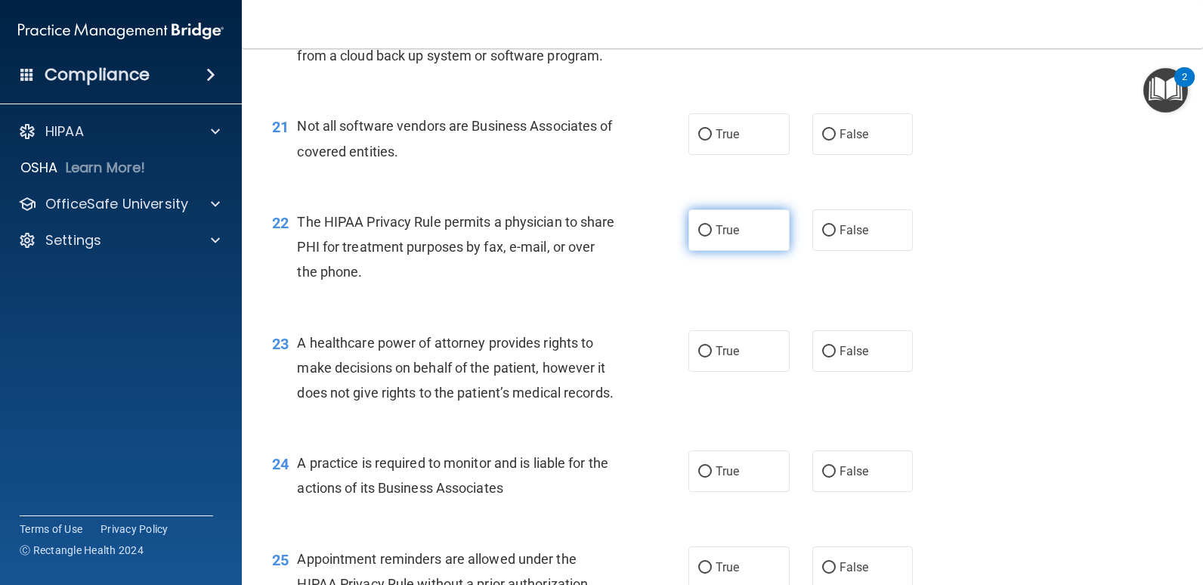
click at [698, 237] on input "True" at bounding box center [705, 230] width 14 height 11
radio input "true"
click at [698, 357] on input "True" at bounding box center [705, 351] width 14 height 11
radio input "true"
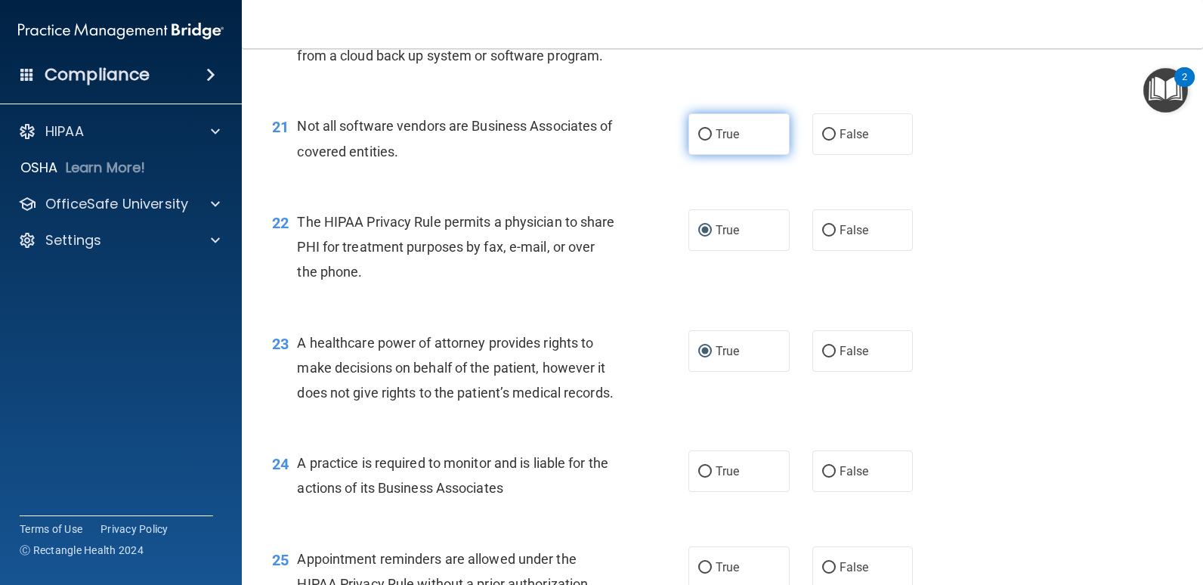
click at [698, 141] on input "True" at bounding box center [705, 134] width 14 height 11
radio input "true"
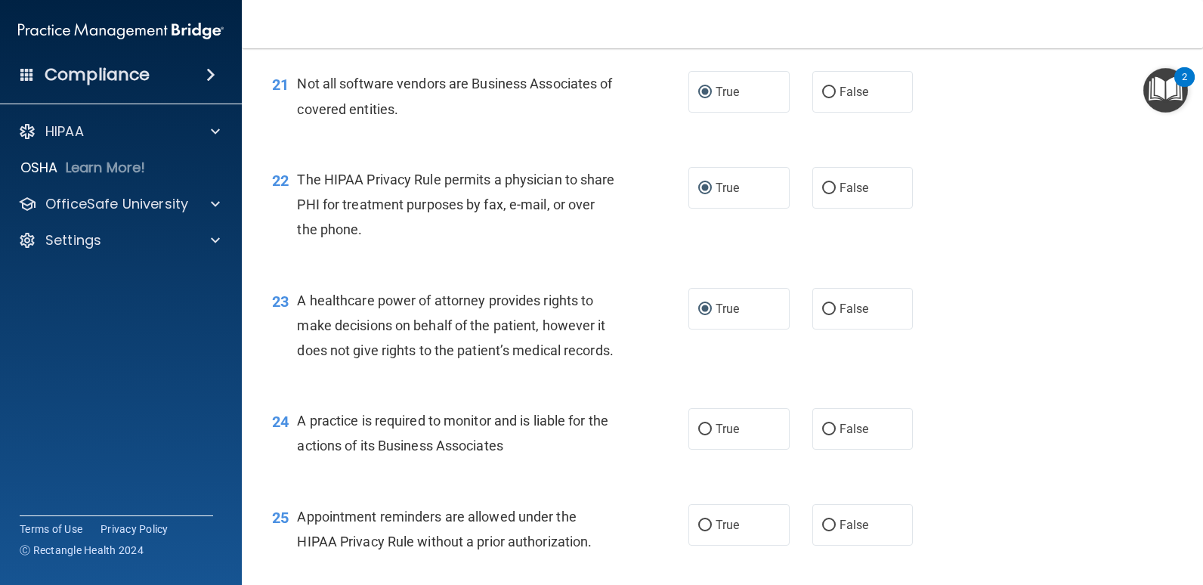
scroll to position [2720, 0]
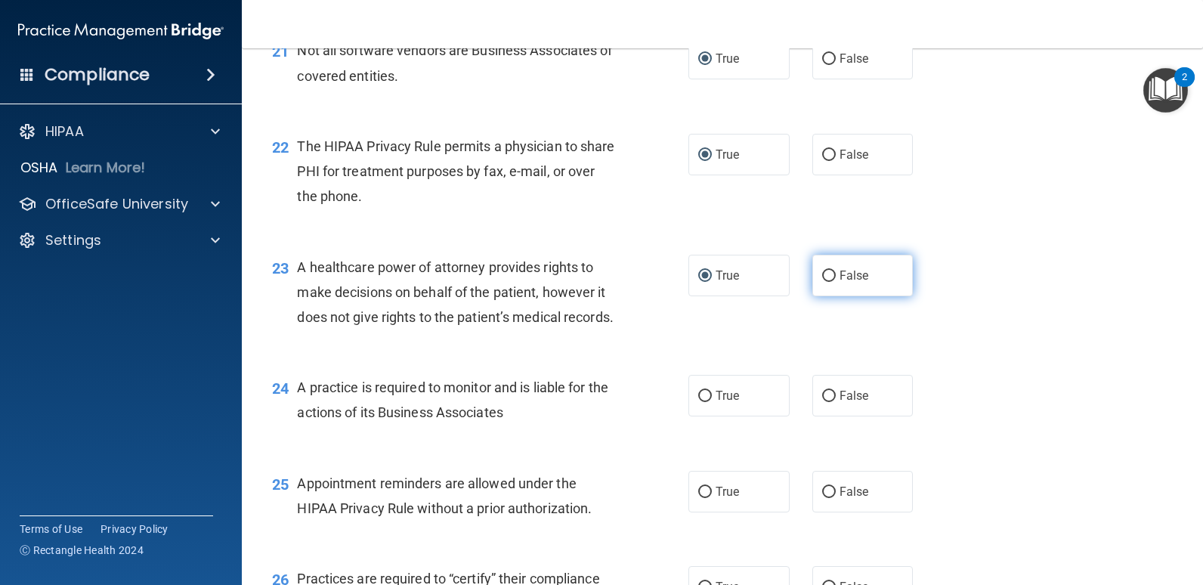
click at [822, 282] on input "False" at bounding box center [829, 276] width 14 height 11
radio input "true"
radio input "false"
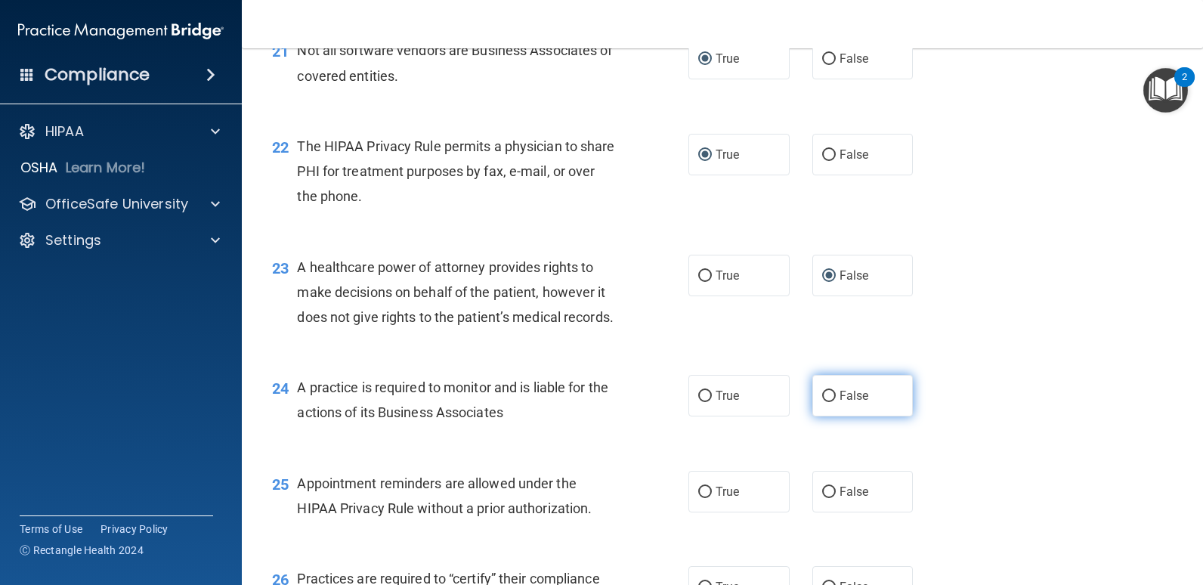
click at [822, 402] on input "False" at bounding box center [829, 396] width 14 height 11
radio input "true"
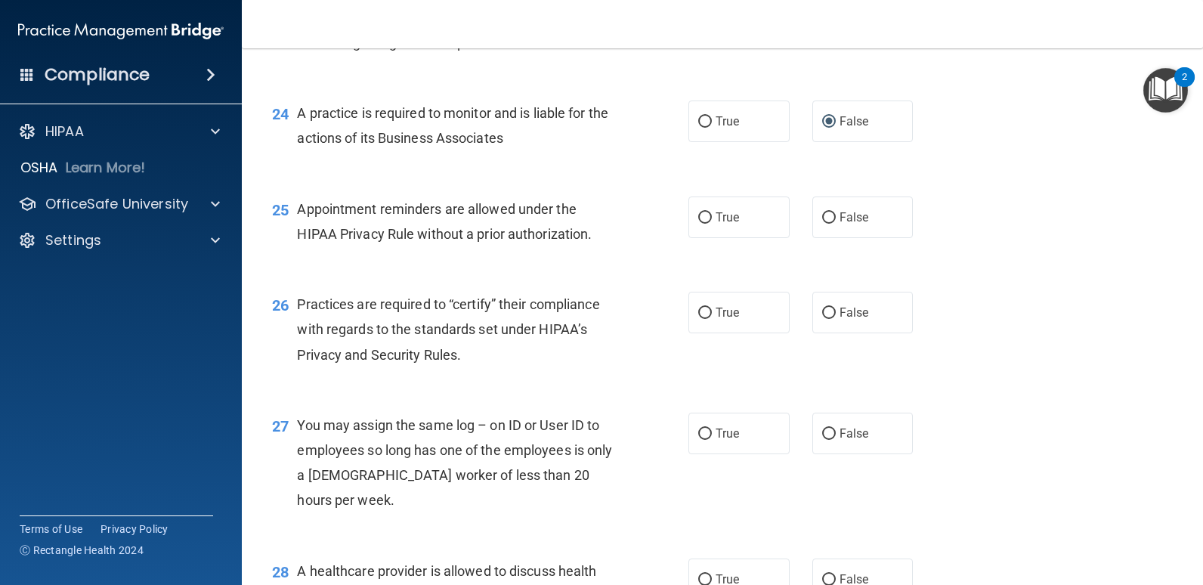
scroll to position [3022, 0]
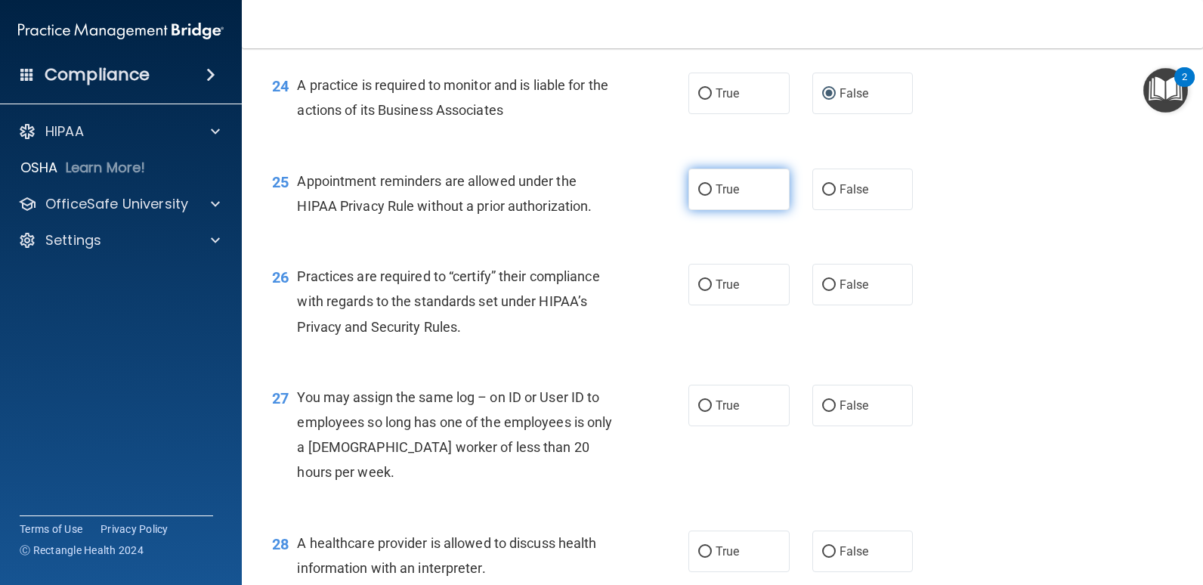
click at [700, 196] on input "True" at bounding box center [705, 189] width 14 height 11
radio input "true"
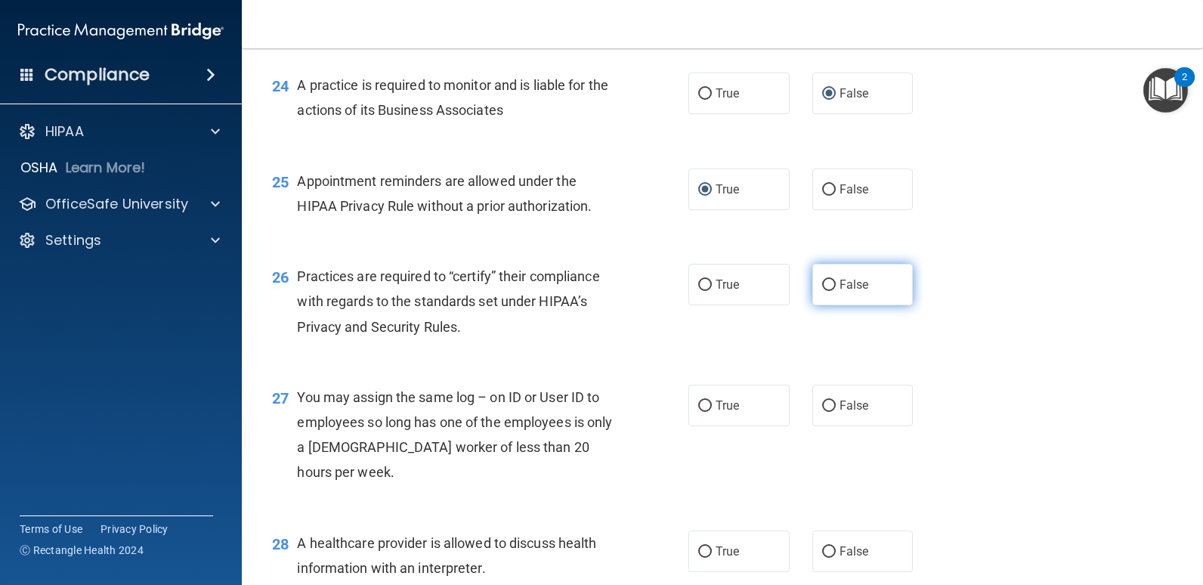
click at [822, 291] on input "False" at bounding box center [829, 285] width 14 height 11
radio input "true"
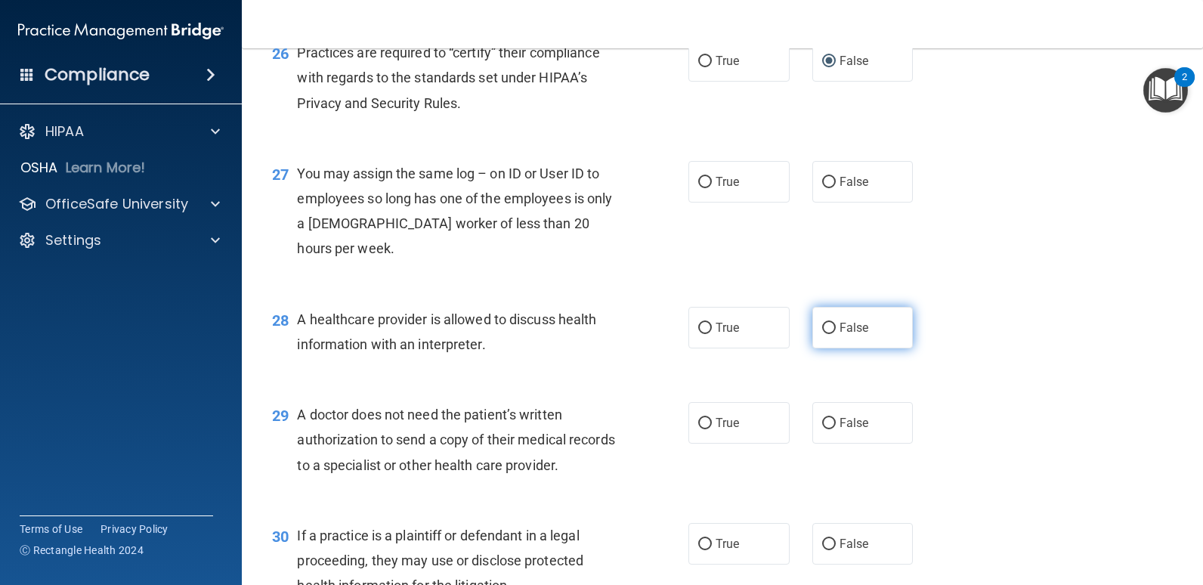
scroll to position [3249, 0]
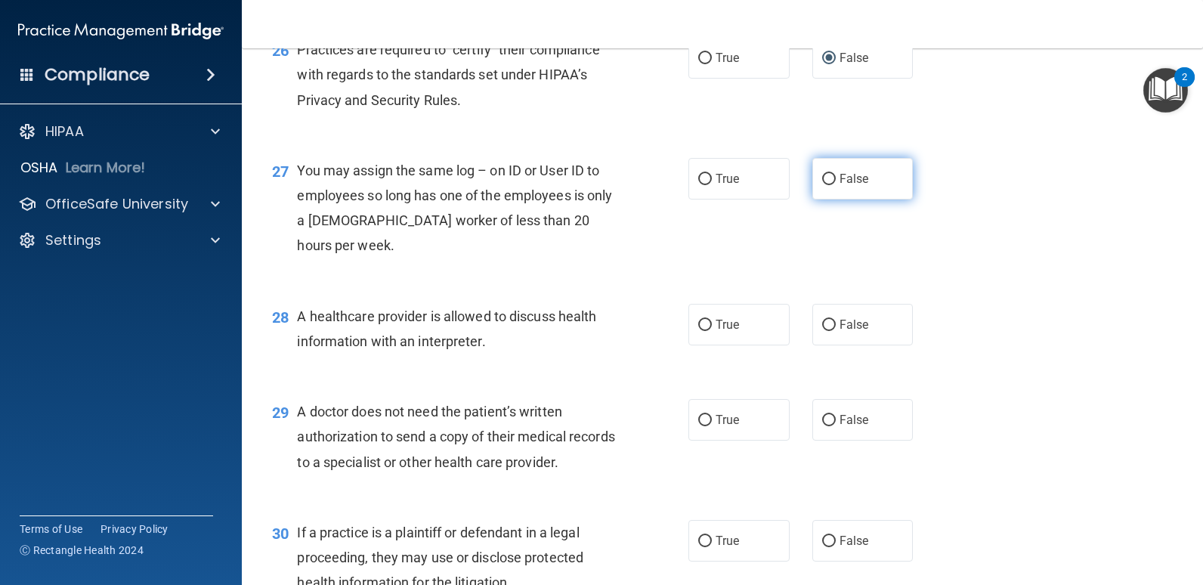
click at [826, 185] on input "False" at bounding box center [829, 179] width 14 height 11
radio input "true"
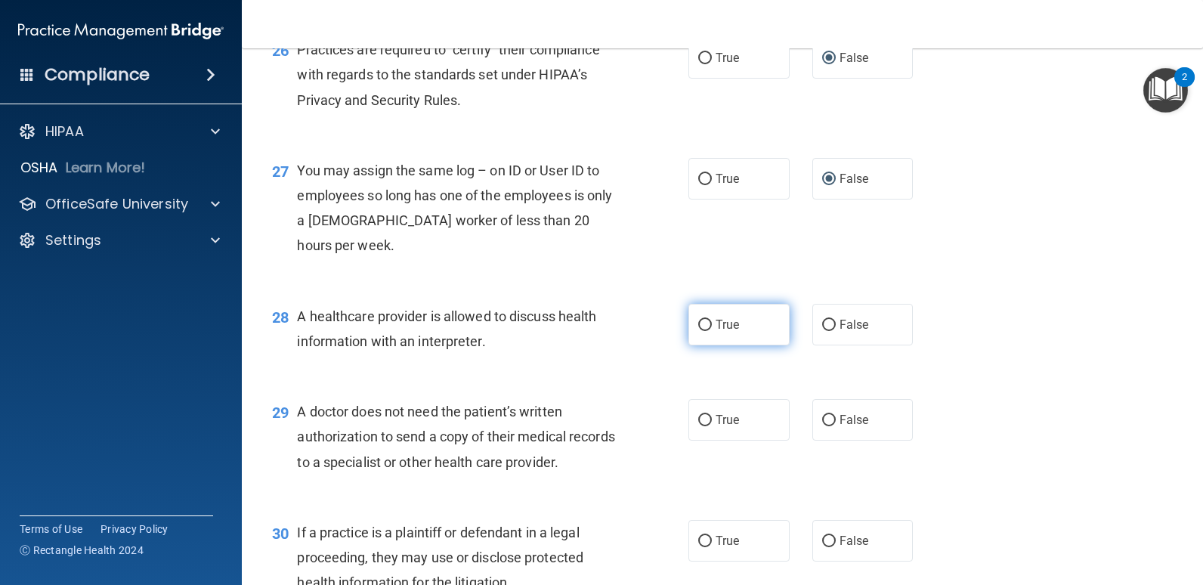
click at [700, 331] on input "True" at bounding box center [705, 325] width 14 height 11
radio input "true"
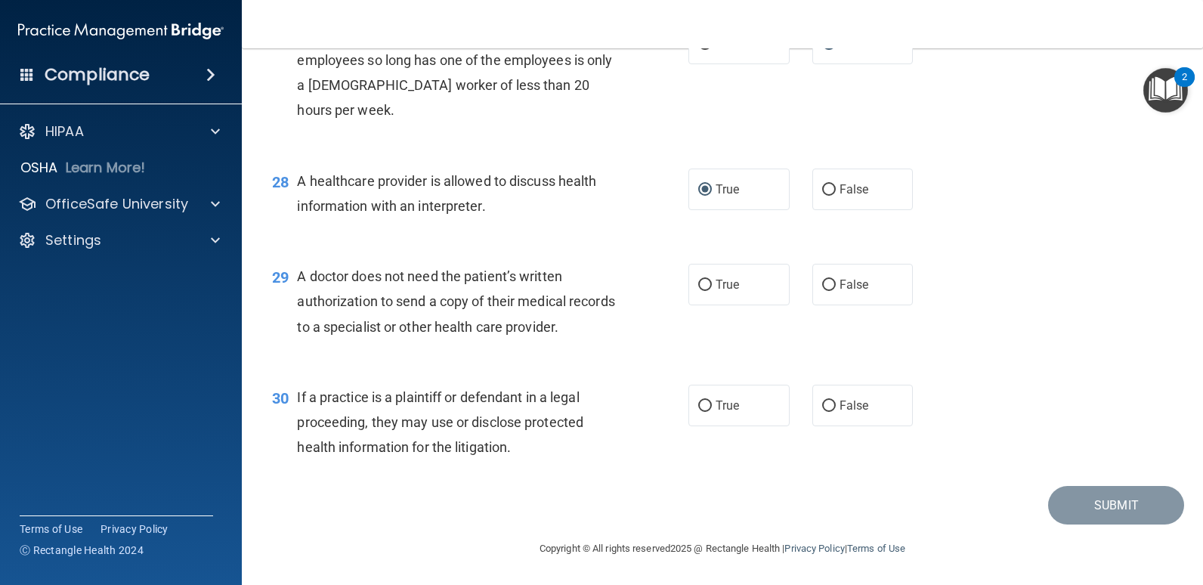
scroll to position [3476, 0]
click at [700, 291] on input "True" at bounding box center [705, 285] width 14 height 11
radio input "true"
click at [697, 422] on label "True" at bounding box center [738, 406] width 101 height 42
click at [698, 412] on input "True" at bounding box center [705, 405] width 14 height 11
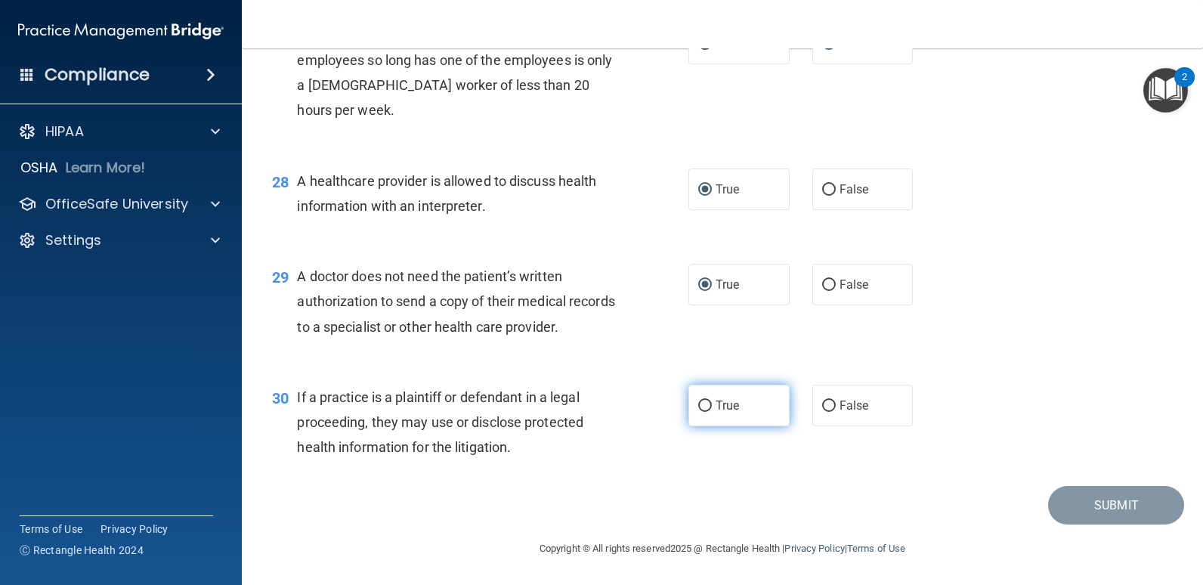
radio input "true"
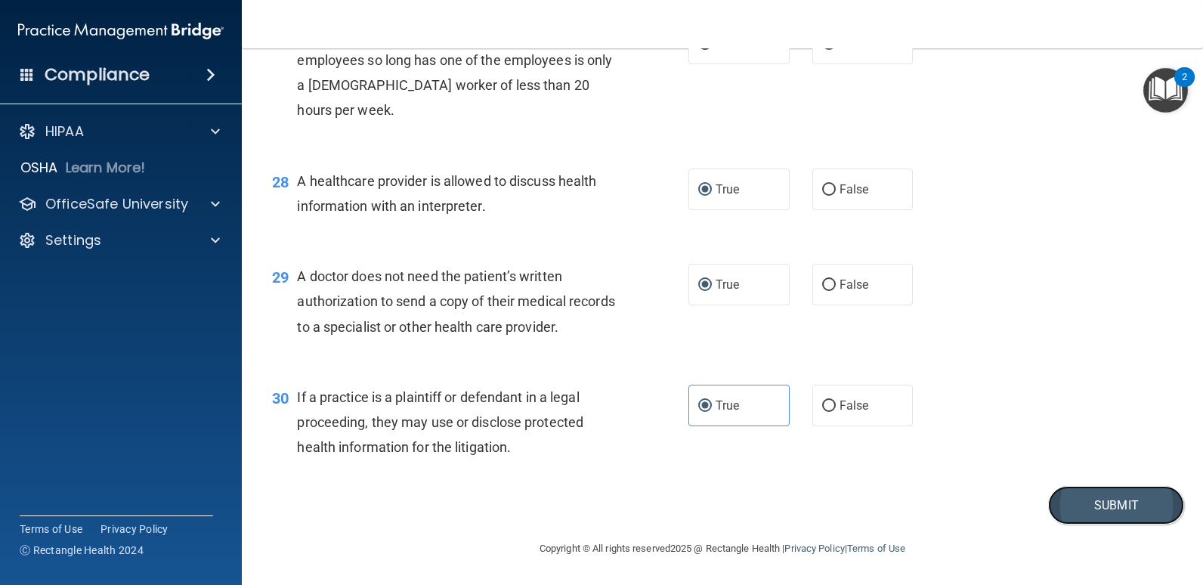
click at [1099, 515] on button "Submit" at bounding box center [1116, 505] width 136 height 39
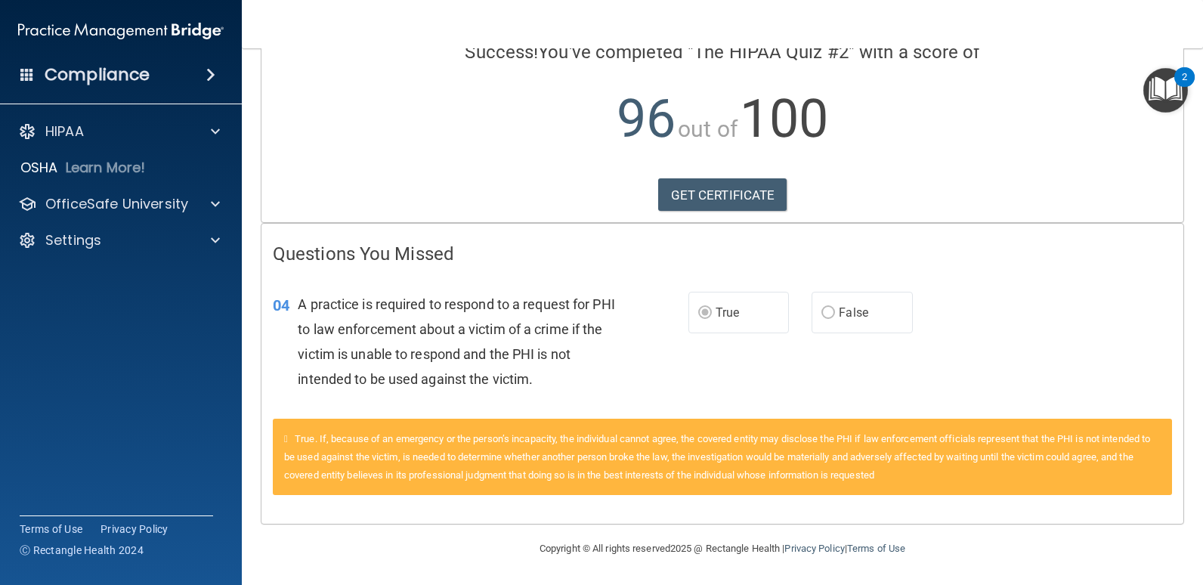
scroll to position [57, 0]
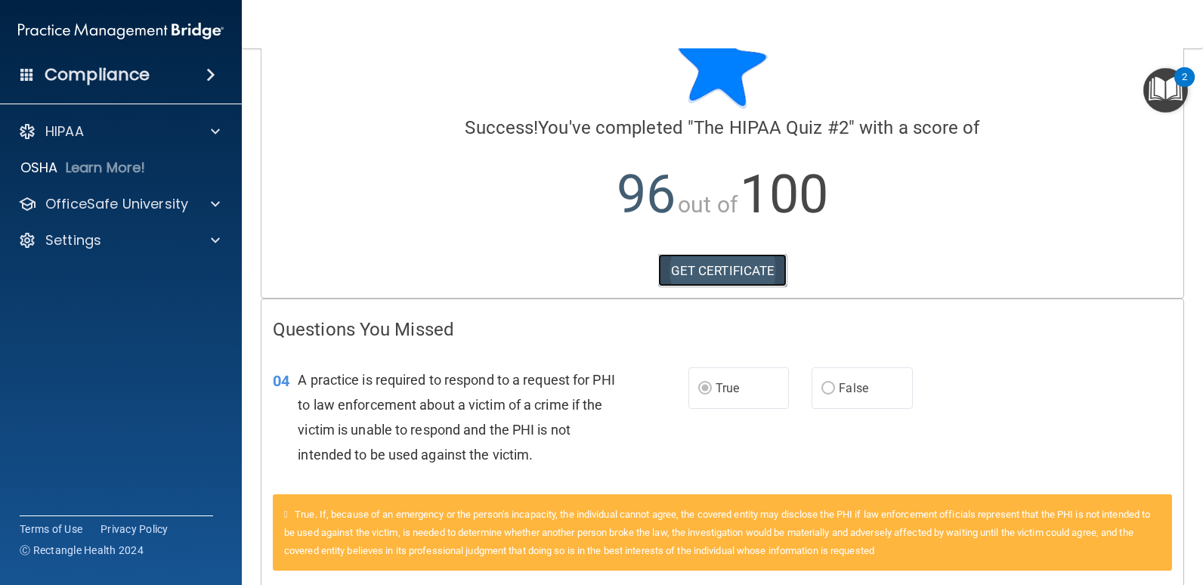
click at [713, 274] on link "GET CERTIFICATE" at bounding box center [722, 270] width 129 height 33
click at [209, 239] on div at bounding box center [213, 240] width 38 height 18
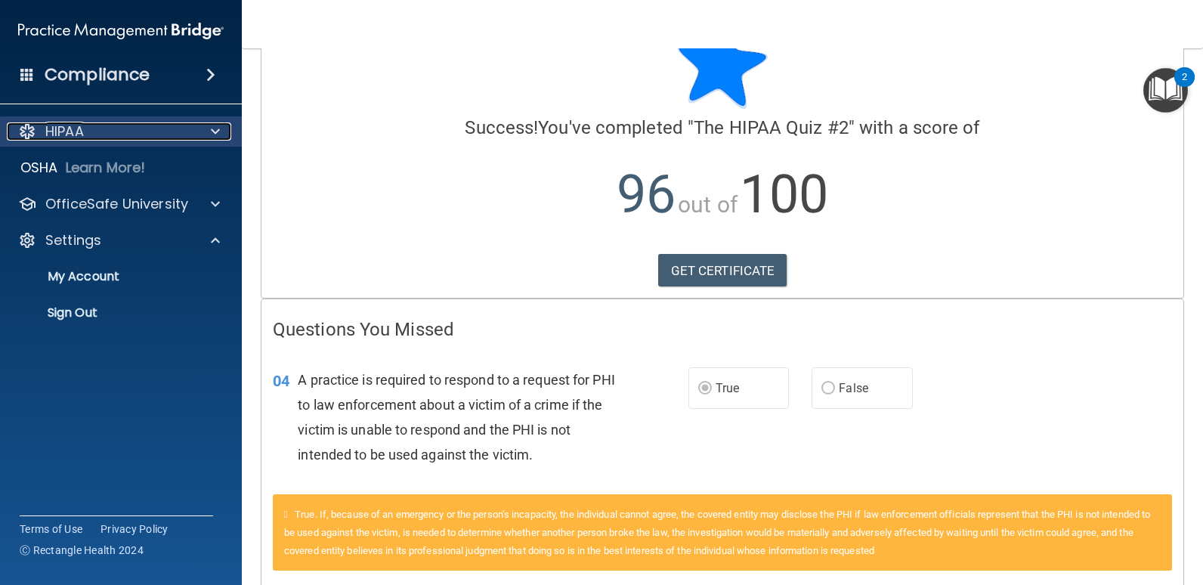
click at [212, 126] on span at bounding box center [215, 131] width 9 height 18
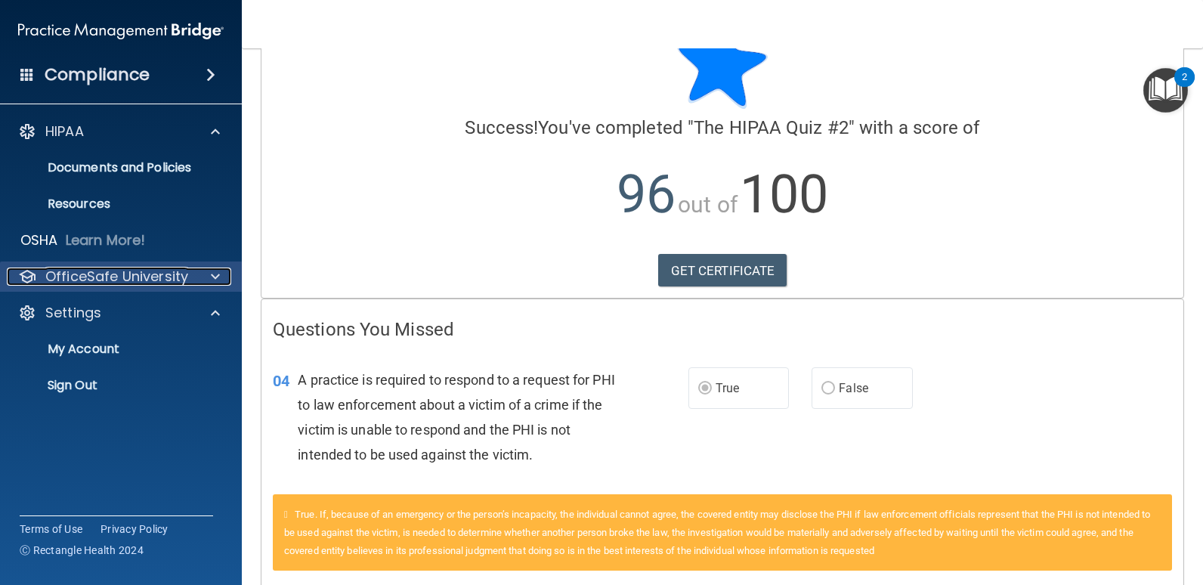
click at [208, 277] on div at bounding box center [213, 276] width 38 height 18
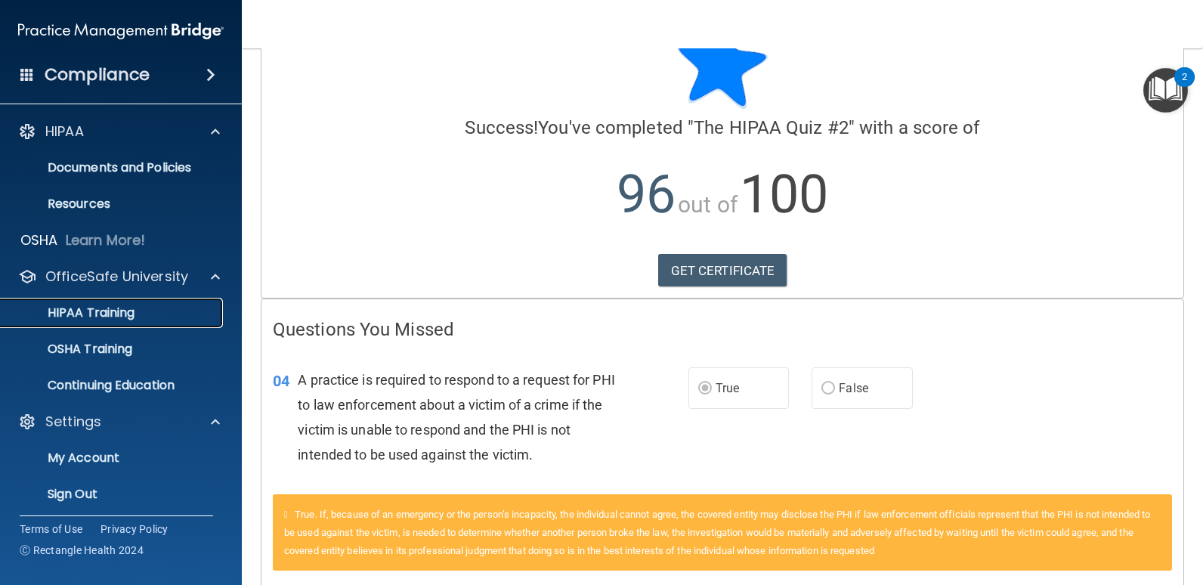
click at [88, 316] on p "HIPAA Training" at bounding box center [72, 312] width 125 height 15
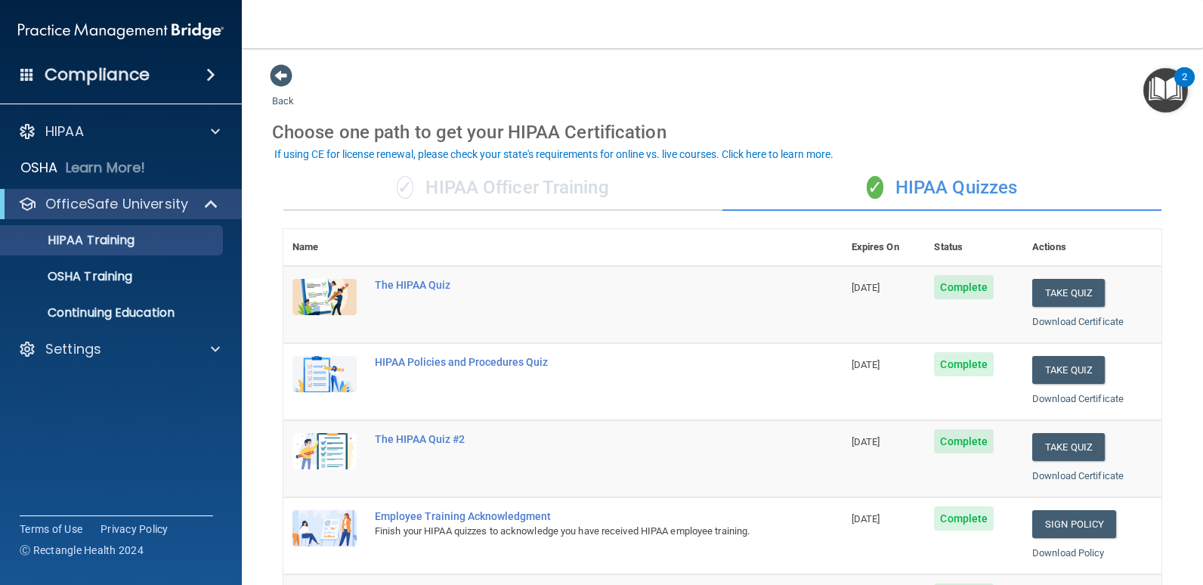
click at [493, 204] on div "✓ HIPAA Officer Training" at bounding box center [502, 187] width 439 height 45
